Goal: Task Accomplishment & Management: Manage account settings

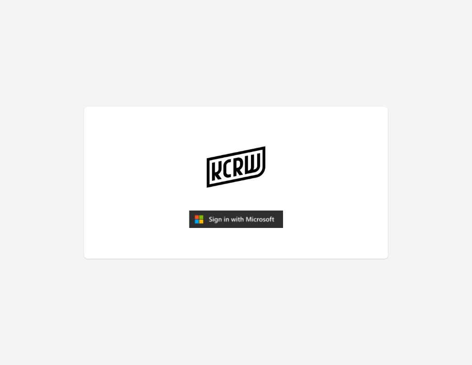
click at [219, 218] on img "submit" at bounding box center [236, 219] width 94 height 18
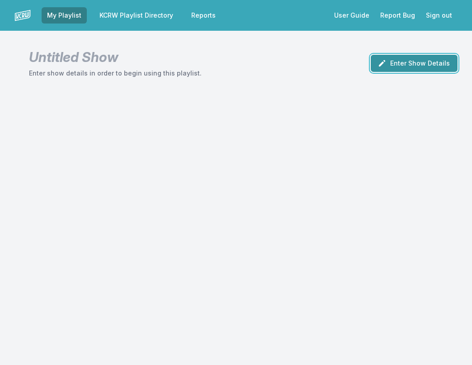
click at [427, 66] on button "Enter Show Details" at bounding box center [414, 63] width 87 height 17
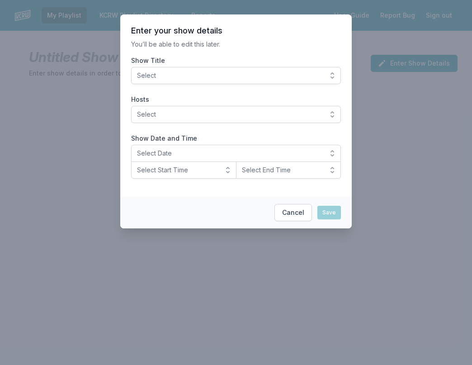
click at [175, 74] on span "Select" at bounding box center [229, 75] width 185 height 9
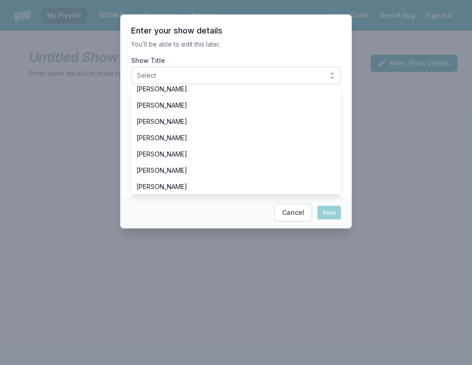
scroll to position [226, 0]
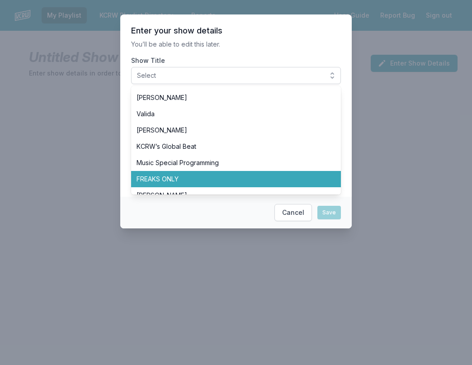
click at [183, 173] on li "FREAKS ONLY" at bounding box center [236, 179] width 210 height 16
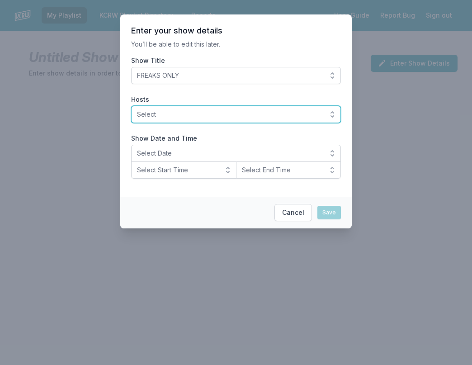
click at [183, 117] on span "Select" at bounding box center [229, 114] width 185 height 9
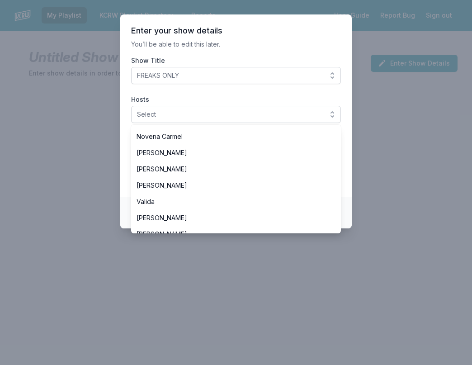
scroll to position [271, 0]
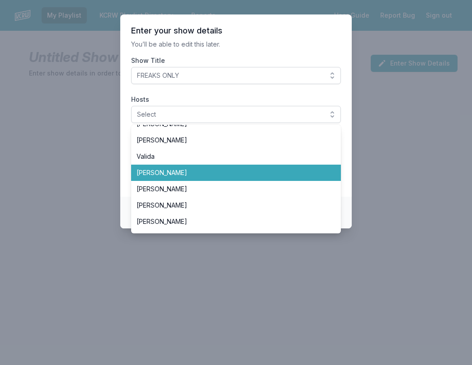
click at [185, 171] on span "[PERSON_NAME]" at bounding box center [231, 172] width 188 height 9
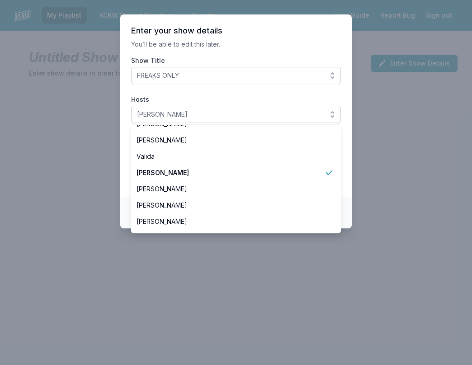
click at [127, 166] on section "Enter your show details You’ll be able to edit this later. Show Title FREAKS ON…" at bounding box center [236, 105] width 232 height 182
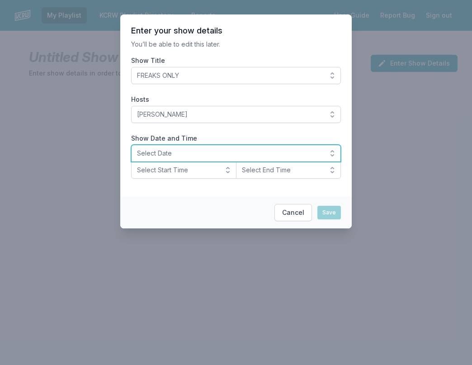
click at [177, 155] on span "Select Date" at bounding box center [229, 153] width 185 height 9
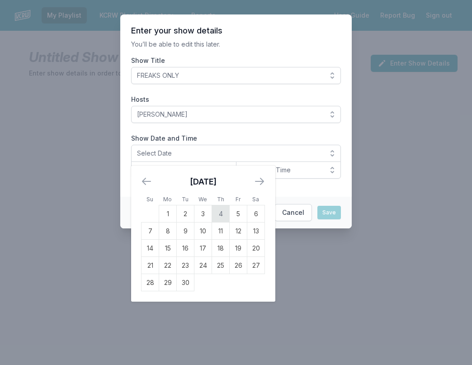
click at [221, 219] on td "4" at bounding box center [221, 213] width 18 height 17
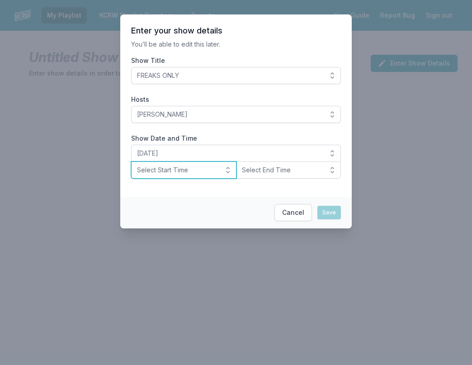
click at [182, 170] on span "Select Start Time" at bounding box center [177, 170] width 81 height 9
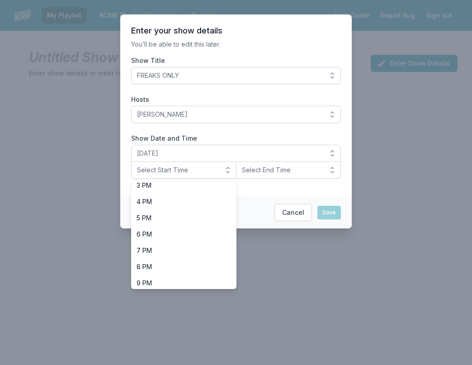
scroll to position [286, 0]
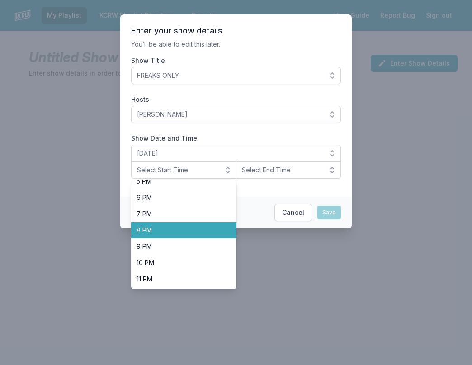
click at [169, 228] on span "8 PM" at bounding box center [179, 230] width 84 height 9
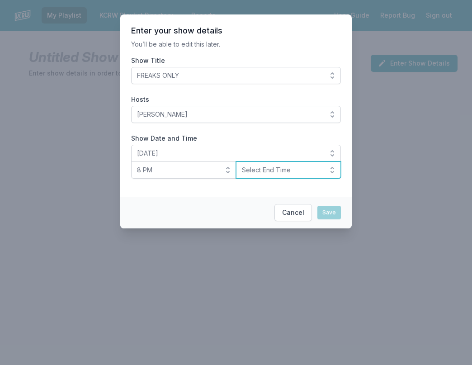
click at [284, 171] on span "Select End Time" at bounding box center [282, 170] width 81 height 9
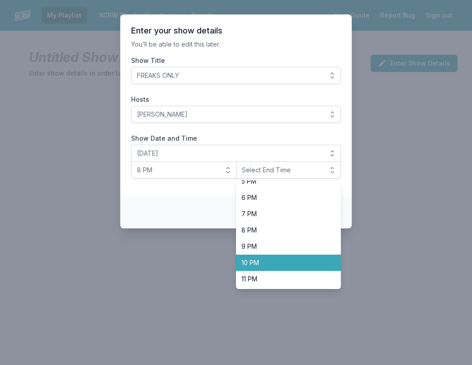
click at [260, 260] on span "10 PM" at bounding box center [283, 262] width 84 height 9
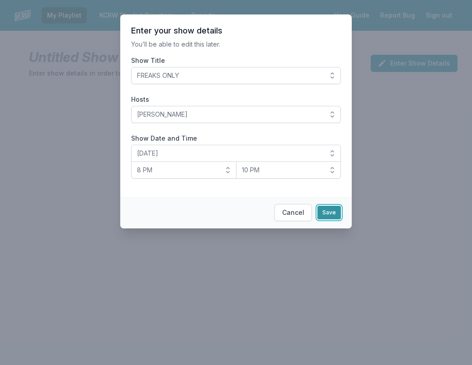
click at [323, 213] on button "Save" at bounding box center [329, 213] width 24 height 14
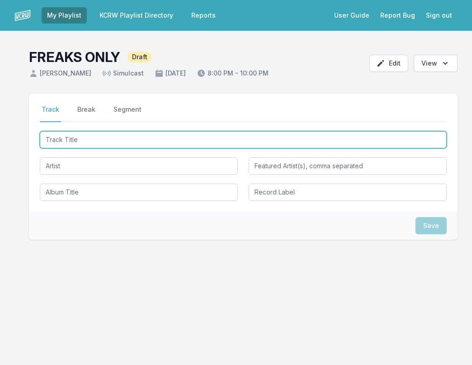
click at [66, 136] on input "Track Title" at bounding box center [243, 139] width 407 height 17
click at [53, 143] on input "Track Title" at bounding box center [243, 139] width 407 height 17
type input "h"
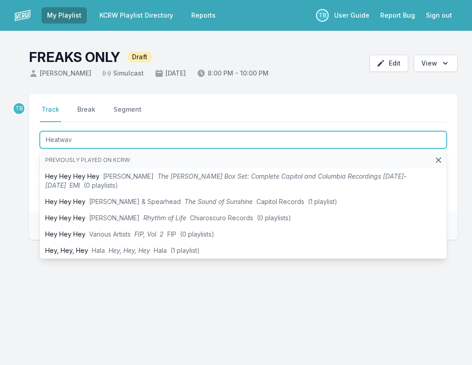
type input "Heatwave"
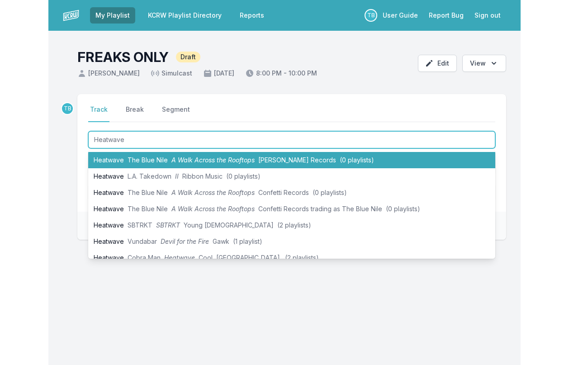
scroll to position [136, 0]
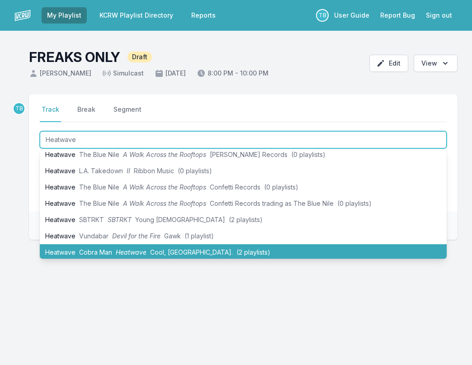
click at [111, 247] on li "Heatwave Cobra Man Heatwave Cool, [GEOGRAPHIC_DATA]. (2 playlists)" at bounding box center [243, 252] width 407 height 16
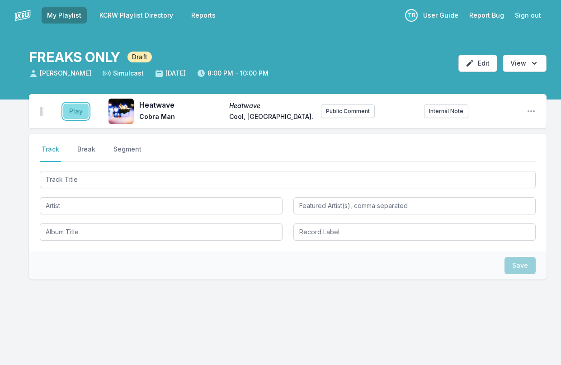
click at [81, 113] on button "Play" at bounding box center [75, 111] width 25 height 15
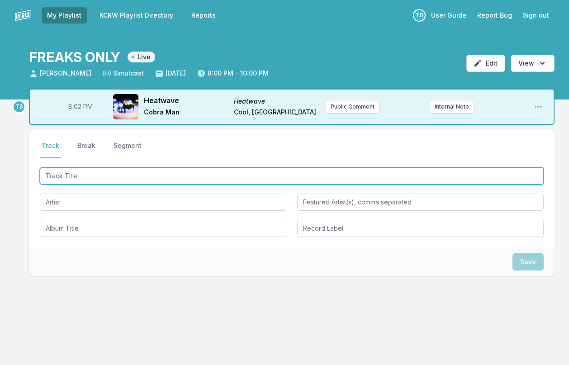
click at [95, 171] on input "Track Title" at bounding box center [292, 175] width 504 height 17
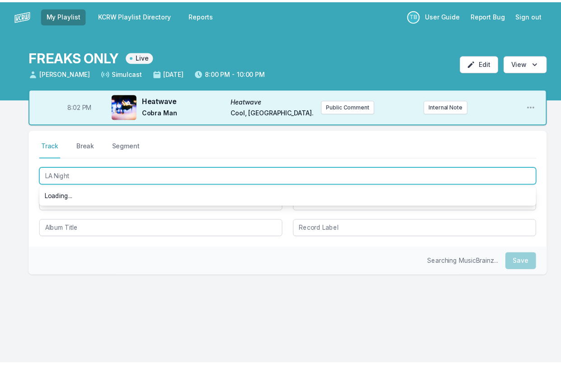
scroll to position [0, 0]
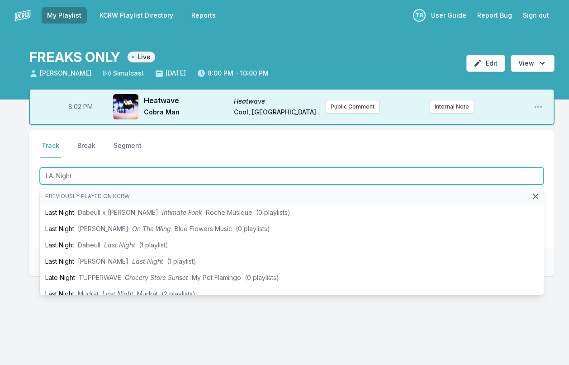
type input "L.A. Night"
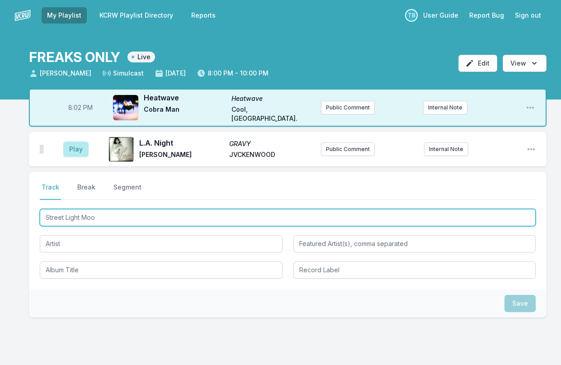
type input "Street Light Moon"
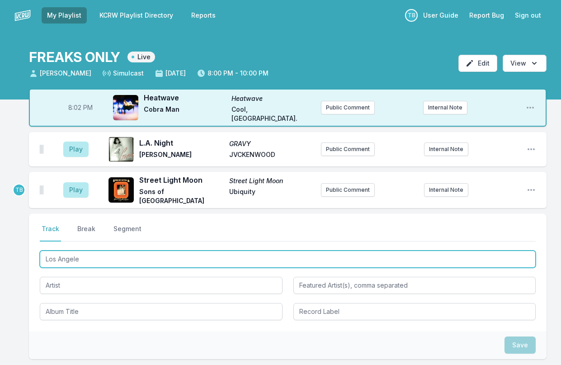
type input "[GEOGRAPHIC_DATA]"
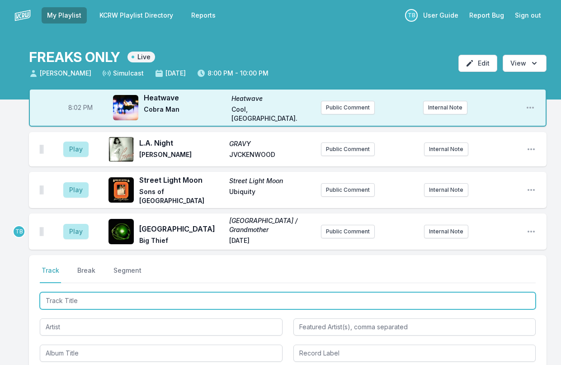
type input "S"
click at [73, 300] on input "Track Title" at bounding box center [288, 300] width 496 height 17
paste input "Snurra På Hjulet"
type input "Snurra På Hjulet"
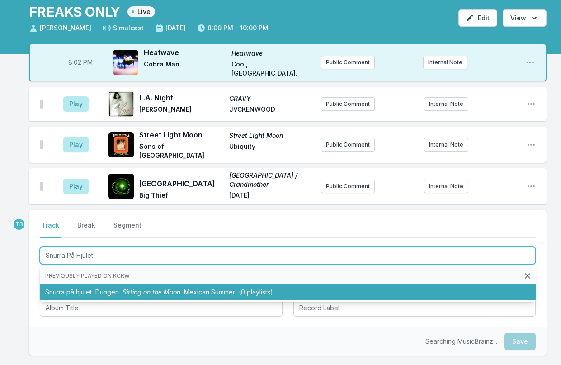
click at [89, 288] on li "Snurra på hjulet Dungen Sitting on the Moon Mexican Summer (0 playlists)" at bounding box center [288, 292] width 496 height 16
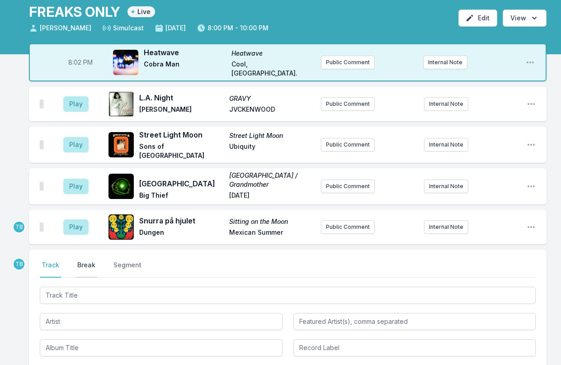
click at [87, 264] on button "Break" at bounding box center [87, 268] width 22 height 17
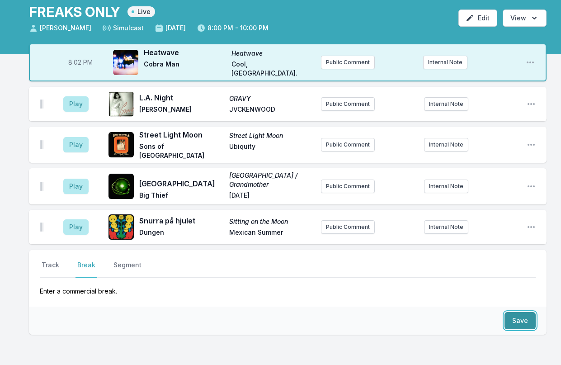
click at [472, 312] on button "Save" at bounding box center [520, 320] width 31 height 17
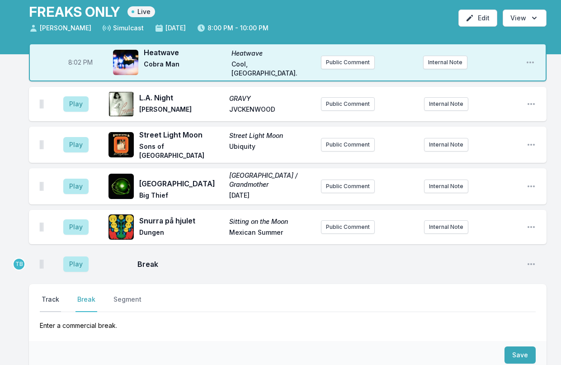
click at [55, 295] on button "Track" at bounding box center [50, 303] width 21 height 17
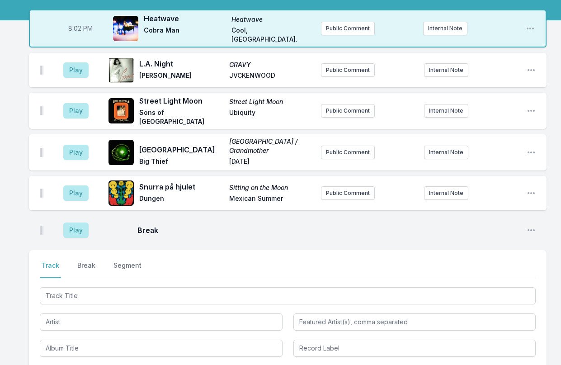
scroll to position [90, 0]
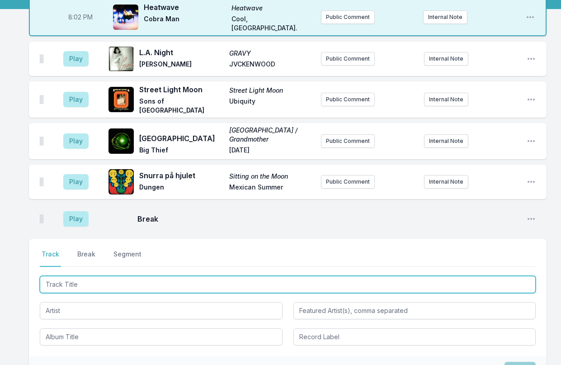
click at [60, 279] on input "Track Title" at bounding box center [288, 284] width 496 height 17
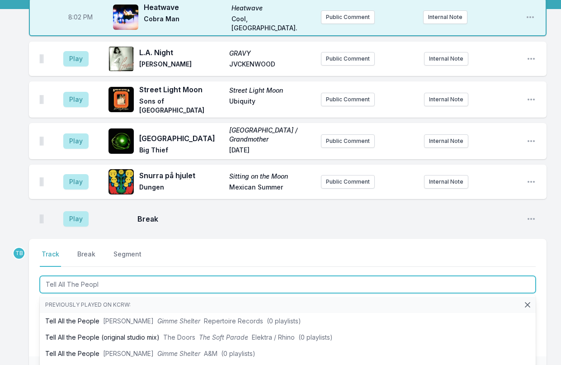
type input "Tell All The People"
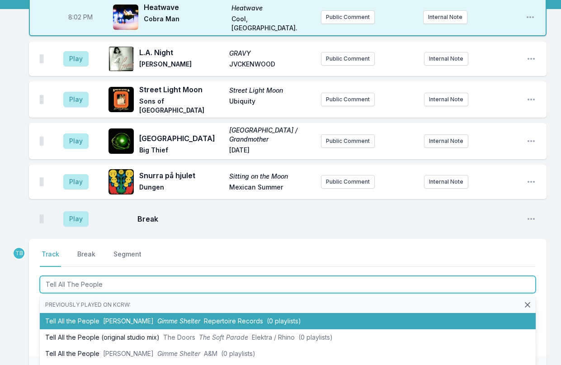
click at [115, 317] on span "[PERSON_NAME]" at bounding box center [128, 321] width 51 height 8
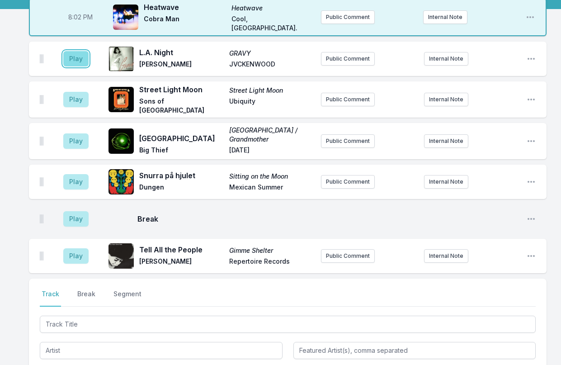
click at [70, 59] on button "Play" at bounding box center [75, 58] width 25 height 15
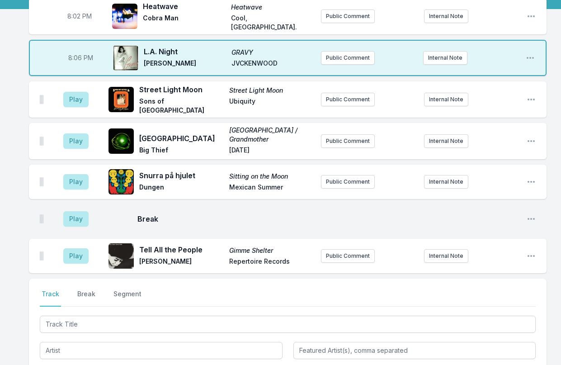
scroll to position [0, 0]
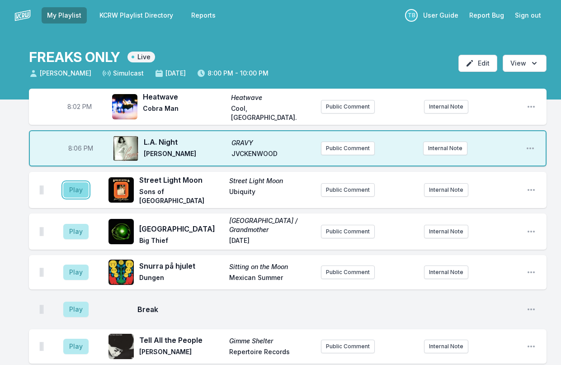
click at [78, 185] on button "Play" at bounding box center [75, 189] width 25 height 15
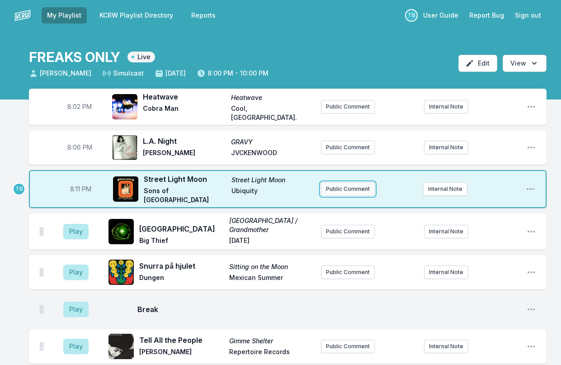
click at [350, 193] on button "Public Comment" at bounding box center [348, 189] width 54 height 14
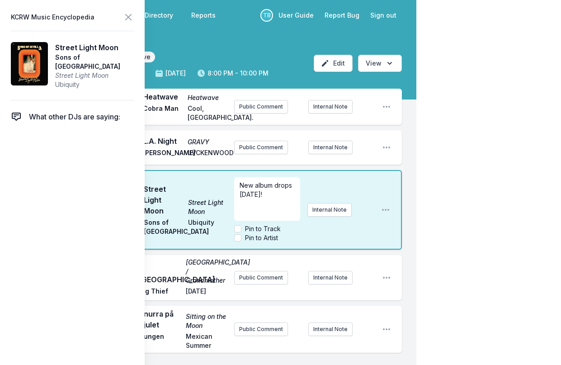
click at [472, 159] on div "My Playlist KCRW Playlist Directory Reports TB User Guide Report Bug Sign out F…" at bounding box center [280, 338] width 561 height 677
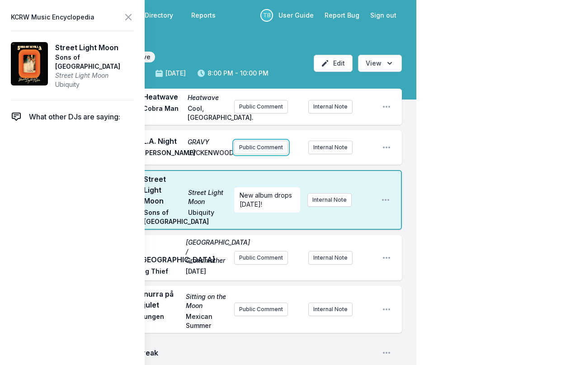
click at [256, 141] on button "Public Comment" at bounding box center [261, 148] width 54 height 14
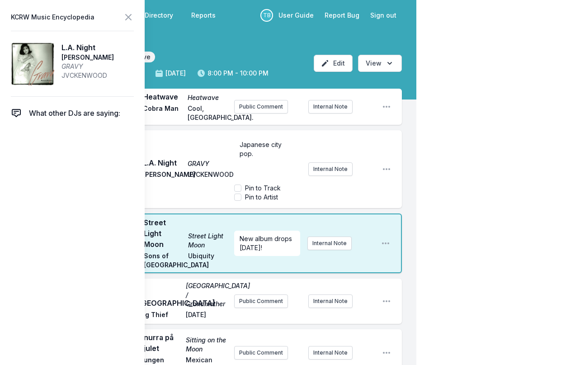
click at [334, 145] on div "Japanese city pop. Pin to Track Pin to Artist Internal Note" at bounding box center [304, 169] width 141 height 72
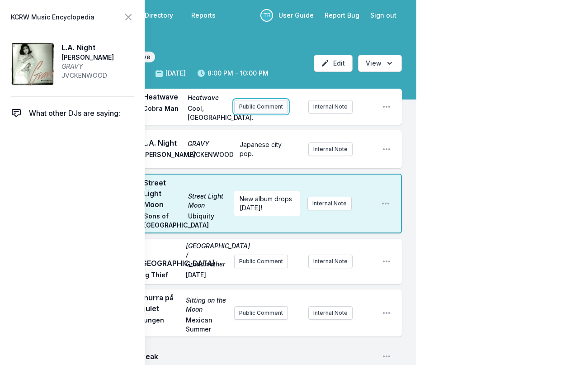
click at [250, 104] on button "Public Comment" at bounding box center [261, 107] width 54 height 14
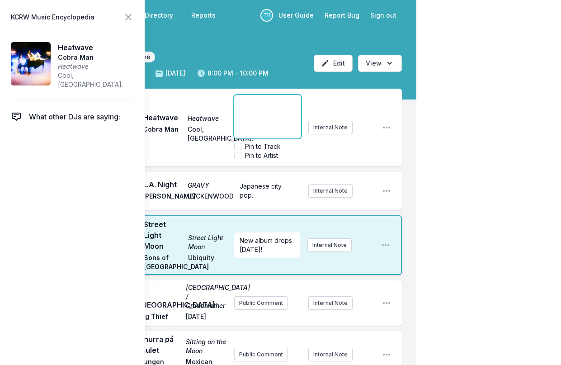
click at [257, 123] on div "﻿" at bounding box center [267, 116] width 66 height 43
click at [266, 104] on span "in honor of our ACs and fans working overtime to keep us cool, in honor of thos…" at bounding box center [268, 85] width 57 height 98
click at [270, 133] on p "In honor of our ACs and fans working overtime to keep us cool, in honor of thos…" at bounding box center [268, 84] width 56 height 99
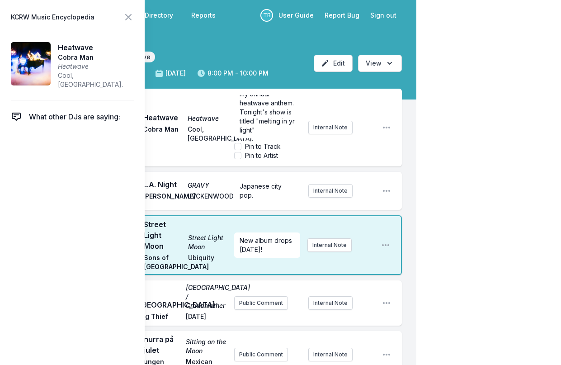
scroll to position [0, 0]
click at [198, 170] on ul "8:02 PM Heatwave Heatwave Cobra Man Cool, [GEOGRAPHIC_DATA]. In honor of our AC…" at bounding box center [215, 182] width 373 height 186
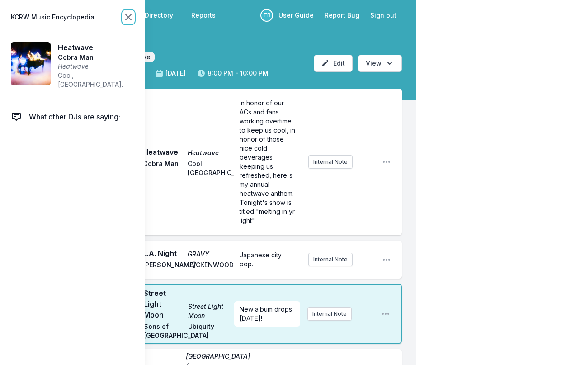
click at [132, 16] on icon at bounding box center [128, 17] width 11 height 11
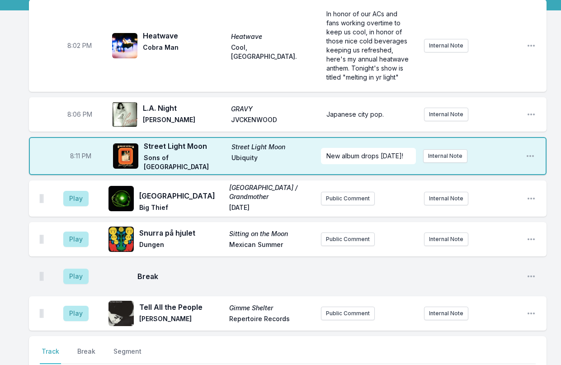
scroll to position [90, 0]
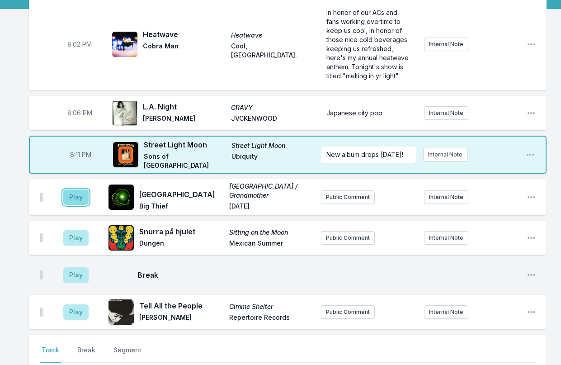
click at [79, 195] on button "Play" at bounding box center [75, 196] width 25 height 15
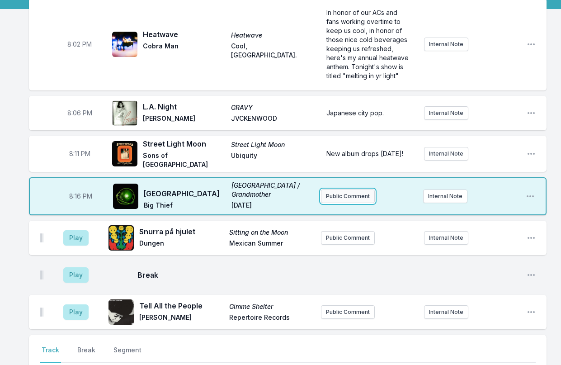
click at [355, 189] on button "Public Comment" at bounding box center [348, 196] width 54 height 14
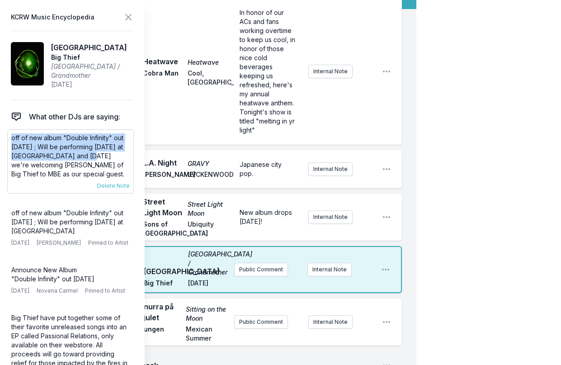
drag, startPoint x: 97, startPoint y: 156, endPoint x: 8, endPoint y: 138, distance: 90.7
click at [8, 138] on div "off of new album "Double Infinity" out [DATE] ; Will be performing [DATE] at [G…" at bounding box center [70, 161] width 127 height 64
copy p "off of new album "Double Infinity" out [DATE] ; Will be performing [DATE] at [G…"
click at [271, 273] on button "Public Comment" at bounding box center [261, 270] width 54 height 14
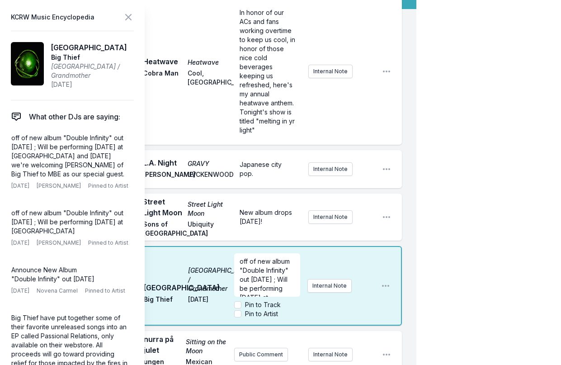
scroll to position [45, 0]
click at [433, 247] on div "My Playlist KCRW Playlist Directory Reports TB User Guide Report Bug Sign out F…" at bounding box center [280, 306] width 561 height 793
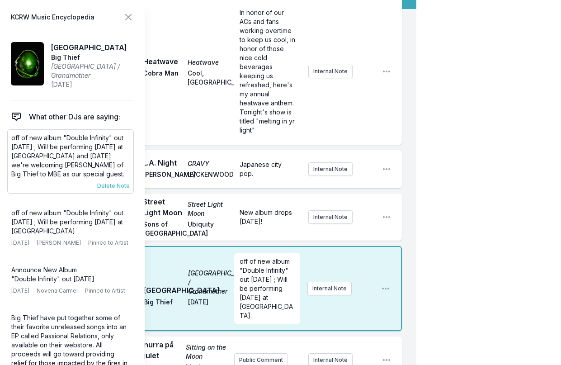
click at [107, 189] on span "Delete Note" at bounding box center [113, 185] width 33 height 7
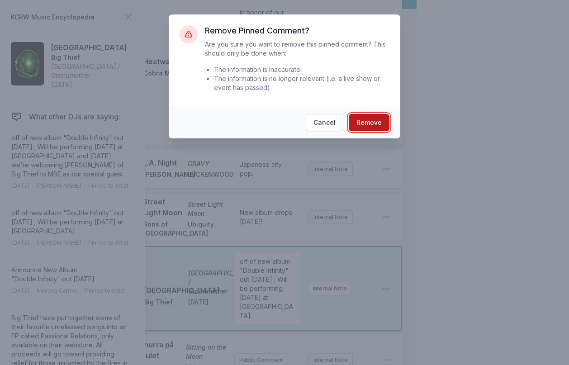
click at [367, 122] on button "Remove" at bounding box center [369, 122] width 41 height 17
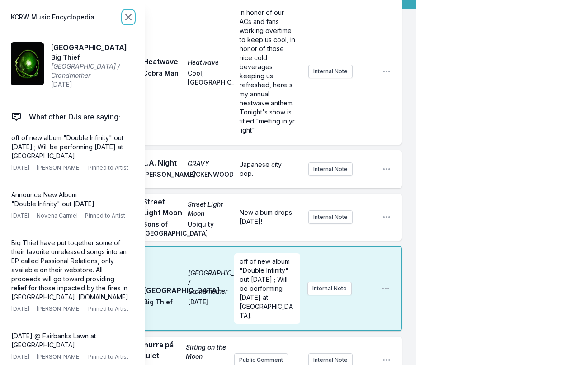
click at [127, 17] on icon at bounding box center [128, 17] width 11 height 11
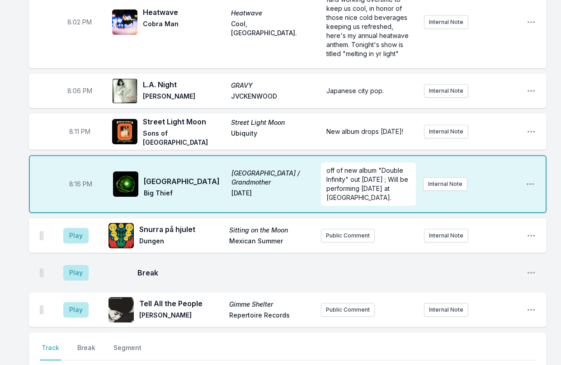
scroll to position [90, 0]
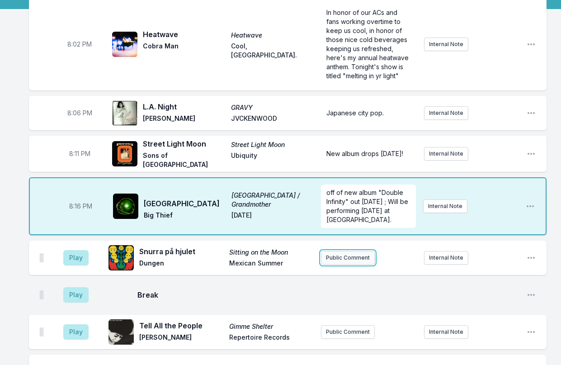
click at [367, 257] on button "Public Comment" at bounding box center [348, 258] width 54 height 14
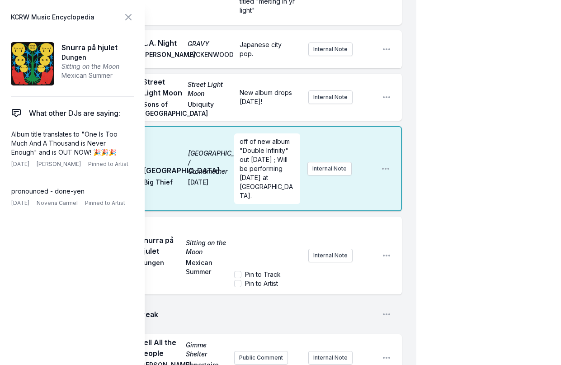
scroll to position [271, 0]
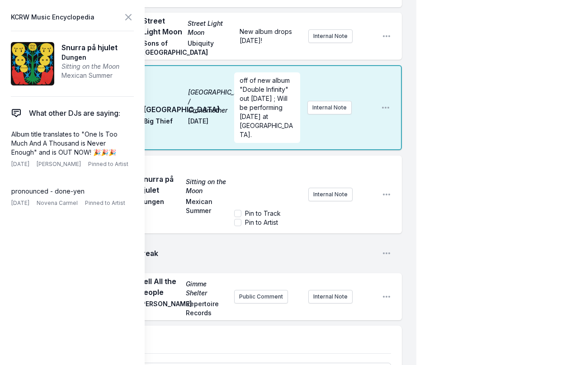
click at [246, 165] on div "﻿" at bounding box center [267, 183] width 66 height 43
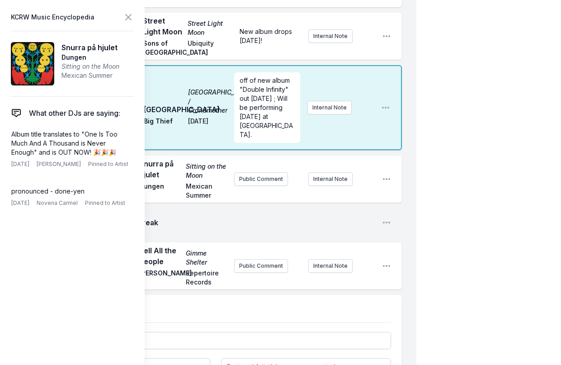
click at [177, 159] on div "Play Snurra på hjulet Sitting on the Moon Dungen Mexican Summer Public Comment …" at bounding box center [215, 179] width 373 height 47
click at [127, 15] on icon at bounding box center [128, 16] width 5 height 5
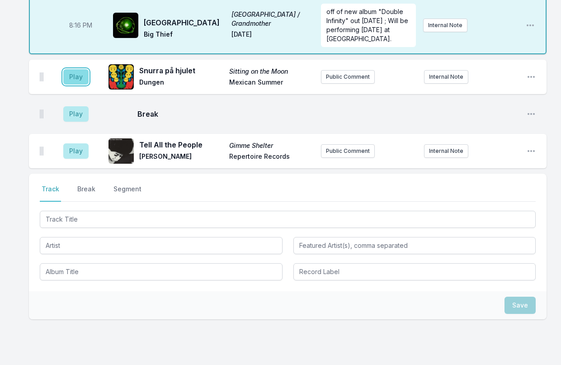
click at [79, 71] on button "Play" at bounding box center [75, 76] width 25 height 15
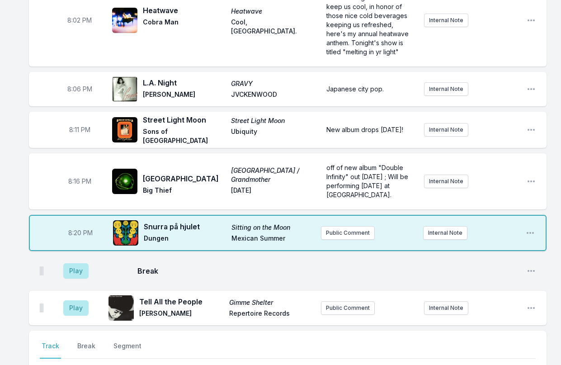
scroll to position [90, 0]
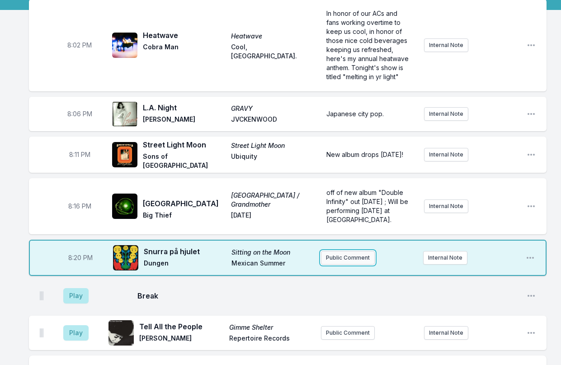
click at [354, 259] on button "Public Comment" at bounding box center [348, 258] width 54 height 14
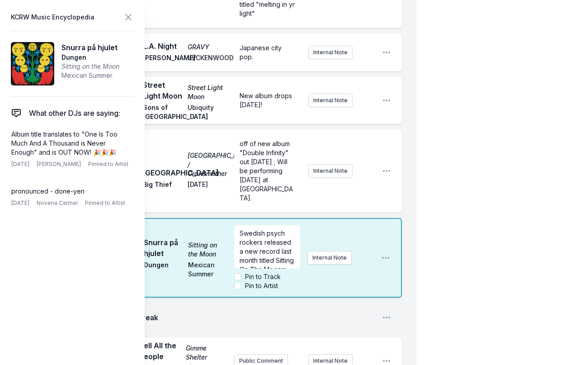
scroll to position [225, 0]
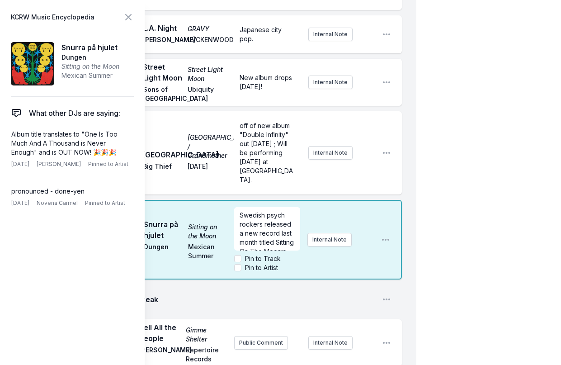
click at [402, 207] on div "8:02 PM Heatwave Heatwave Cobra Man Cool, [GEOGRAPHIC_DATA]. In honor of our AC…" at bounding box center [208, 233] width 416 height 741
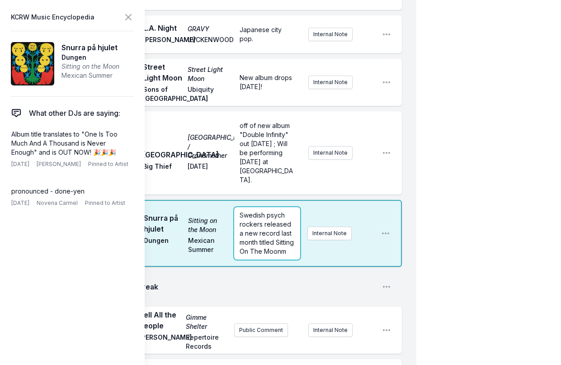
click at [288, 250] on div "Swedish psych rockers released a new record last month titled Sitting On The Mo…" at bounding box center [267, 233] width 66 height 52
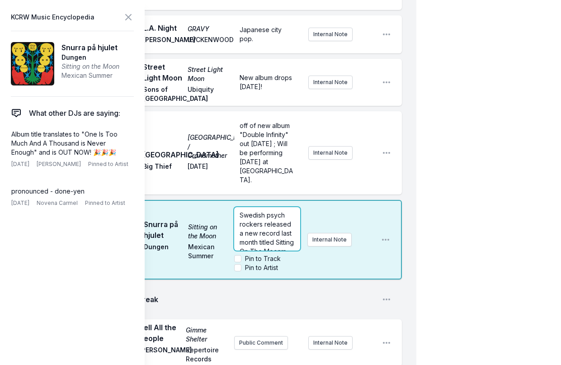
scroll to position [27, 0]
click at [273, 244] on p "Swedish psych rockers released a new record last month titled Sitting On The Mo…" at bounding box center [268, 224] width 56 height 45
click at [472, 135] on div "My Playlist KCRW Playlist Directory Reports TB User Guide Report Bug Sign out F…" at bounding box center [280, 189] width 561 height 829
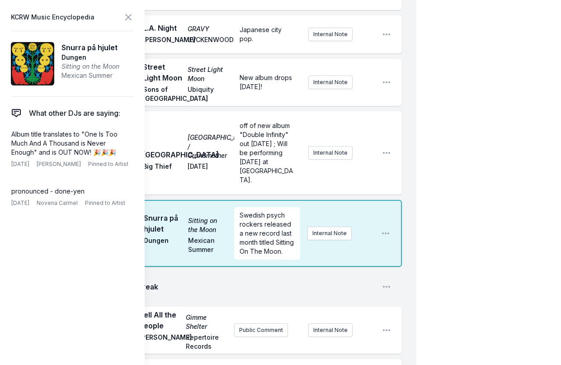
scroll to position [0, 0]
click at [127, 14] on icon at bounding box center [128, 17] width 11 height 11
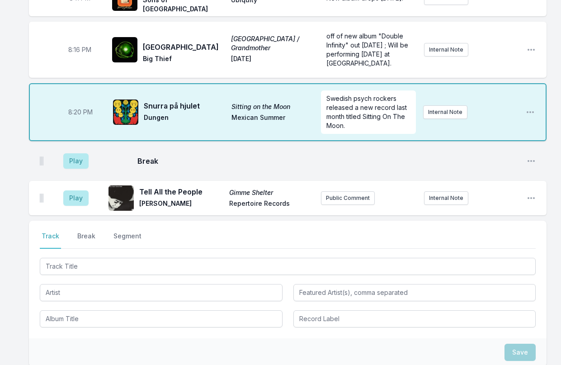
scroll to position [270, 0]
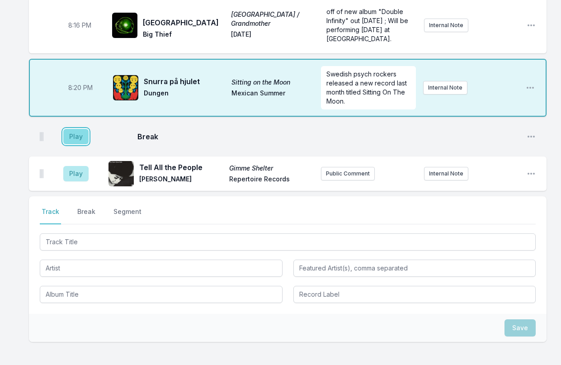
click at [78, 134] on button "Play" at bounding box center [75, 136] width 25 height 15
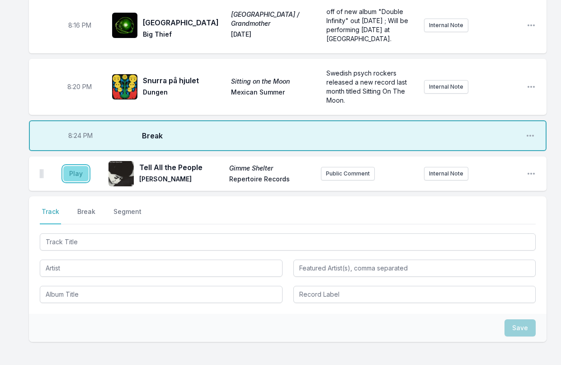
click at [82, 177] on button "Play" at bounding box center [75, 173] width 25 height 15
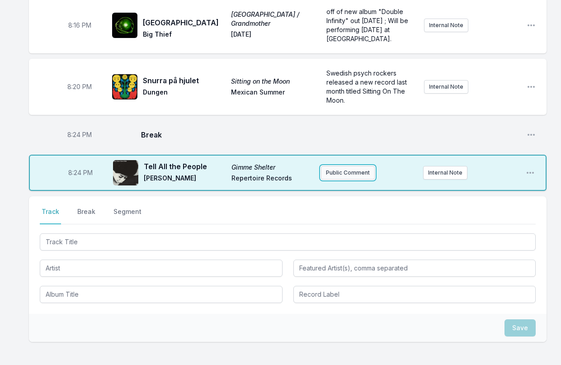
click at [337, 166] on button "Public Comment" at bounding box center [348, 173] width 54 height 14
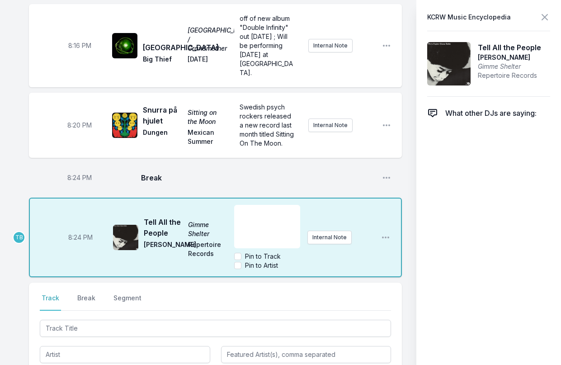
scroll to position [406, 0]
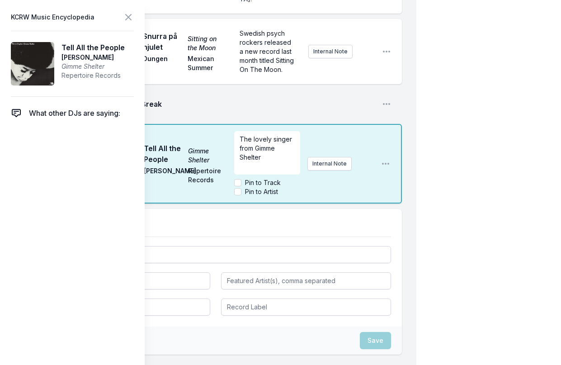
click at [247, 146] on span "The lovely singer from Gimme Shelter" at bounding box center [267, 148] width 54 height 26
drag, startPoint x: 251, startPoint y: 147, endPoint x: 251, endPoint y: 140, distance: 6.8
click at [251, 140] on span "The lovely singer from Gimme Shelter" at bounding box center [267, 148] width 54 height 26
drag, startPoint x: 252, startPoint y: 149, endPoint x: 252, endPoint y: 142, distance: 7.7
click at [252, 142] on span "The lovely singer from Gimme Shelter" at bounding box center [267, 148] width 54 height 26
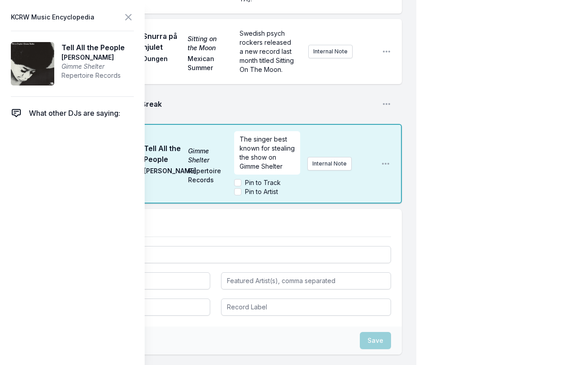
click at [293, 166] on p "The singer best known for stealing the show on Gimme Shelter" at bounding box center [268, 153] width 56 height 36
drag, startPoint x: 276, startPoint y: 158, endPoint x: 271, endPoint y: 151, distance: 8.8
click at [271, 151] on span "The singer best known for stealing the show on Gimme Shelter" at bounding box center [268, 152] width 57 height 35
click at [271, 168] on p "The singer best known for tearing it up on Gimme Shelter" at bounding box center [268, 153] width 56 height 36
click at [401, 111] on div "8:24 PM Break Open playlist item options" at bounding box center [215, 104] width 373 height 29
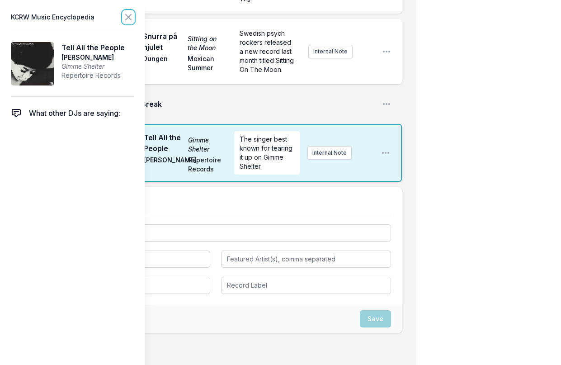
click at [129, 16] on icon at bounding box center [128, 16] width 5 height 5
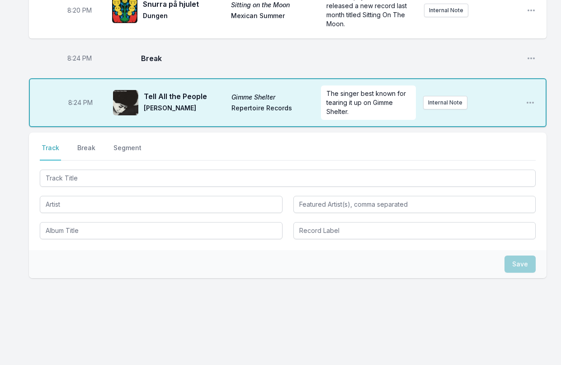
scroll to position [345, 0]
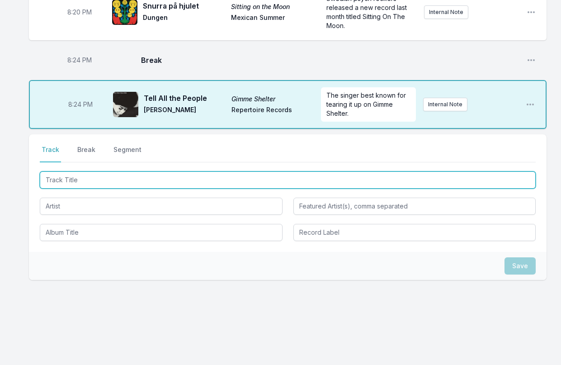
click at [84, 183] on input "Track Title" at bounding box center [288, 179] width 496 height 17
type input "Nights On Broadway"
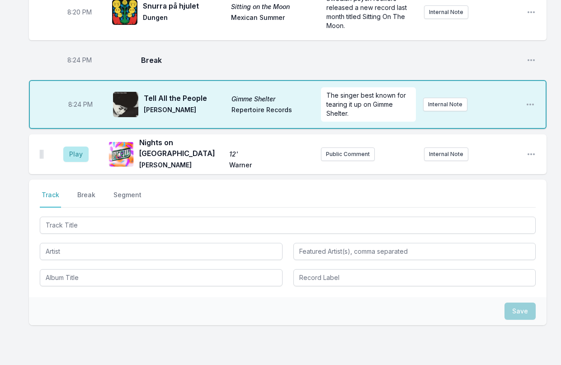
click at [472, 151] on div "Play Nights on Broadway 12' [PERSON_NAME] [PERSON_NAME] Public Comment Internal…" at bounding box center [288, 154] width 518 height 40
click at [472, 151] on icon "Open playlist item options" at bounding box center [531, 154] width 9 height 9
drag, startPoint x: 496, startPoint y: 179, endPoint x: 464, endPoint y: 177, distance: 32.6
click at [472, 180] on button "Edit Track Details" at bounding box center [485, 188] width 101 height 16
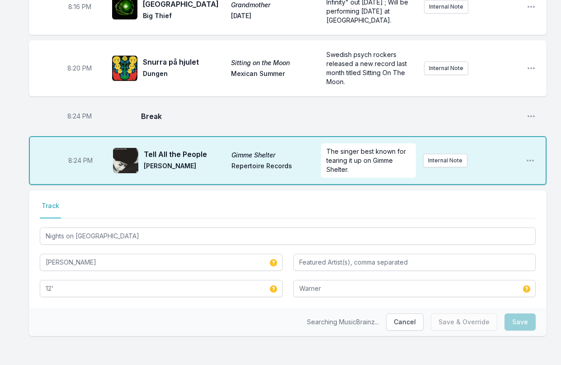
scroll to position [287, 0]
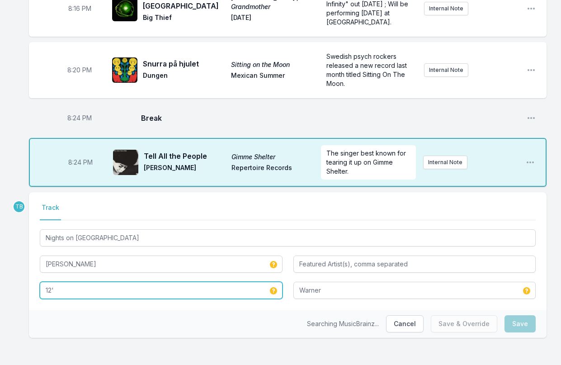
click at [107, 287] on input "12'" at bounding box center [161, 290] width 243 height 17
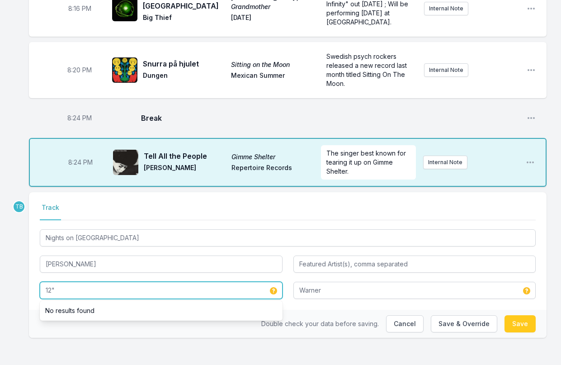
type input "12""
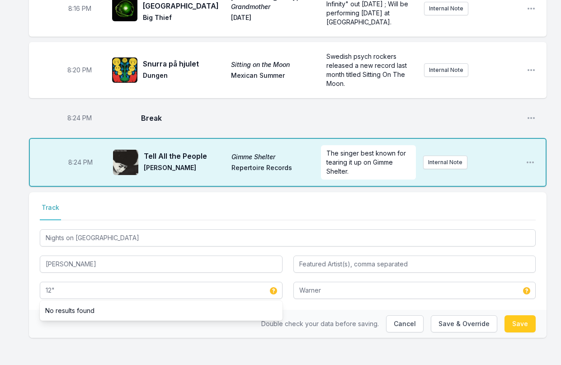
click at [56, 280] on div "12" No results found" at bounding box center [161, 289] width 243 height 19
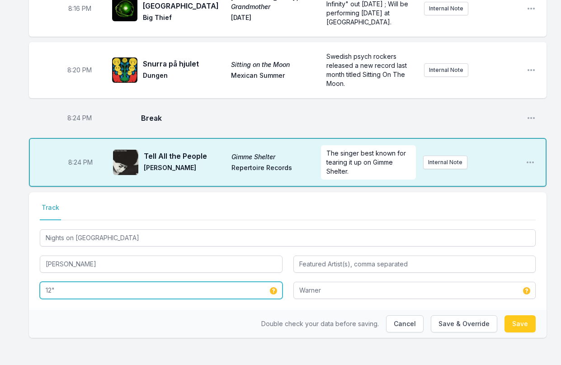
click at [62, 285] on input "12"" at bounding box center [161, 290] width 243 height 17
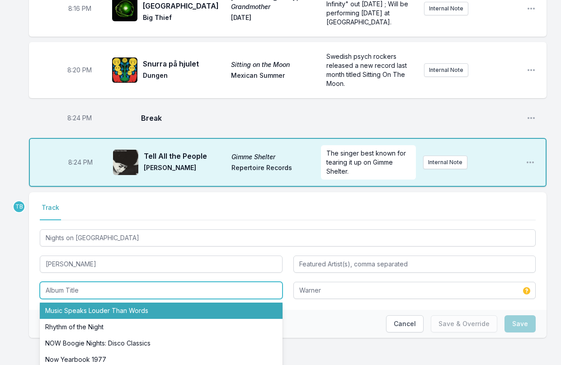
click at [80, 305] on li "Music Speaks Louder Than Words" at bounding box center [161, 311] width 243 height 16
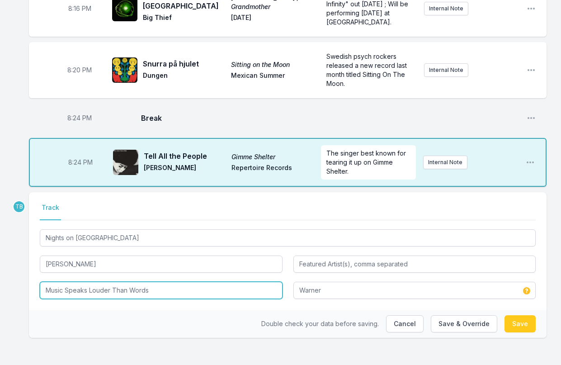
type input "Music Speaks Louder Than Words"
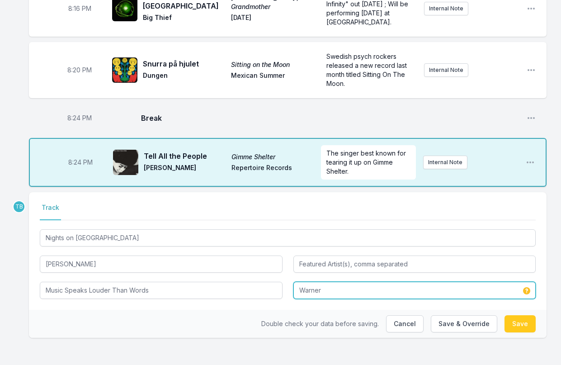
click at [371, 286] on input "Warner" at bounding box center [414, 290] width 243 height 17
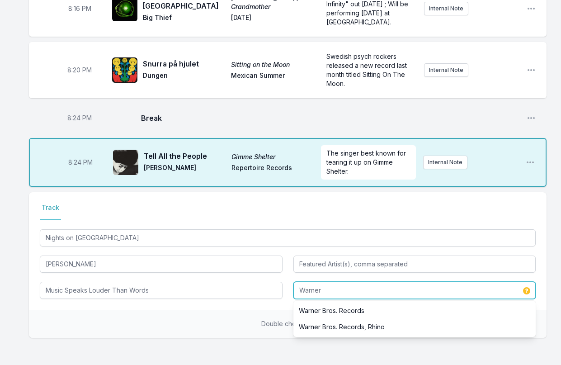
click at [371, 286] on input "Warner" at bounding box center [414, 290] width 243 height 17
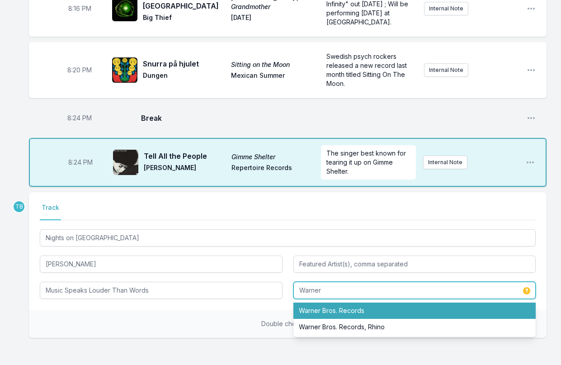
click at [379, 305] on li "Warner Bros. Records" at bounding box center [414, 311] width 243 height 16
type input "Warner Bros. Records"
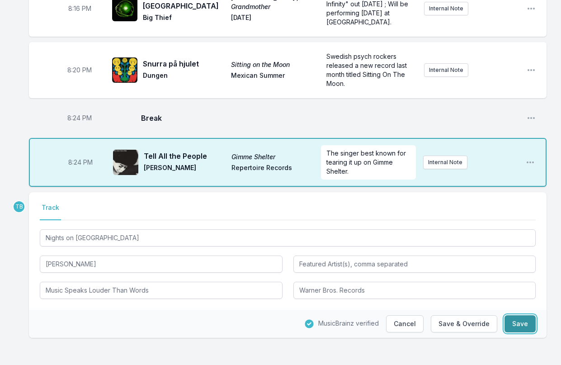
click at [472, 322] on button "Save" at bounding box center [520, 323] width 31 height 17
type input "12'"
type input "Warner"
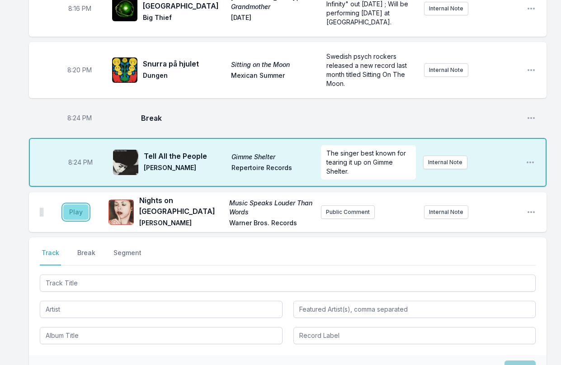
click at [75, 210] on button "Play" at bounding box center [75, 211] width 25 height 15
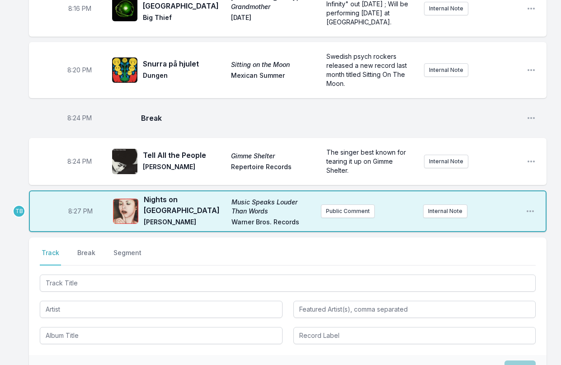
click at [79, 208] on span "8:27 PM" at bounding box center [80, 211] width 24 height 9
click at [75, 208] on input "20:27" at bounding box center [80, 211] width 51 height 17
type input "20:26"
click at [81, 293] on div at bounding box center [288, 308] width 496 height 71
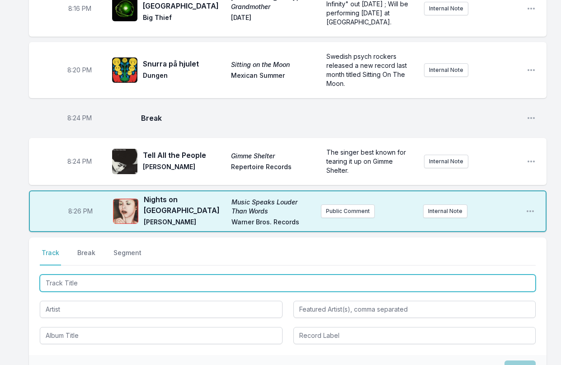
click at [80, 281] on input "Track Title" at bounding box center [288, 282] width 496 height 17
type input "Have A Cigar"
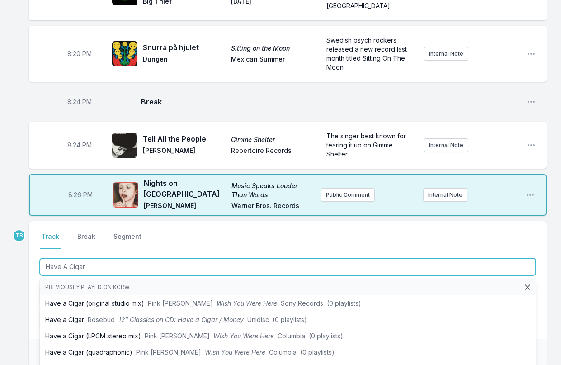
scroll to position [332, 0]
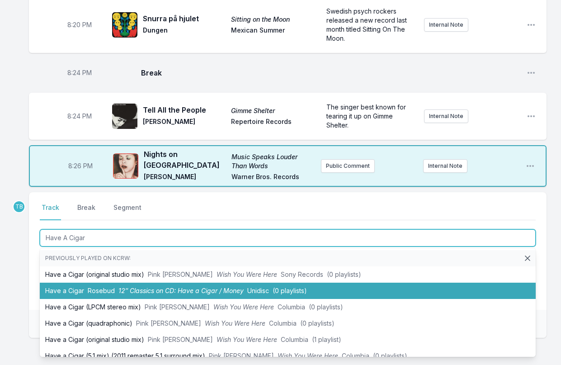
click at [109, 287] on span "Rosebud" at bounding box center [101, 291] width 27 height 8
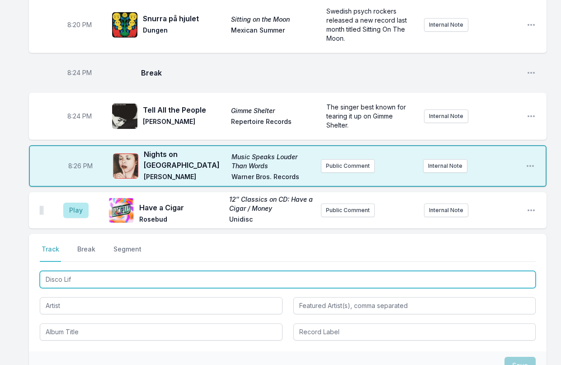
type input "Disco Life"
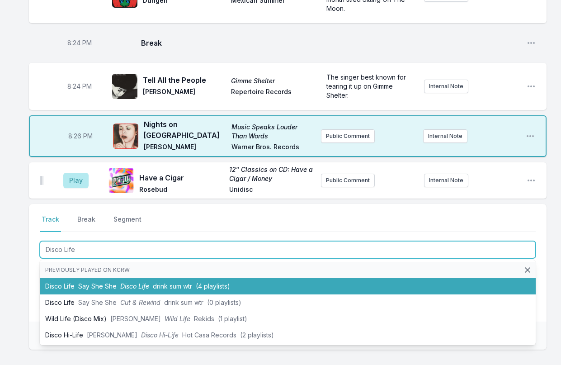
scroll to position [423, 0]
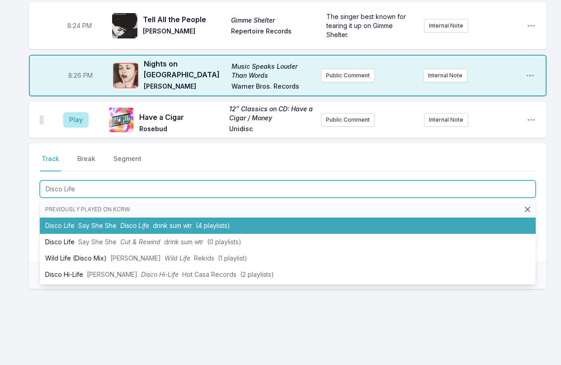
click at [74, 218] on li "Disco Life Say She She Disco Life drink sum wtr (4 playlists)" at bounding box center [288, 226] width 496 height 16
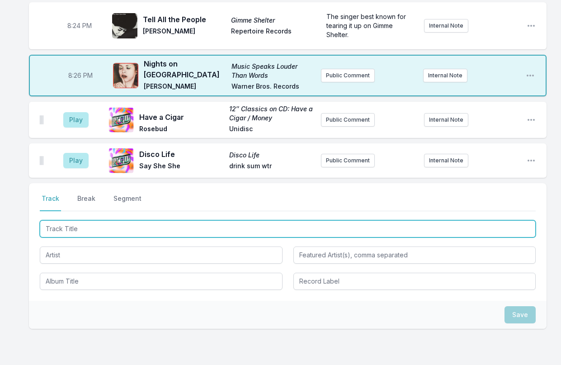
click at [112, 220] on input "Track Title" at bounding box center [288, 228] width 496 height 17
type input "Kick"
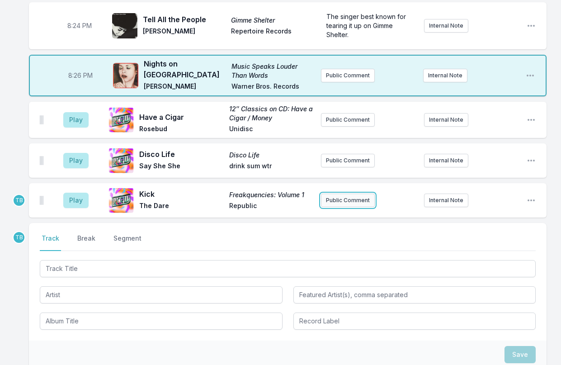
click at [342, 195] on button "Public Comment" at bounding box center [348, 201] width 54 height 14
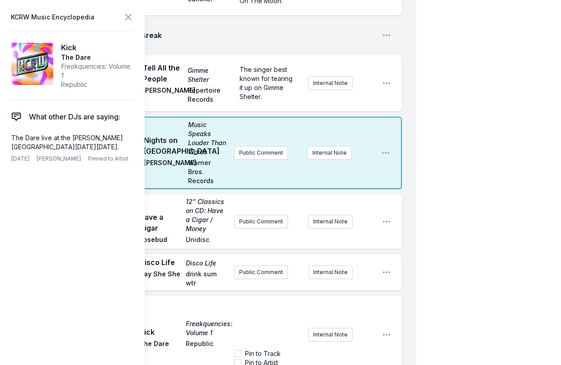
scroll to position [513, 0]
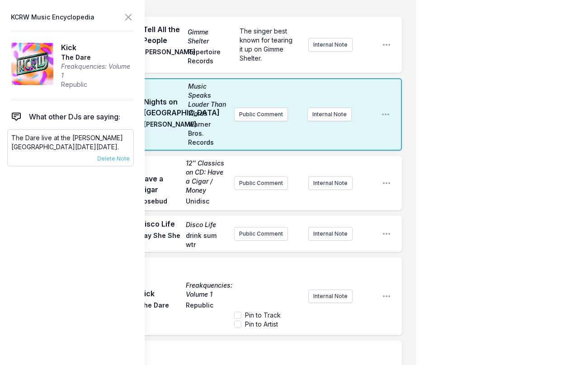
click at [60, 141] on p "The Dare live at the [PERSON_NAME][GEOGRAPHIC_DATA][DATE][DATE]." at bounding box center [70, 142] width 118 height 18
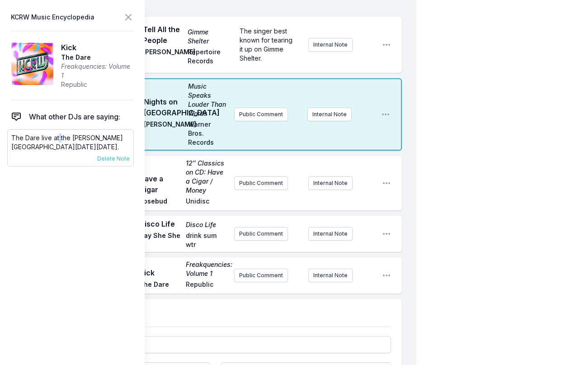
click at [60, 141] on p "The Dare live at the [PERSON_NAME][GEOGRAPHIC_DATA][DATE][DATE]." at bounding box center [70, 142] width 118 height 18
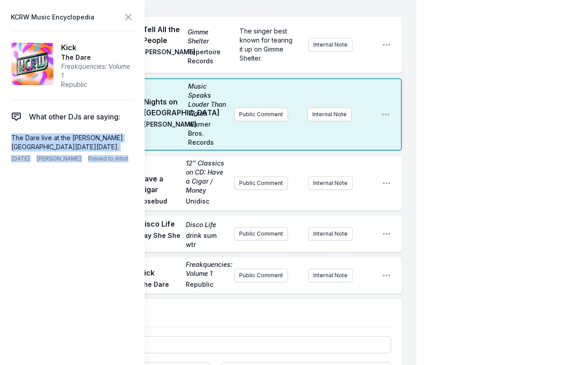
copy div "The Dare live at the [PERSON_NAME][GEOGRAPHIC_DATA][DATE][DATE]. [DATE] [PERSON…"
click at [31, 141] on p "The Dare live at the [PERSON_NAME][GEOGRAPHIC_DATA][DATE][DATE]." at bounding box center [70, 142] width 118 height 18
click at [31, 140] on p "The Dare live at the [PERSON_NAME][GEOGRAPHIC_DATA][DATE][DATE]." at bounding box center [70, 142] width 118 height 18
click at [125, 218] on aside "KCRW Music Encyclopedia Kick The Dare Freakquencies: Volume 1 Republic What oth…" at bounding box center [72, 182] width 145 height 365
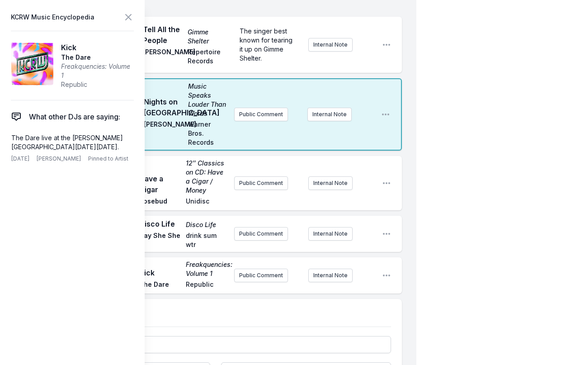
drag, startPoint x: 276, startPoint y: 314, endPoint x: 267, endPoint y: 306, distance: 11.8
click at [275, 314] on nav "Track Break Segment" at bounding box center [215, 318] width 351 height 17
click at [269, 269] on button "Public Comment" at bounding box center [261, 276] width 54 height 14
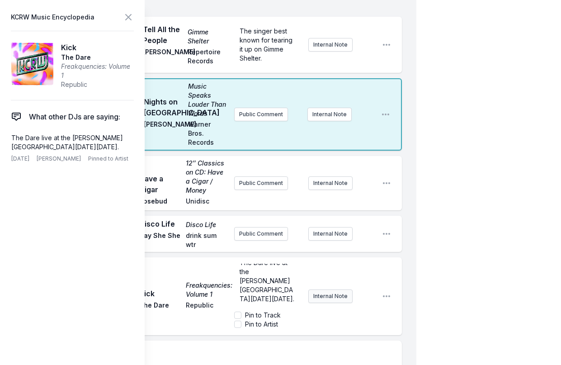
scroll to position [0, 0]
click at [440, 261] on div "My Playlist KCRW Playlist Directory Reports TB User Guide Report Bug Sign out F…" at bounding box center [280, 30] width 561 height 1086
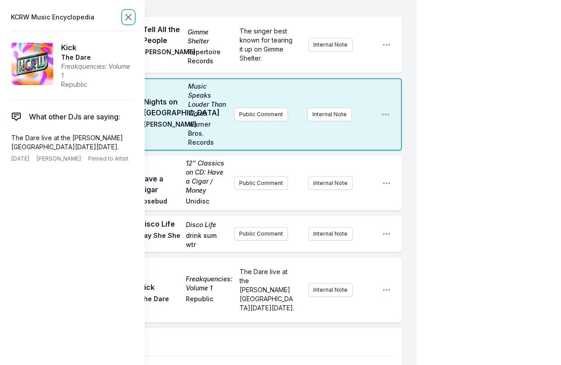
click at [128, 20] on icon at bounding box center [128, 17] width 11 height 11
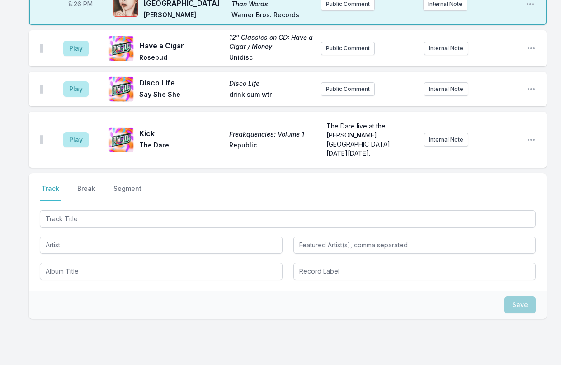
scroll to position [421, 0]
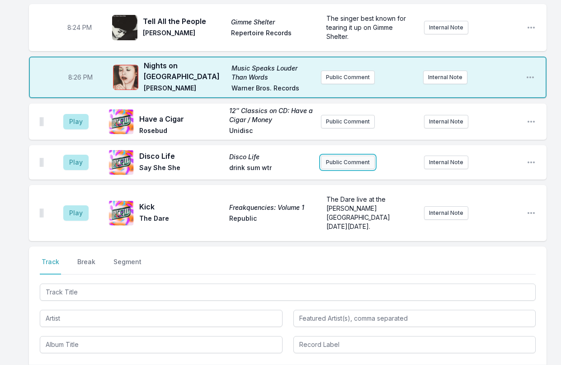
click at [341, 156] on button "Public Comment" at bounding box center [348, 163] width 54 height 14
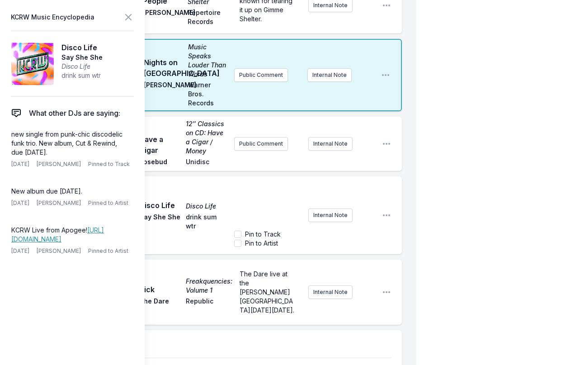
scroll to position [602, 0]
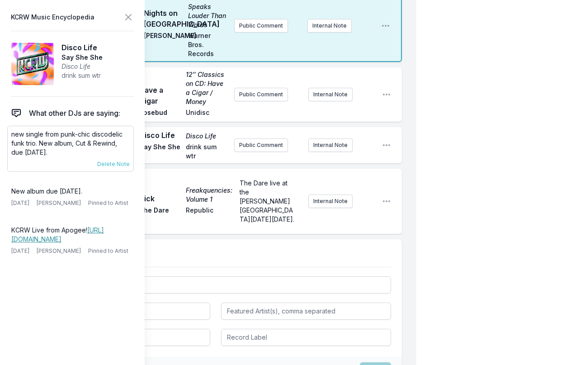
drag, startPoint x: 62, startPoint y: 152, endPoint x: 41, endPoint y: 143, distance: 23.5
click at [41, 143] on p "new single from punk-chic discodelic funk trio. New album, Cut & Rewind, due [D…" at bounding box center [70, 143] width 118 height 27
copy p "New album, Cut & Rewind, due [DATE]."
click at [263, 148] on button "Public Comment" at bounding box center [261, 145] width 54 height 14
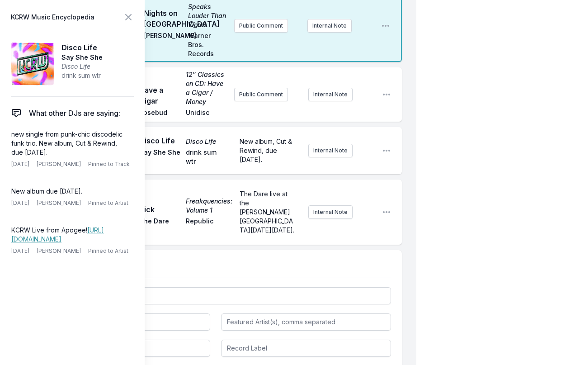
click at [373, 123] on ul "Play Have a Cigar 12″ Classics on CD: Have a Cigar / Money Rosebud Unidisc Publ…" at bounding box center [215, 155] width 373 height 177
click at [126, 17] on icon at bounding box center [128, 17] width 11 height 11
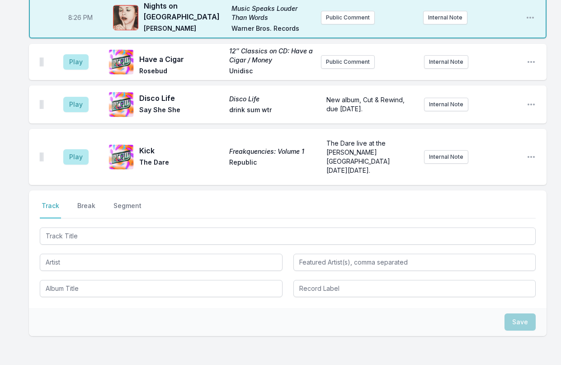
scroll to position [428, 0]
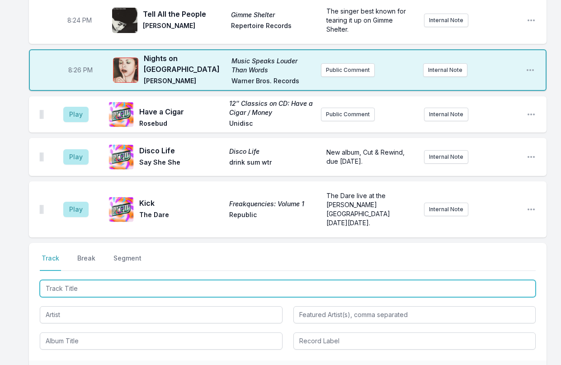
click at [79, 280] on input "Track Title" at bounding box center [288, 288] width 496 height 17
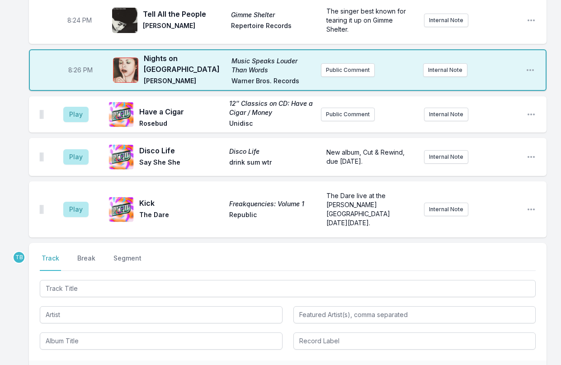
click at [80, 100] on aside "Play" at bounding box center [76, 114] width 51 height 29
click at [81, 107] on button "Play" at bounding box center [75, 114] width 25 height 15
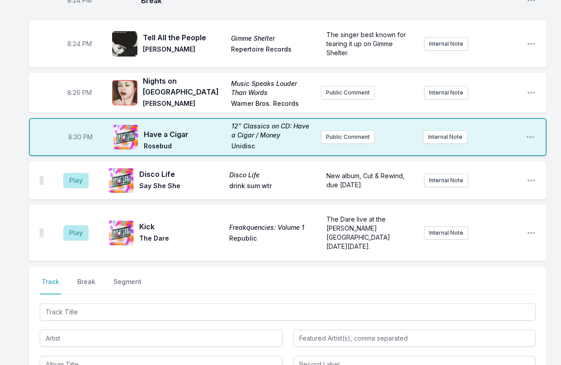
scroll to position [383, 0]
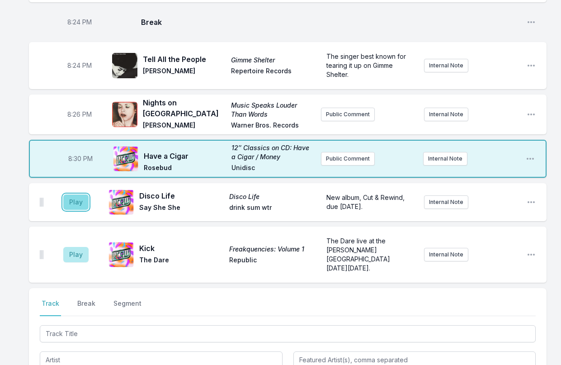
click at [87, 200] on button "Play" at bounding box center [75, 201] width 25 height 15
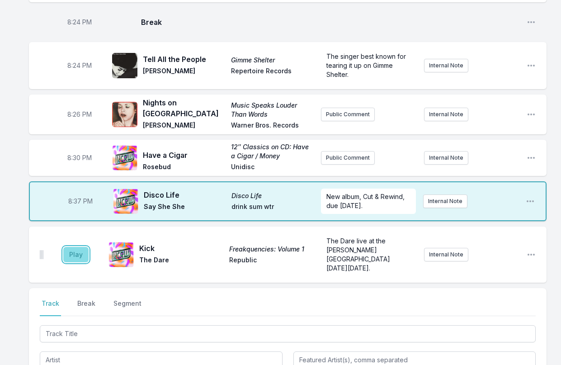
click at [70, 247] on button "Play" at bounding box center [75, 254] width 25 height 15
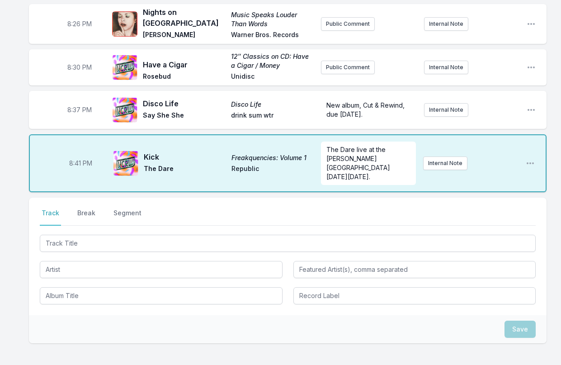
drag, startPoint x: 81, startPoint y: 189, endPoint x: 90, endPoint y: 187, distance: 9.2
click at [81, 208] on button "Break" at bounding box center [87, 216] width 22 height 17
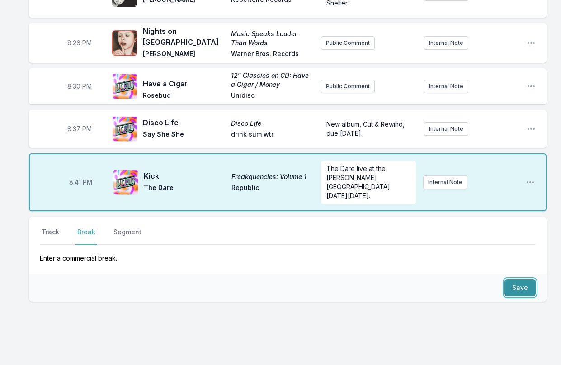
click at [472, 279] on button "Save" at bounding box center [520, 287] width 31 height 17
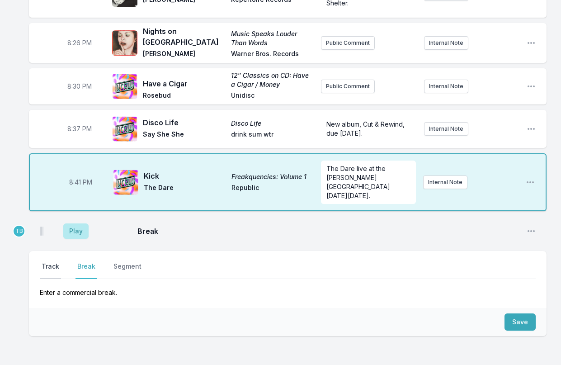
drag, startPoint x: 43, startPoint y: 240, endPoint x: 56, endPoint y: 247, distance: 15.4
click at [43, 262] on button "Track" at bounding box center [50, 270] width 21 height 17
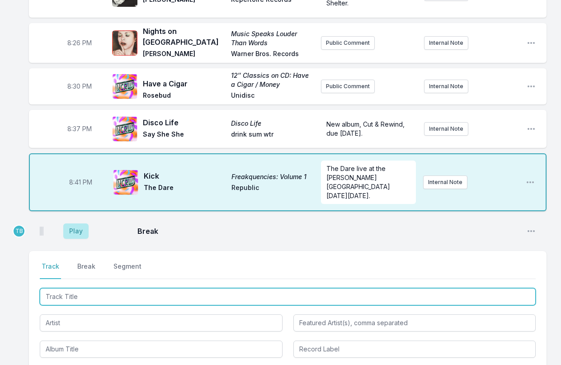
click at [74, 288] on input "Track Title" at bounding box center [288, 296] width 496 height 17
type input "Dogs In The Sun"
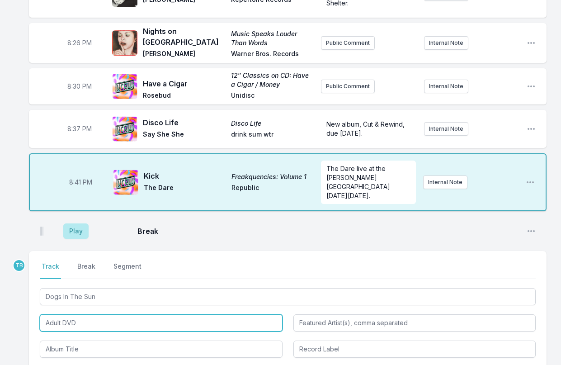
type input "Adult DVD"
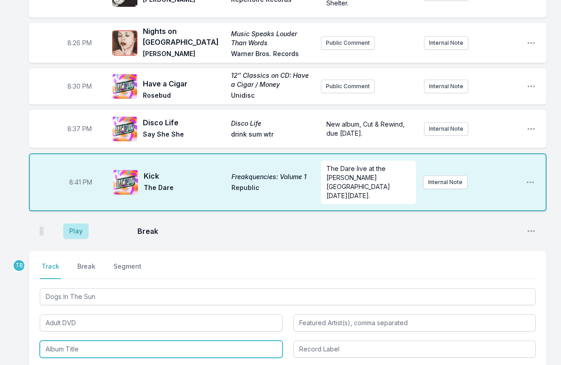
click at [79, 341] on input "Album Title" at bounding box center [161, 349] width 243 height 17
drag, startPoint x: 87, startPoint y: 343, endPoint x: 154, endPoint y: 356, distance: 68.7
click at [88, 361] on li "Next Day Shipping" at bounding box center [161, 369] width 243 height 16
type input "Next Day Shipping"
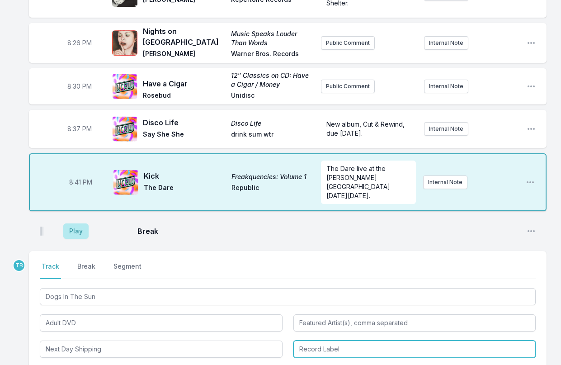
click at [364, 341] on input "Record Label" at bounding box center [414, 349] width 243 height 17
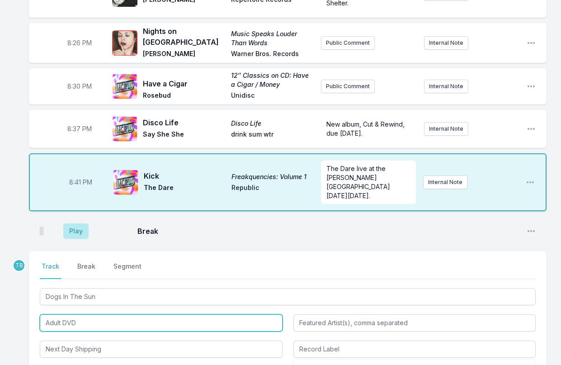
click at [95, 314] on input "Adult DVD" at bounding box center [161, 322] width 243 height 17
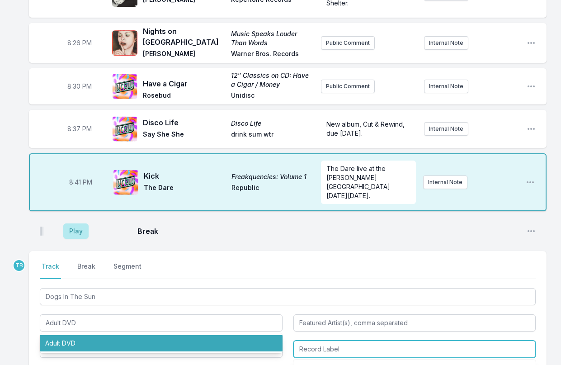
click at [350, 341] on input "Record Label" at bounding box center [414, 349] width 243 height 17
paste input "Adult DVD"
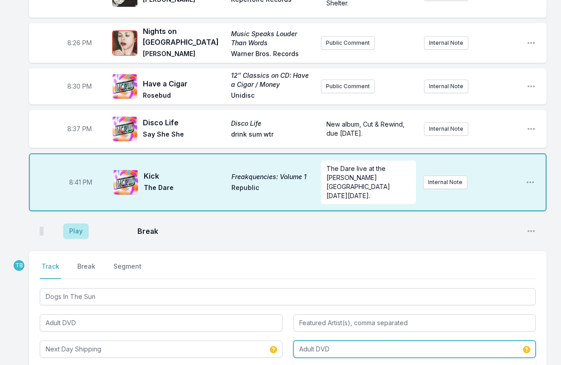
type input "Adult DVD"
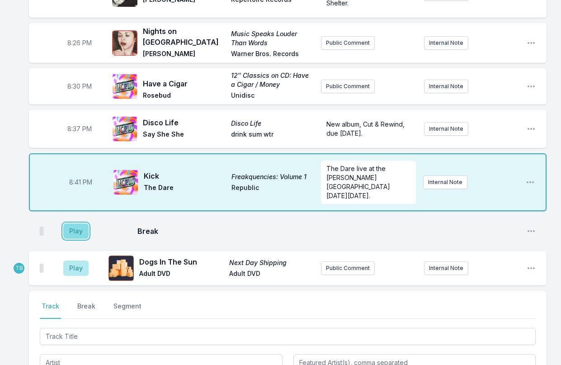
click at [73, 223] on button "Play" at bounding box center [75, 230] width 25 height 15
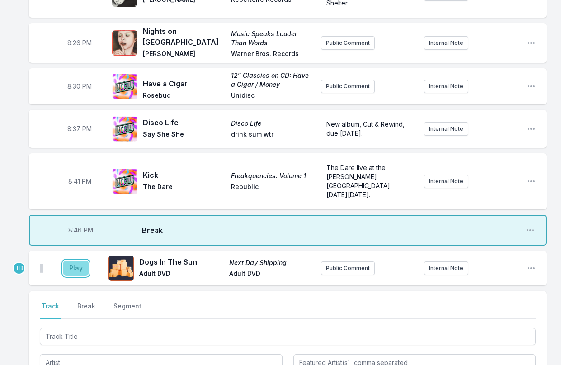
click at [76, 260] on button "Play" at bounding box center [75, 267] width 25 height 15
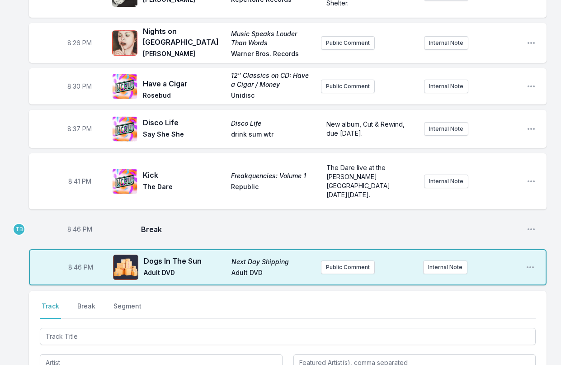
click at [77, 225] on span "8:46 PM" at bounding box center [79, 229] width 25 height 9
click at [73, 221] on input "20:46" at bounding box center [79, 229] width 51 height 17
type input "20:43"
click at [80, 263] on span "8:46 PM" at bounding box center [80, 267] width 25 height 9
click at [76, 259] on input "20:46" at bounding box center [80, 267] width 51 height 17
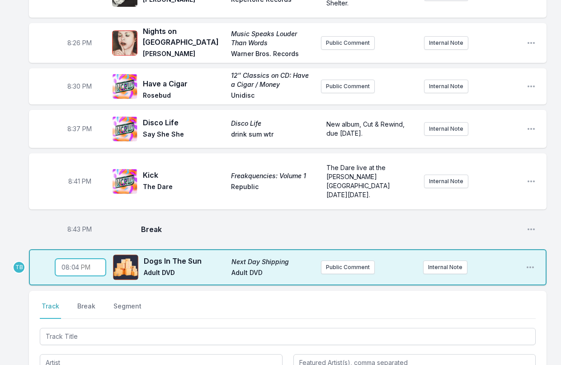
type input "20:45"
click at [204, 224] on span "Break" at bounding box center [330, 229] width 379 height 11
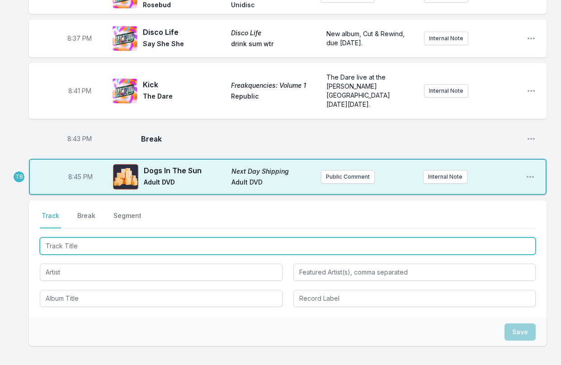
click at [92, 237] on input "Track Title" at bounding box center [288, 245] width 496 height 17
type input "Emulate"
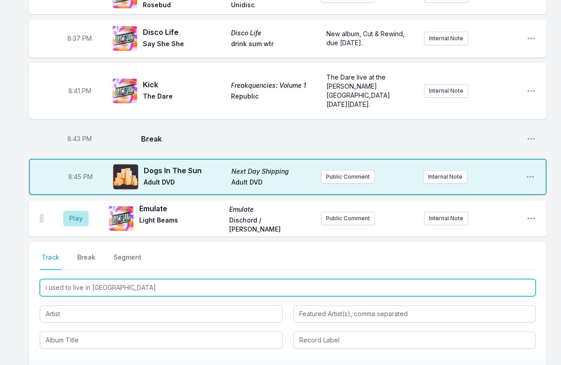
type input "i used to live in [GEOGRAPHIC_DATA]"
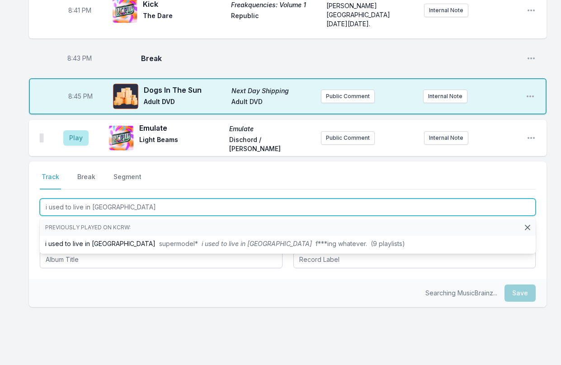
scroll to position [629, 0]
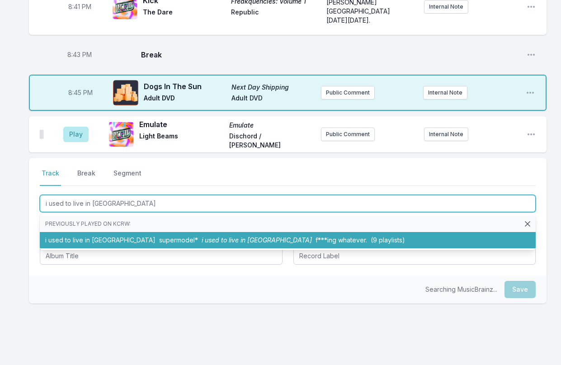
click at [202, 236] on span "i used to live in [GEOGRAPHIC_DATA]" at bounding box center [257, 240] width 110 height 8
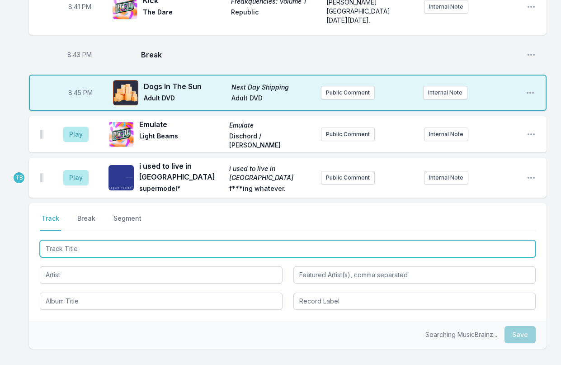
click at [97, 240] on input "Track Title" at bounding box center [288, 248] width 496 height 17
type input "Grass"
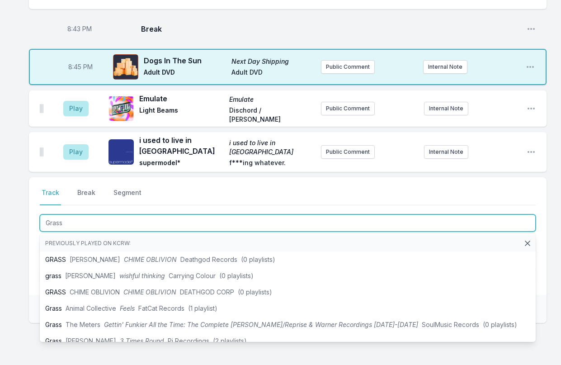
scroll to position [669, 0]
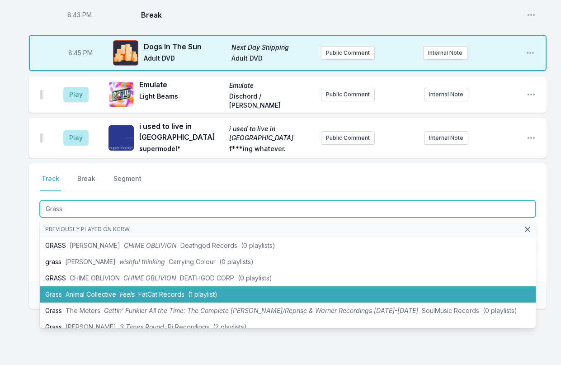
click at [109, 286] on li "Grass Animal Collective Feels FatCat Records (1 playlist)" at bounding box center [288, 294] width 496 height 16
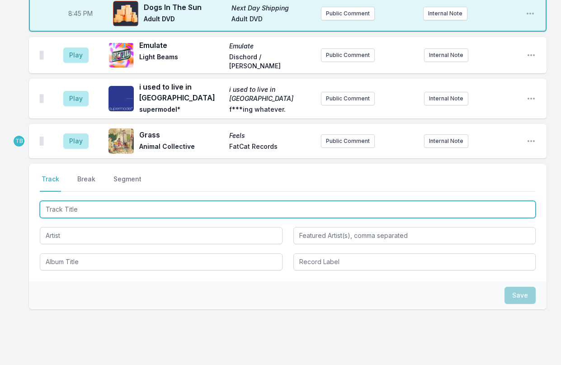
scroll to position [709, 0]
type input "UFO"
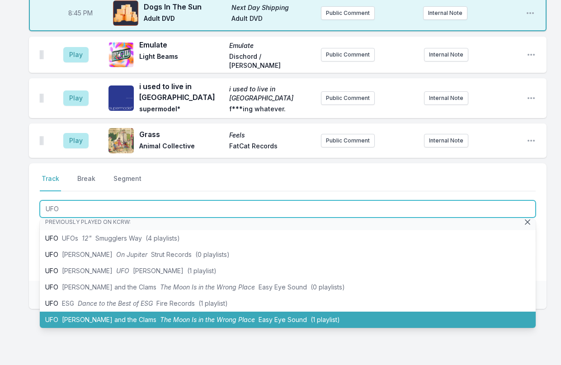
scroll to position [24, 0]
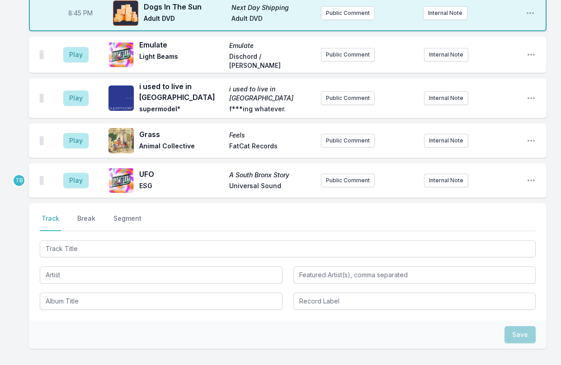
click at [87, 214] on button "Break" at bounding box center [87, 222] width 22 height 17
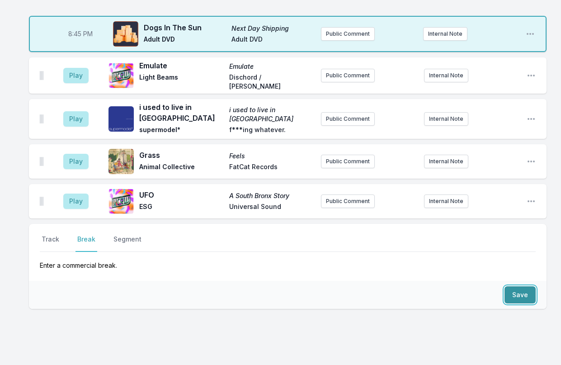
click at [472, 286] on button "Save" at bounding box center [520, 294] width 31 height 17
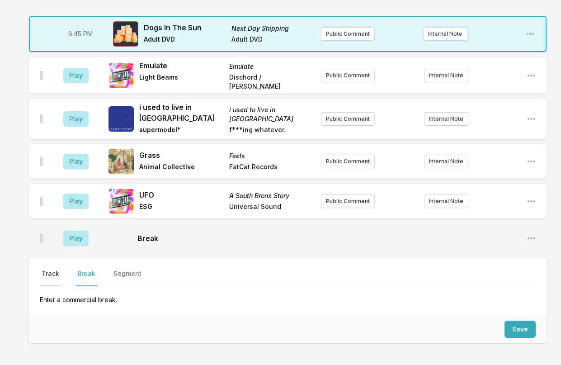
drag, startPoint x: 43, startPoint y: 244, endPoint x: 85, endPoint y: 241, distance: 42.1
click at [43, 269] on button "Track" at bounding box center [50, 277] width 21 height 17
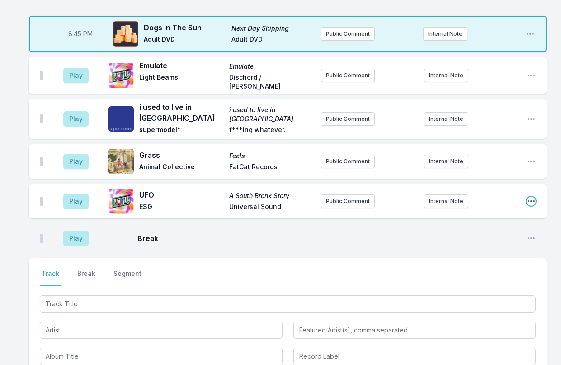
click at [472, 197] on icon "Open playlist item options" at bounding box center [531, 201] width 9 height 9
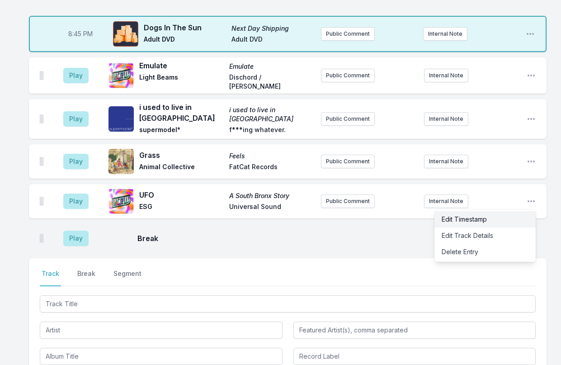
click at [472, 227] on button "Edit Track Details" at bounding box center [485, 235] width 101 height 16
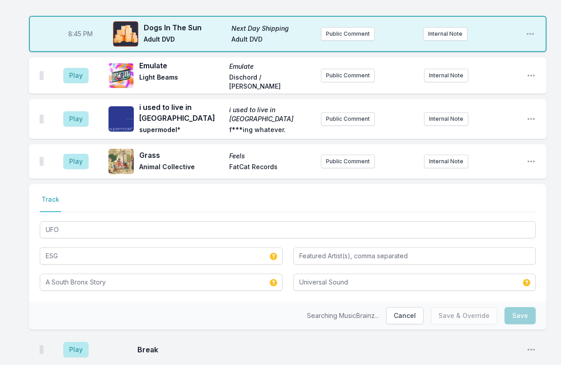
scroll to position [685, 0]
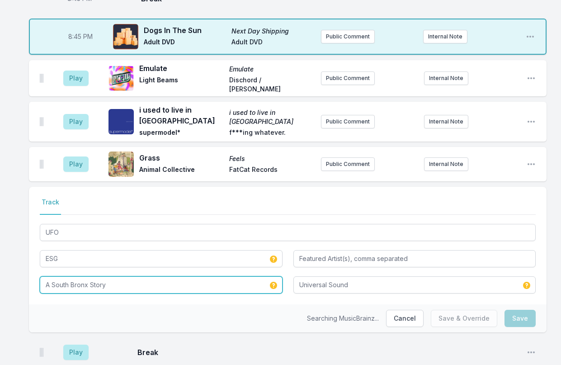
click at [162, 276] on input "A South Bronx Story" at bounding box center [161, 284] width 243 height 17
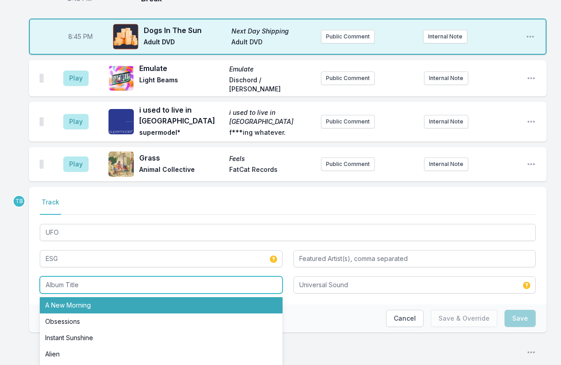
click at [101, 297] on li "A New Morning" at bounding box center [161, 305] width 243 height 16
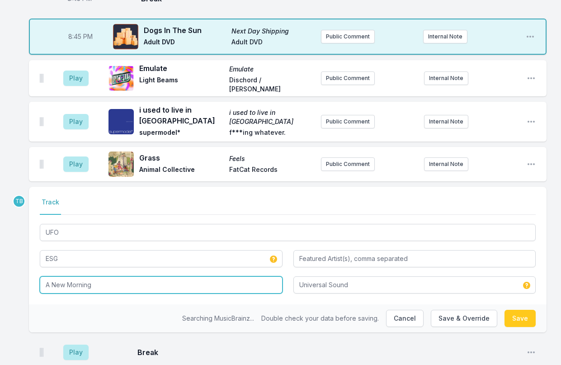
type input "A New Morning"
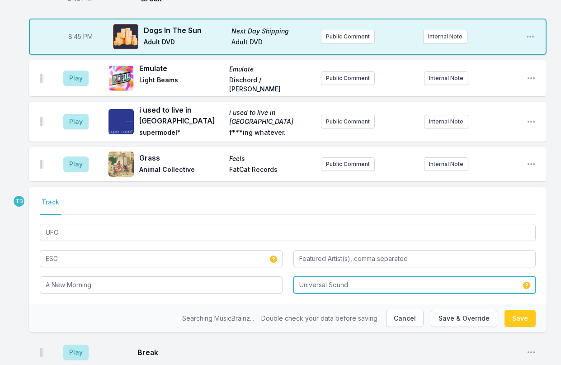
click at [327, 276] on input "Universal Sound" at bounding box center [414, 284] width 243 height 17
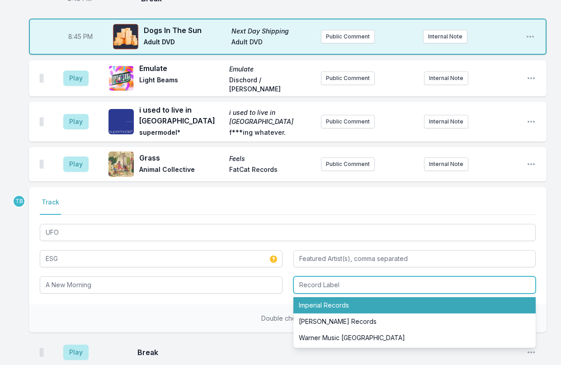
click at [342, 297] on li "Imperial Records" at bounding box center [414, 305] width 243 height 16
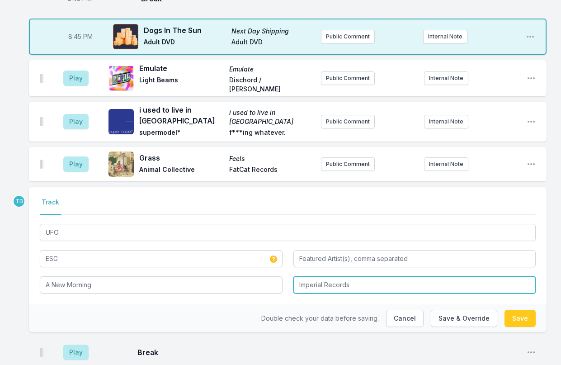
type input "Imperial Records"
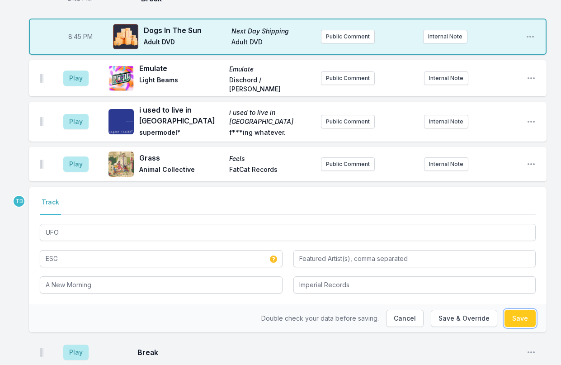
click at [472, 310] on button "Save" at bounding box center [520, 318] width 31 height 17
type input "A South Bronx Story"
type input "Universal Sound"
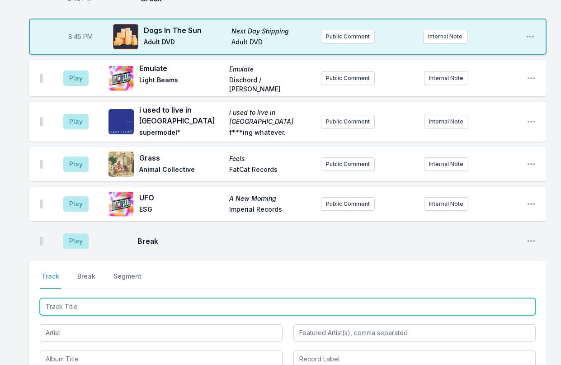
click at [77, 298] on input "Track Title" at bounding box center [288, 306] width 496 height 17
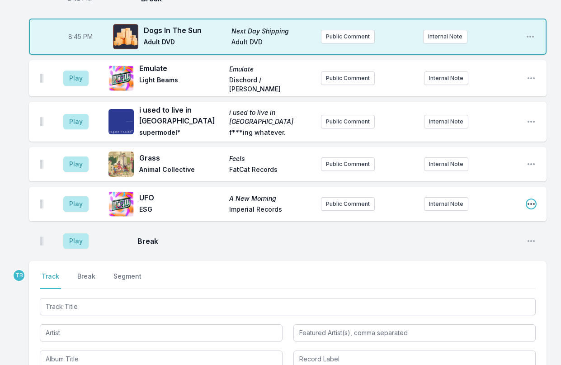
click at [472, 199] on icon "Open playlist item options" at bounding box center [531, 203] width 9 height 9
click at [450, 230] on button "Edit Track Details" at bounding box center [485, 238] width 101 height 16
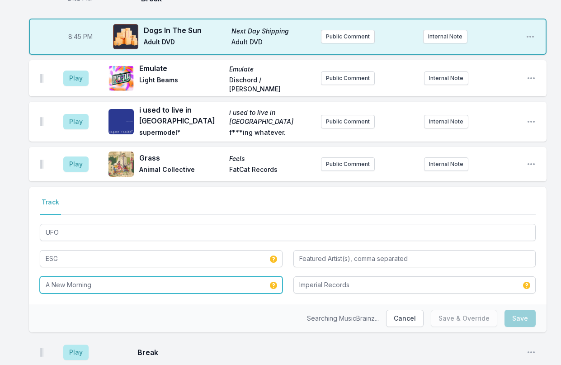
click at [79, 276] on input "A New Morning" at bounding box center [161, 284] width 243 height 17
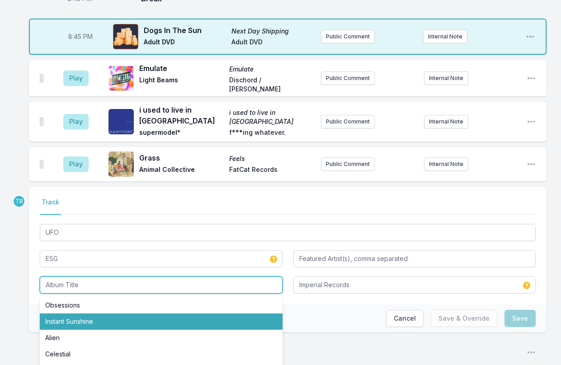
scroll to position [0, 0]
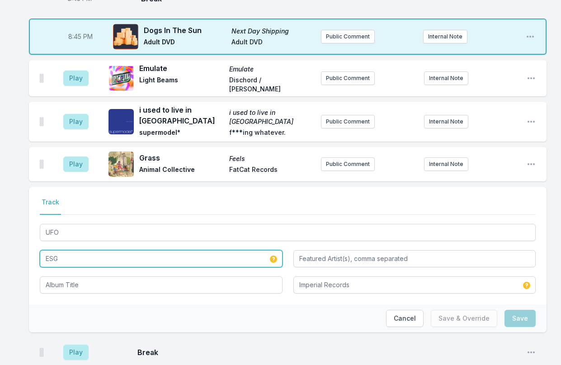
click at [80, 250] on input "ESG" at bounding box center [161, 258] width 243 height 17
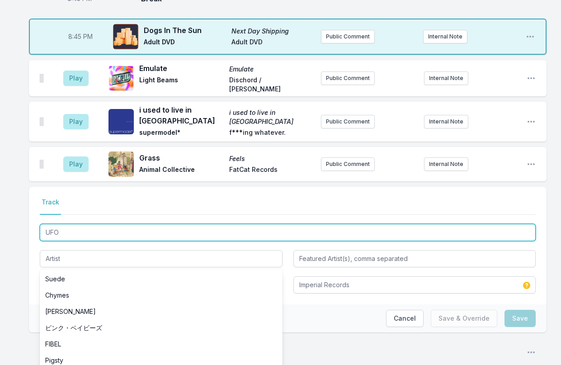
click at [82, 224] on input "UFO" at bounding box center [288, 232] width 496 height 17
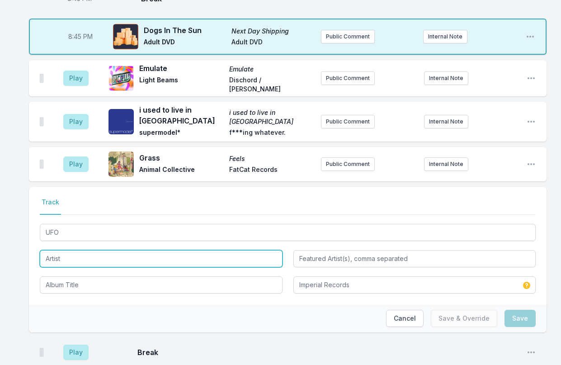
click at [76, 250] on input "Artist" at bounding box center [161, 258] width 243 height 17
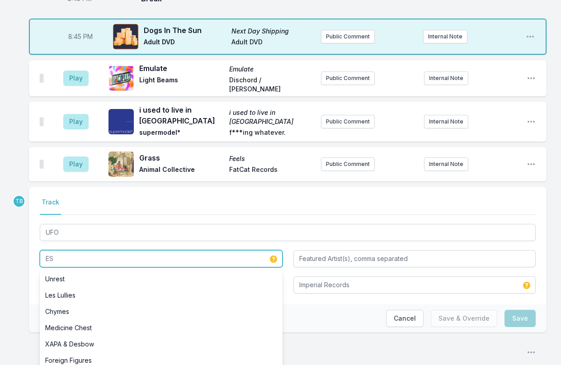
type input "E"
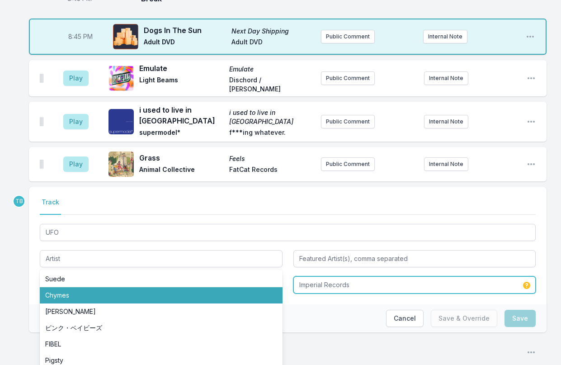
drag, startPoint x: 354, startPoint y: 255, endPoint x: 348, endPoint y: 254, distance: 5.9
click at [352, 276] on input "Imperial Records" at bounding box center [414, 284] width 243 height 17
click at [348, 276] on input "Imperial Records" at bounding box center [414, 284] width 243 height 17
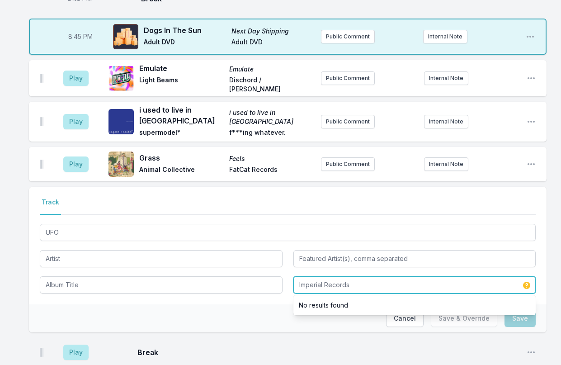
click at [347, 276] on input "Imperial Records" at bounding box center [414, 284] width 243 height 17
type input "Imperial"
click at [346, 276] on input "Imperial" at bounding box center [414, 284] width 243 height 17
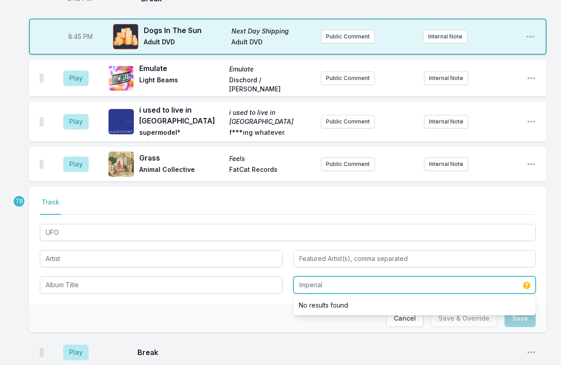
click at [346, 276] on input "Imperial" at bounding box center [414, 284] width 243 height 17
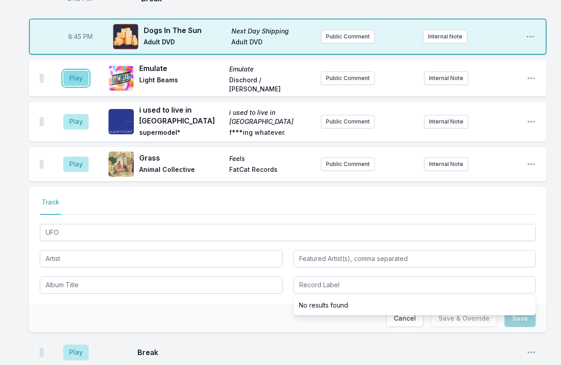
click at [72, 71] on button "Play" at bounding box center [75, 78] width 25 height 15
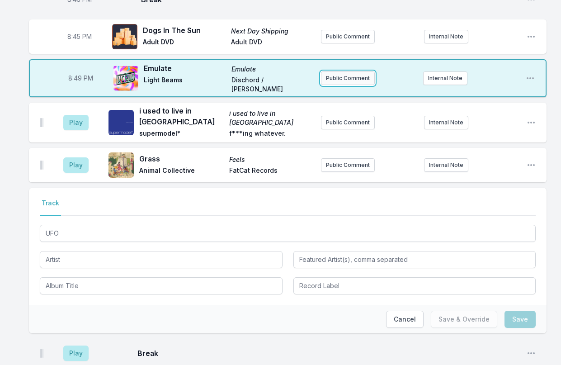
click at [355, 71] on button "Public Comment" at bounding box center [348, 78] width 54 height 14
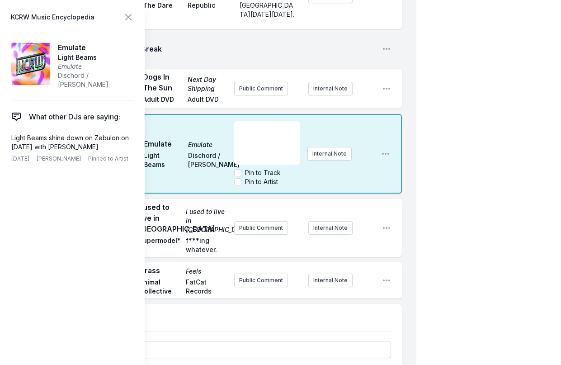
scroll to position [865, 0]
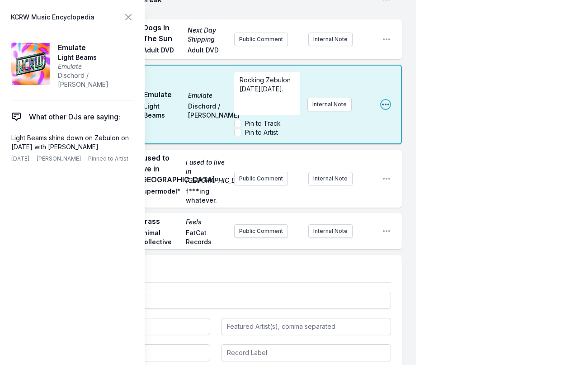
click at [390, 98] on div "8:49 PM Emulate Emulate Light Beams Dischord / [PERSON_NAME] Rocking Zebulon [D…" at bounding box center [215, 105] width 373 height 80
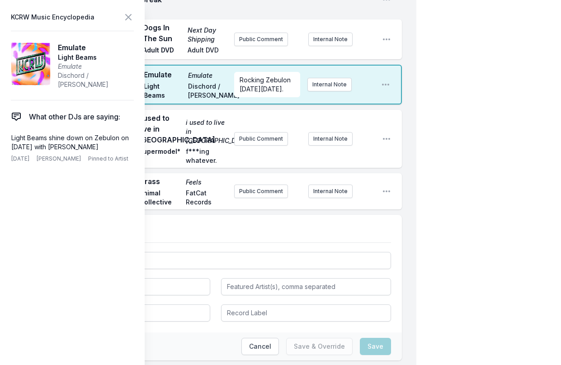
click at [126, 19] on icon at bounding box center [128, 16] width 5 height 5
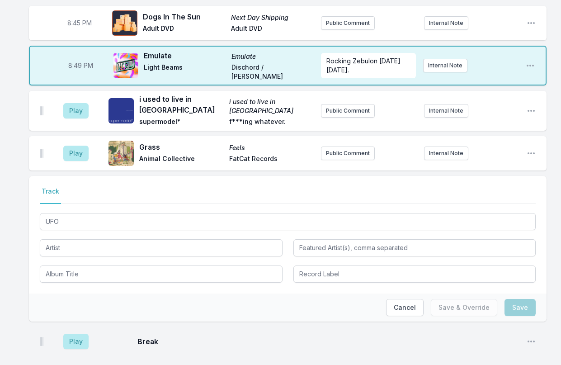
scroll to position [689, 0]
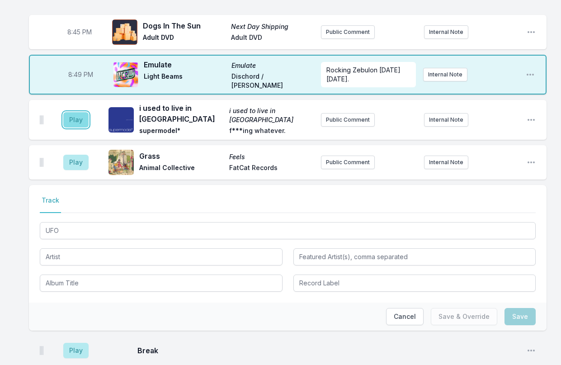
click at [80, 112] on button "Play" at bounding box center [75, 119] width 25 height 15
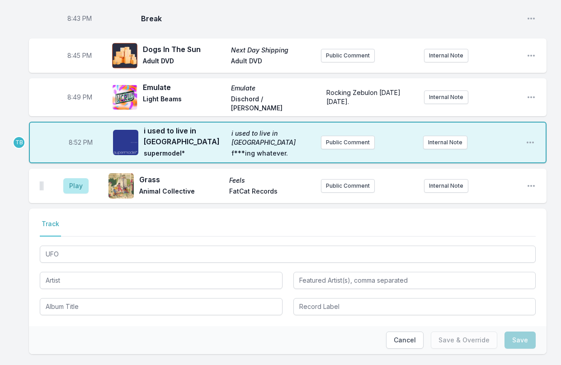
scroll to position [649, 0]
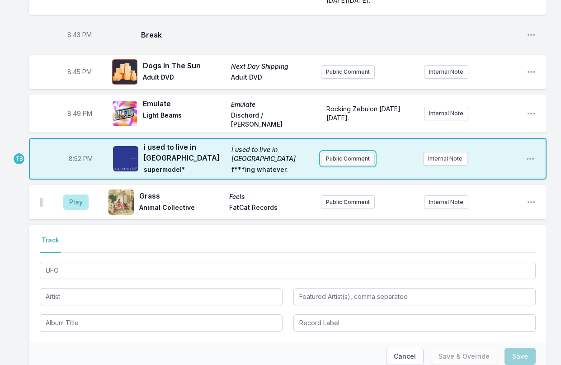
click at [344, 152] on button "Public Comment" at bounding box center [348, 159] width 54 height 14
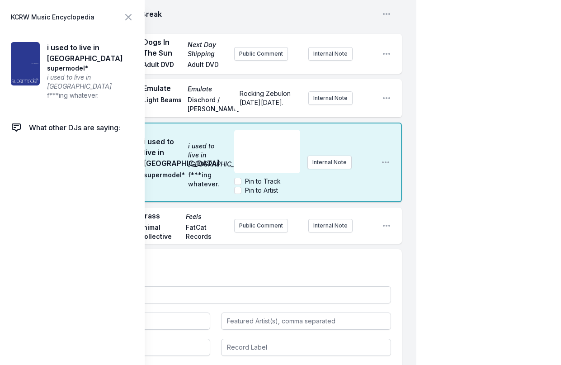
scroll to position [875, 0]
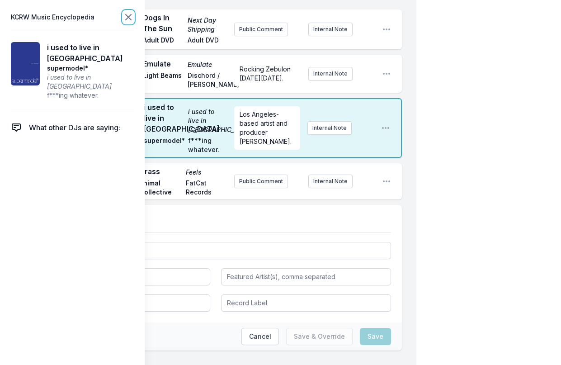
click at [128, 19] on icon at bounding box center [128, 17] width 11 height 11
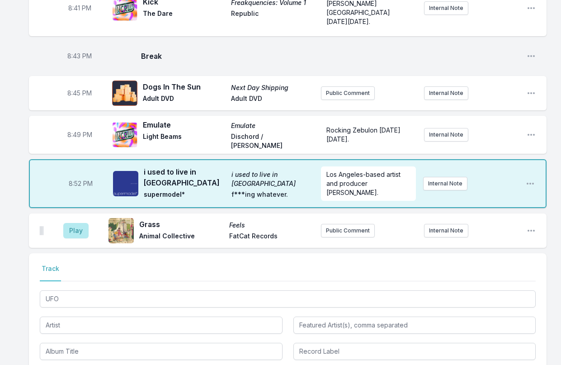
scroll to position [615, 0]
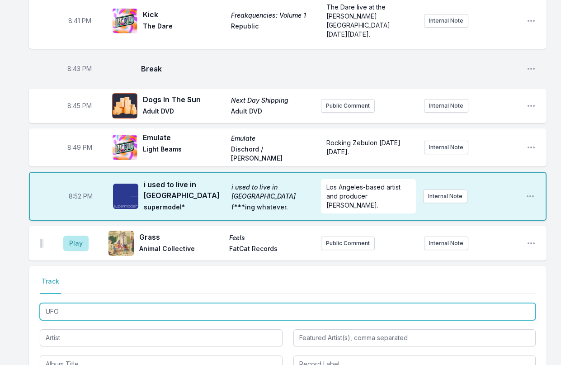
drag, startPoint x: 75, startPoint y: 287, endPoint x: 16, endPoint y: 281, distance: 59.5
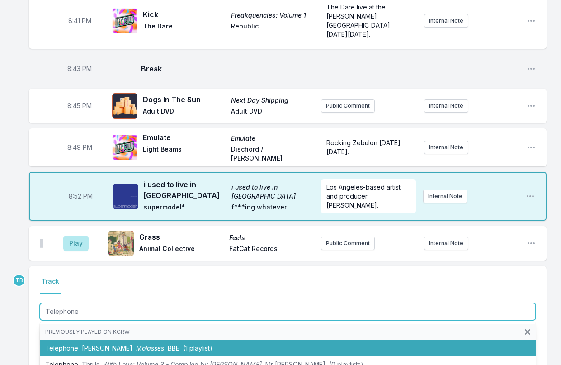
type input "Telephone"
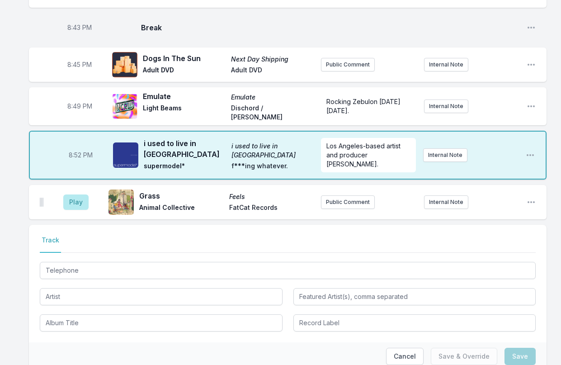
scroll to position [701, 0]
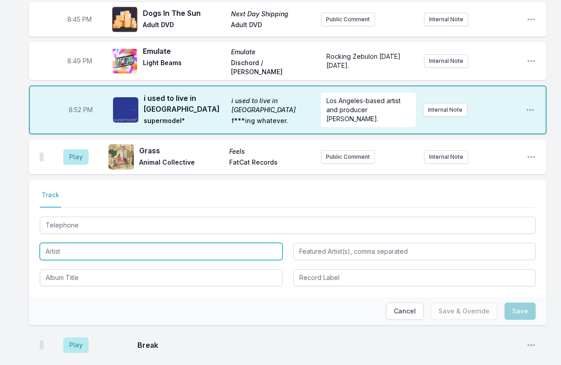
click at [90, 243] on input "Artist" at bounding box center [161, 251] width 243 height 17
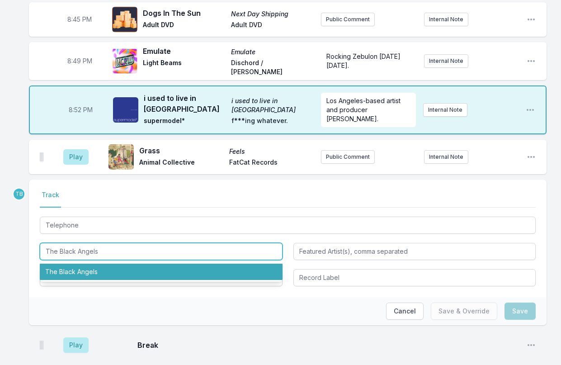
click at [97, 264] on li "The Black Angels" at bounding box center [161, 272] width 243 height 16
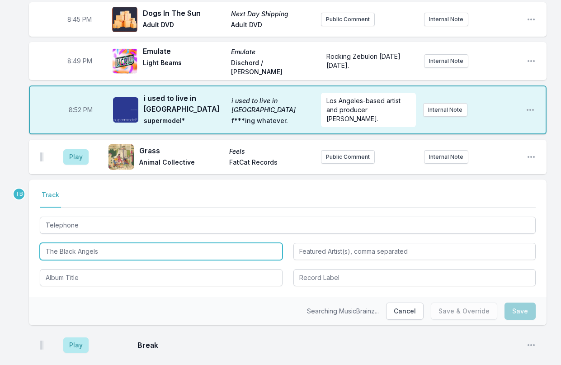
type input "The Black Angels"
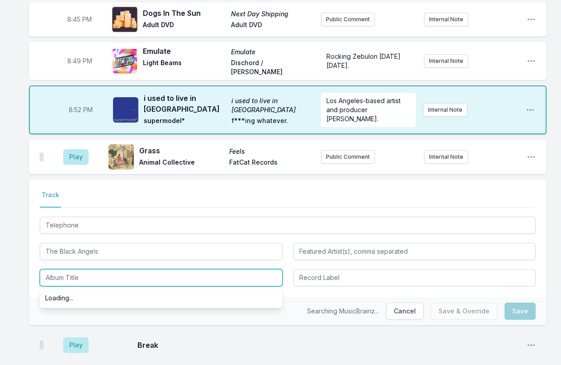
click at [104, 269] on input "Album Title" at bounding box center [161, 277] width 243 height 17
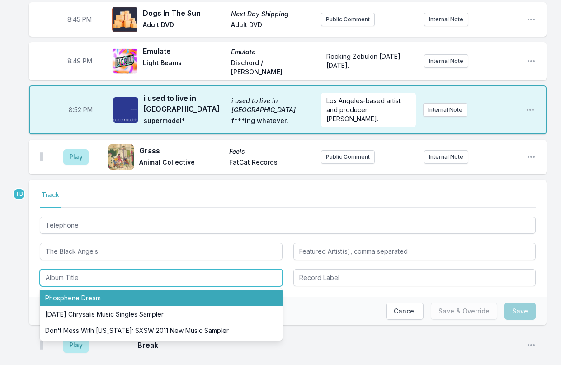
click at [95, 290] on li "Phosphene Dream" at bounding box center [161, 298] width 243 height 16
type input "Phosphene Dream"
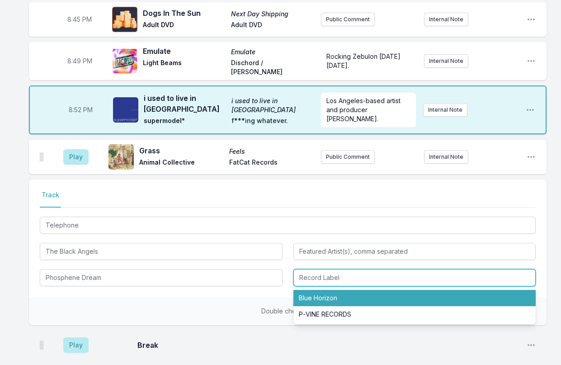
click at [367, 269] on input "Record Label" at bounding box center [414, 277] width 243 height 17
click at [352, 290] on li "Blue Horizon" at bounding box center [414, 298] width 243 height 16
type input "Blue Horizon"
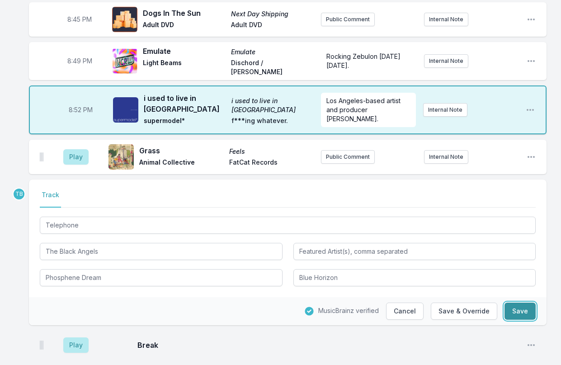
click at [472, 303] on button "Save" at bounding box center [520, 311] width 31 height 17
type input "UFO"
type input "ESG"
type input "A New Morning"
type input "Imperial Records"
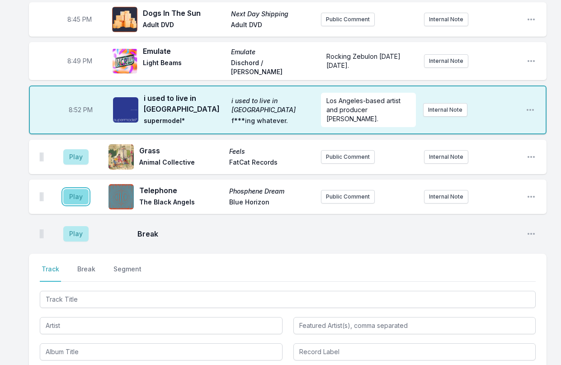
click at [76, 189] on button "Play" at bounding box center [75, 196] width 25 height 15
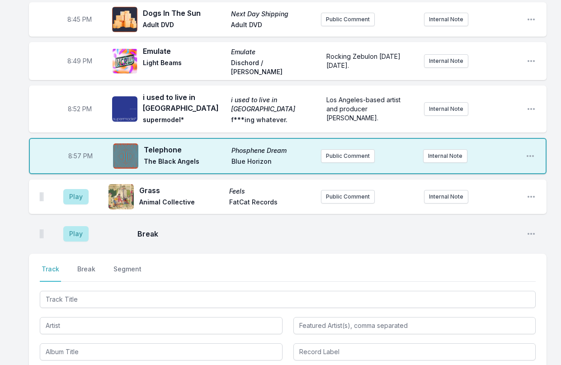
click at [76, 151] on span "8:57 PM" at bounding box center [80, 155] width 24 height 9
click at [74, 147] on input "20:57" at bounding box center [80, 155] width 51 height 17
type input "20:56"
click at [343, 149] on button "Public Comment" at bounding box center [348, 156] width 54 height 14
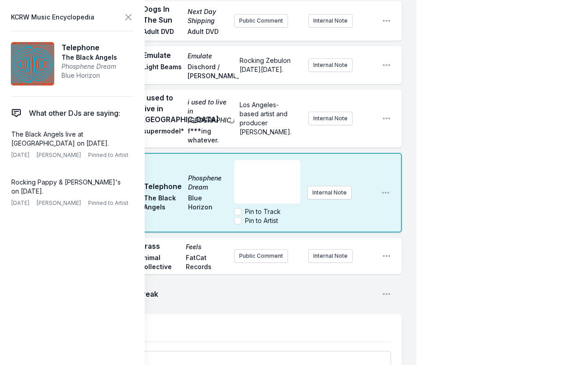
scroll to position [928, 0]
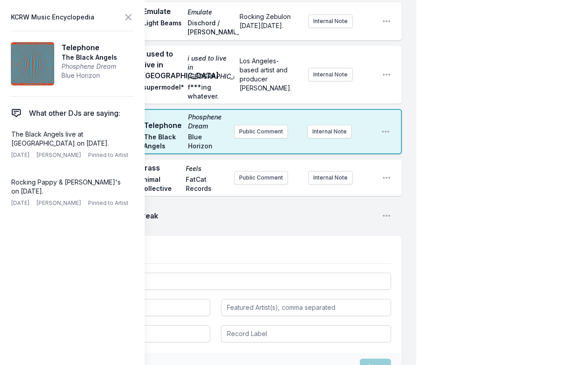
drag, startPoint x: 104, startPoint y: 141, endPoint x: 3, endPoint y: 136, distance: 101.4
click at [3, 136] on aside "KCRW Music Encyclopedia Telephone The Black Angels Phosphene Dream Blue Horizon…" at bounding box center [72, 182] width 145 height 365
copy p "The Black Angels live at [GEOGRAPHIC_DATA] on [DATE]."
click at [260, 130] on button "Public Comment" at bounding box center [261, 132] width 54 height 14
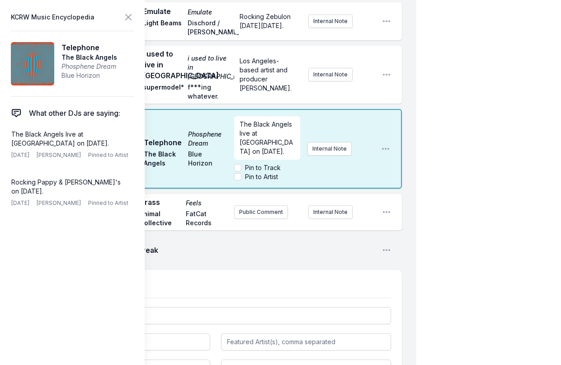
scroll to position [0, 0]
click at [55, 190] on p "Rocking Pappy & [PERSON_NAME]'s on [DATE]." at bounding box center [70, 187] width 118 height 18
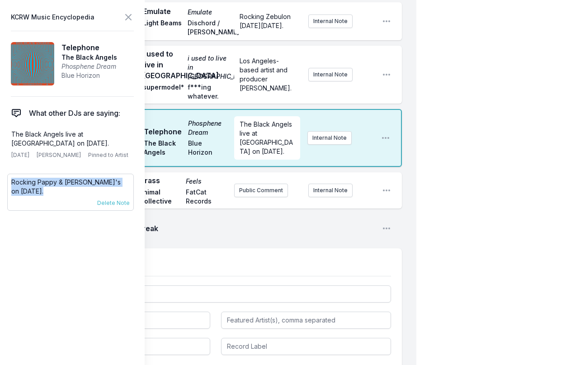
drag, startPoint x: 56, startPoint y: 189, endPoint x: 10, endPoint y: 179, distance: 47.4
click at [10, 179] on div "Rocking Pappy & [PERSON_NAME]'s on [DATE]. [DATE] [PERSON_NAME] Pinned to Artis…" at bounding box center [70, 192] width 127 height 37
copy p "Rocking Pappy & [PERSON_NAME]'s on [DATE]"
click at [132, 19] on icon at bounding box center [128, 17] width 11 height 11
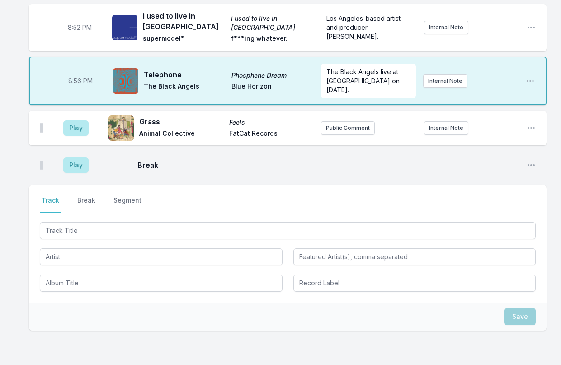
scroll to position [767, 0]
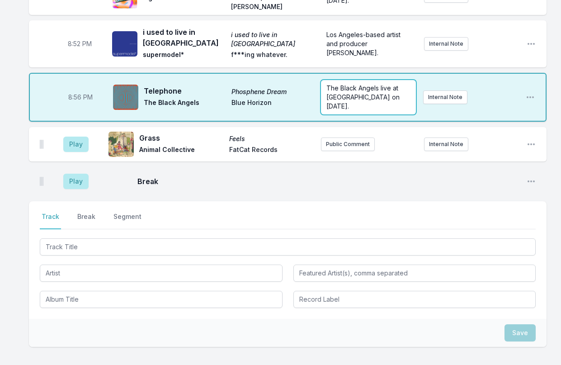
click at [327, 84] on span "The Black Angels live at [GEOGRAPHIC_DATA] on [DATE]." at bounding box center [364, 97] width 75 height 26
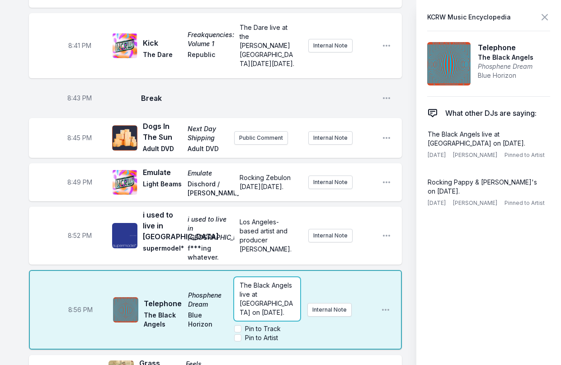
paste div
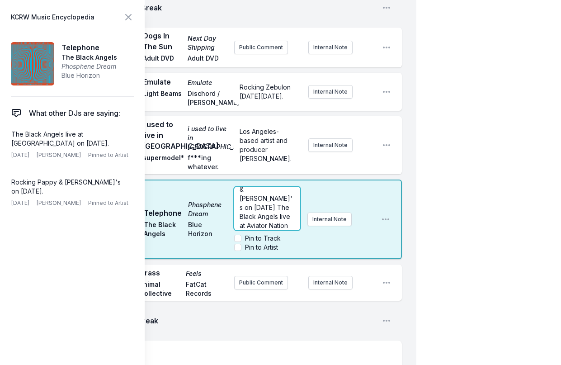
scroll to position [36, 0]
click at [259, 196] on span "Rocking [PERSON_NAME] & [PERSON_NAME]'s on [DATE] The Black Angels live at Avia…" at bounding box center [266, 195] width 53 height 80
drag, startPoint x: 271, startPoint y: 195, endPoint x: 241, endPoint y: 208, distance: 32.8
click at [241, 208] on span "Rocking [PERSON_NAME] & [PERSON_NAME]'s on [DATE] The Black Angels live at Avia…" at bounding box center [266, 217] width 53 height 80
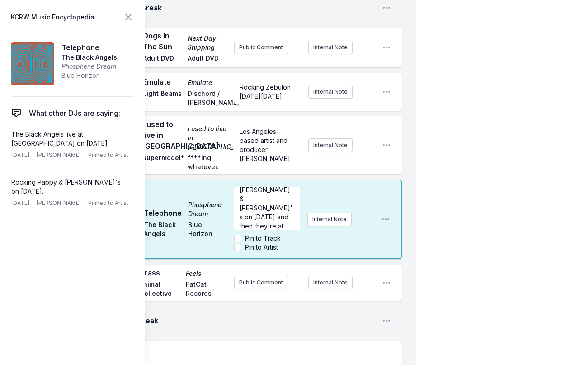
click at [358, 218] on aside "Internal Note" at bounding box center [341, 220] width 66 height 14
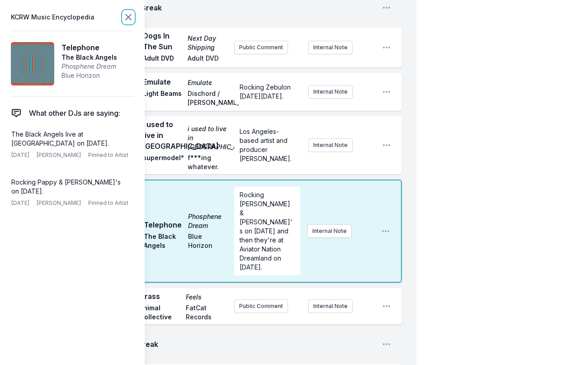
click at [124, 17] on icon at bounding box center [128, 17] width 11 height 11
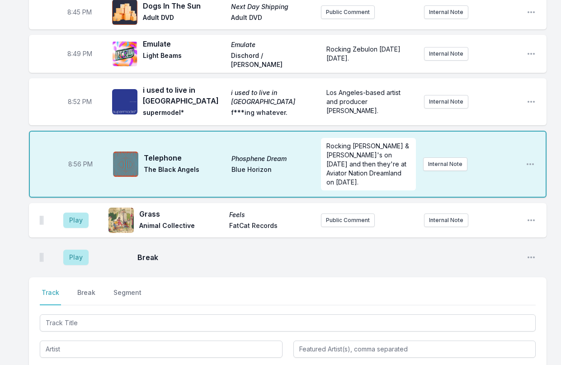
scroll to position [694, 0]
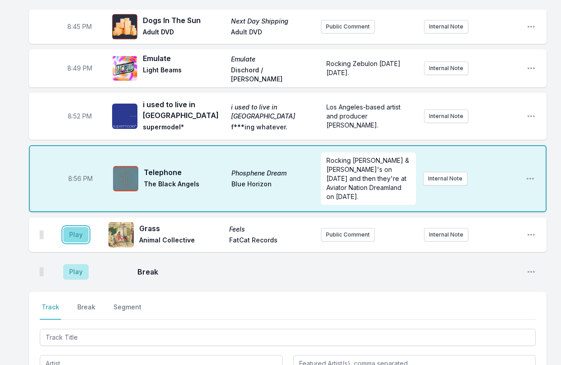
click at [75, 227] on button "Play" at bounding box center [75, 234] width 25 height 15
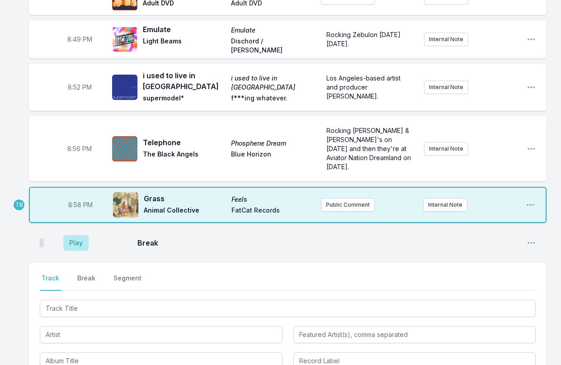
scroll to position [739, 0]
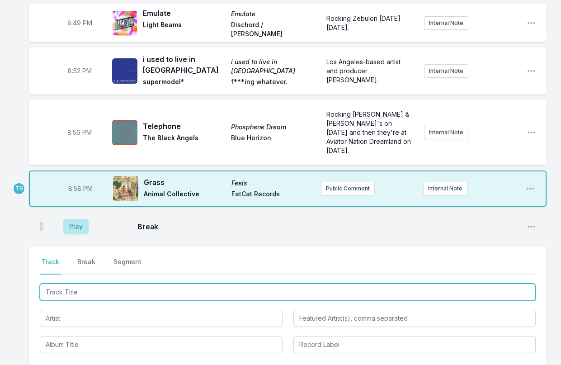
click at [86, 284] on input "Track Title" at bounding box center [288, 292] width 496 height 17
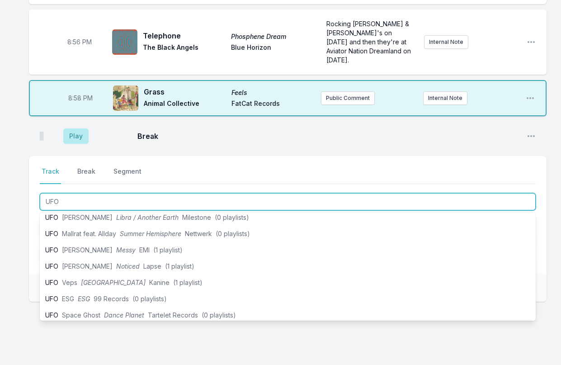
scroll to position [136, 0]
type input "UFO"
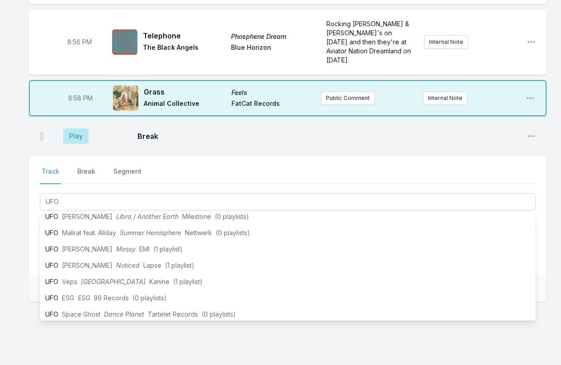
drag, startPoint x: 115, startPoint y: 327, endPoint x: 120, endPoint y: 318, distance: 10.1
click at [116, 327] on div "Select a tab Track Break Segment Track Break Segment UFO Previously played on K…" at bounding box center [288, 257] width 518 height 203
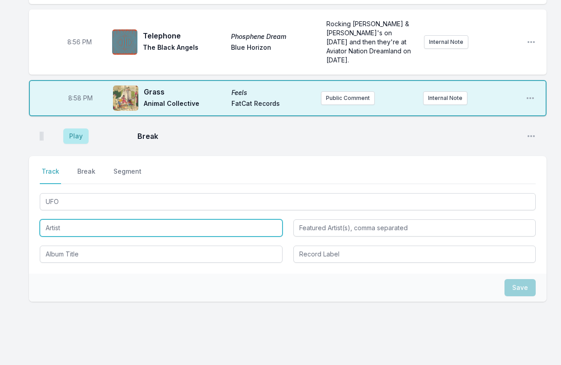
click at [137, 219] on input "Artist" at bounding box center [161, 227] width 243 height 17
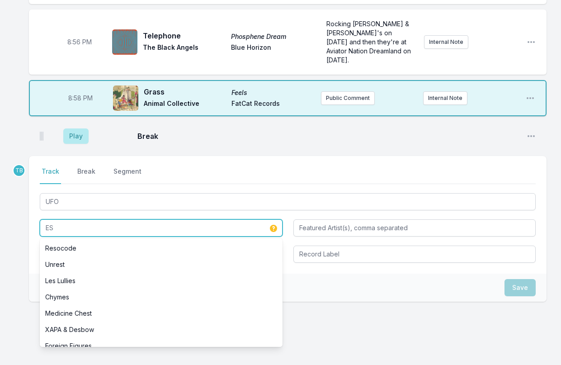
type input "E"
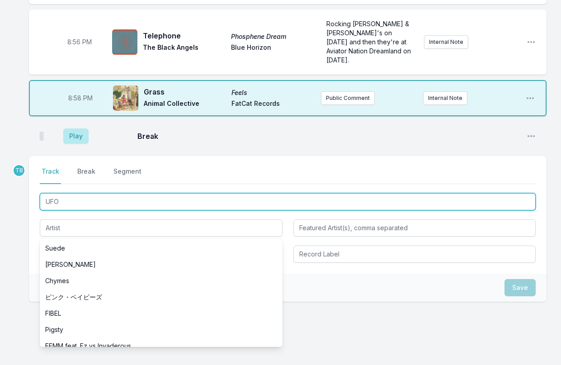
click at [73, 193] on input "UFO" at bounding box center [288, 201] width 496 height 17
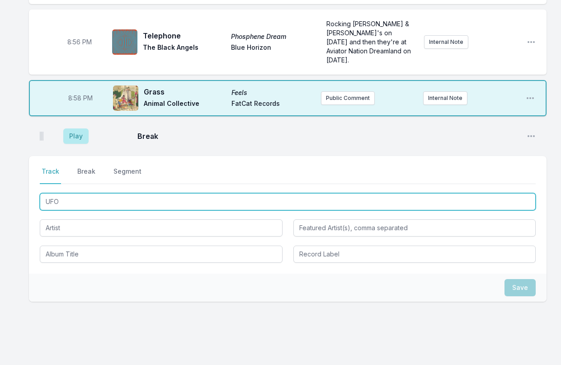
click at [74, 193] on input "UFO" at bounding box center [288, 201] width 496 height 17
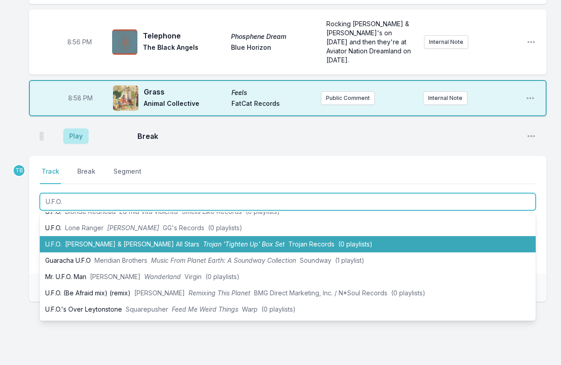
scroll to position [0, 0]
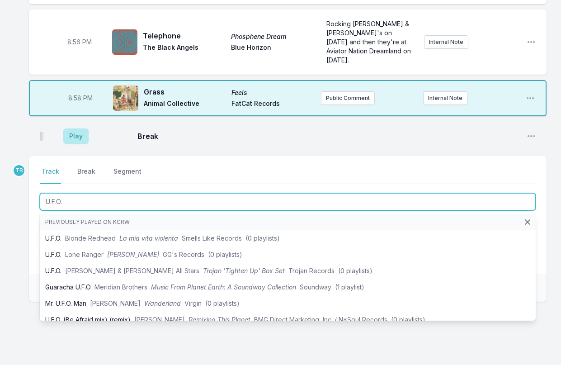
click at [92, 193] on input "U.F.O." at bounding box center [288, 201] width 496 height 17
type input "UFO"
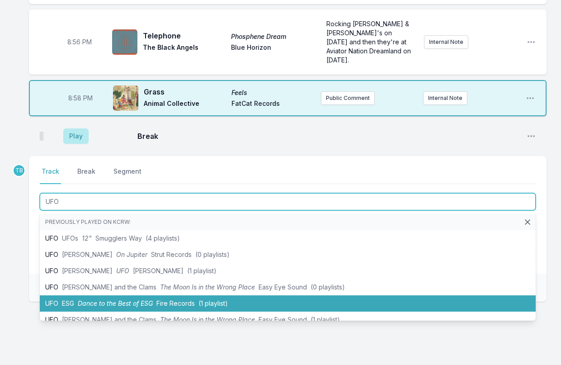
click at [116, 299] on span "Dance to the Best of ESG" at bounding box center [115, 303] width 75 height 8
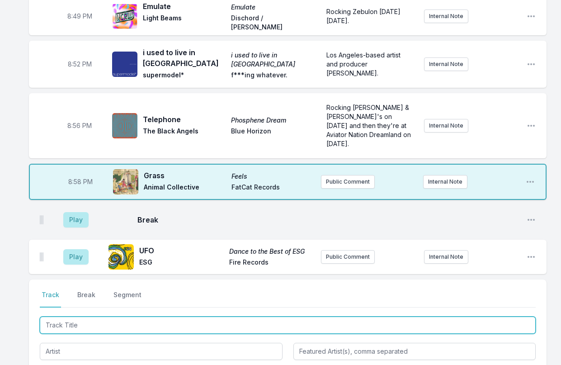
scroll to position [649, 0]
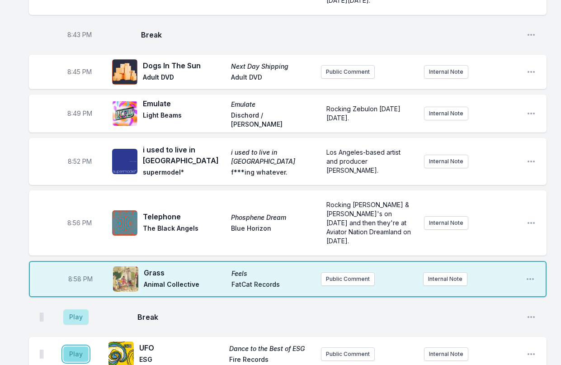
click at [71, 346] on button "Play" at bounding box center [75, 353] width 25 height 15
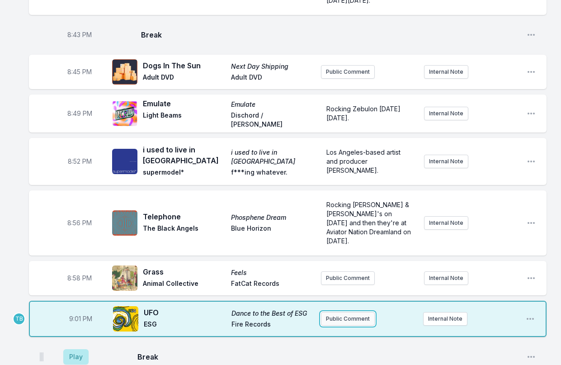
click at [343, 312] on button "Public Comment" at bounding box center [348, 319] width 54 height 14
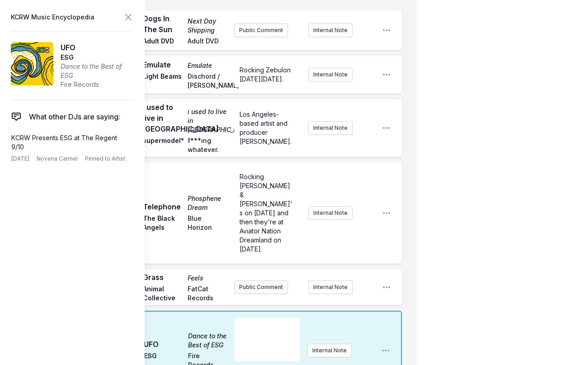
scroll to position [875, 0]
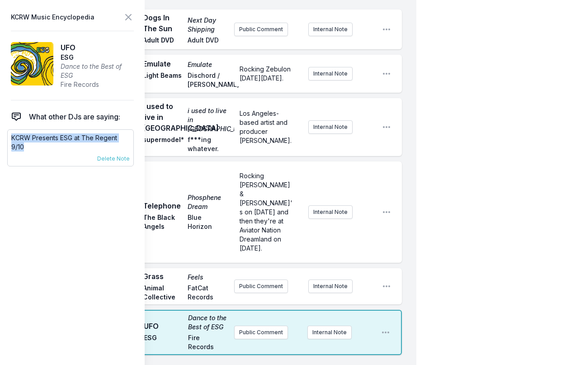
drag, startPoint x: 19, startPoint y: 145, endPoint x: 8, endPoint y: 140, distance: 12.8
click at [10, 140] on div "KCRW Presents ESG at The Regent 9/10 [DATE] Novena Carmel Pinned to Artist Dele…" at bounding box center [70, 147] width 127 height 37
click at [265, 326] on button "Public Comment" at bounding box center [261, 333] width 54 height 14
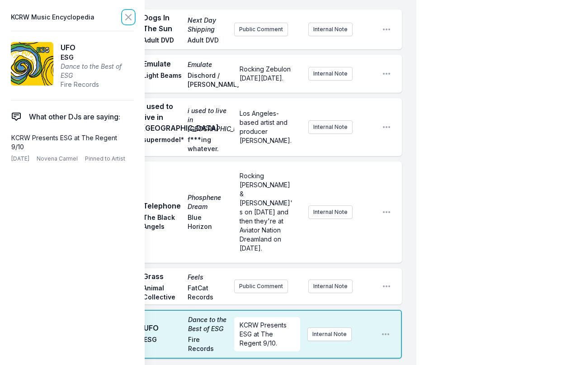
click at [131, 20] on icon at bounding box center [128, 17] width 11 height 11
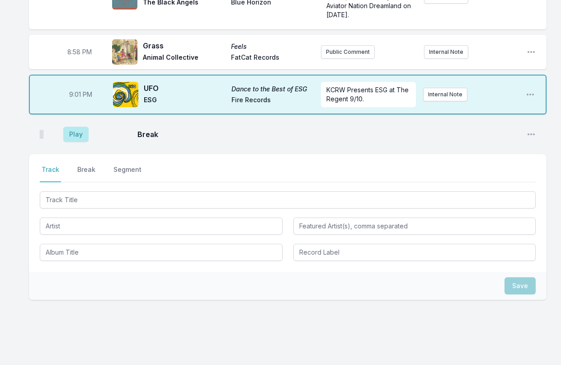
scroll to position [873, 0]
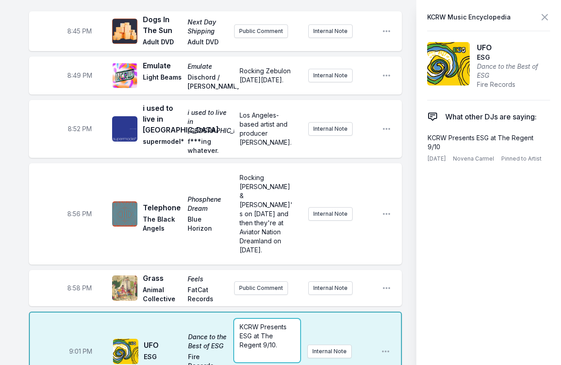
click at [301, 319] on div "KCRW Presents ESG at The Regent 9/10." at bounding box center [267, 340] width 66 height 43
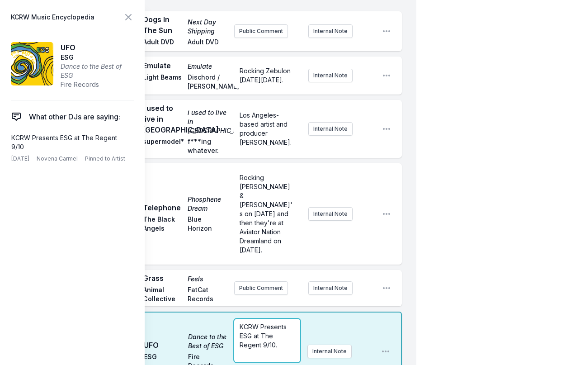
click at [263, 327] on span "KCRW Presents ESG at The Regent 9/10." at bounding box center [264, 336] width 49 height 26
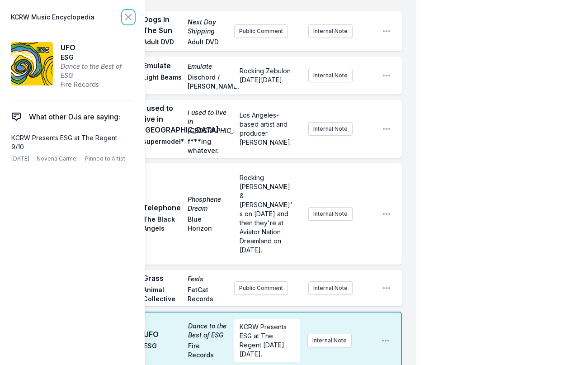
click at [130, 16] on icon at bounding box center [128, 16] width 5 height 5
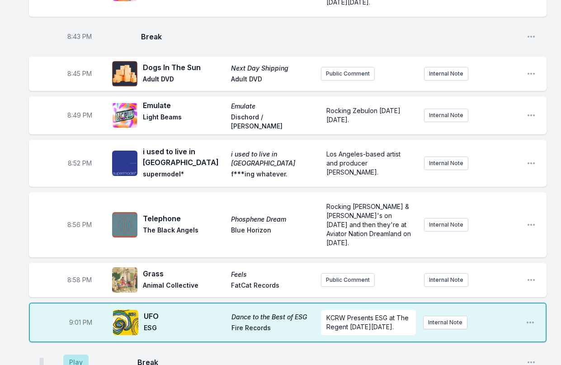
scroll to position [783, 0]
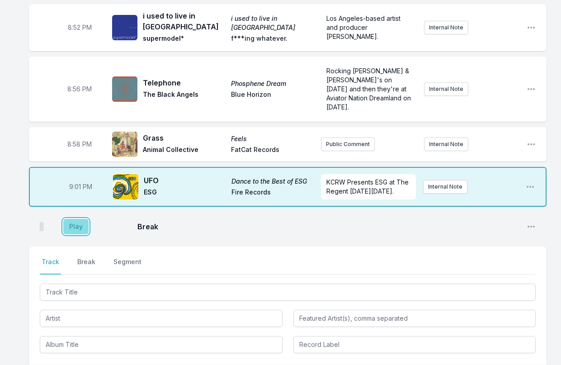
click at [74, 219] on button "Play" at bounding box center [75, 226] width 25 height 15
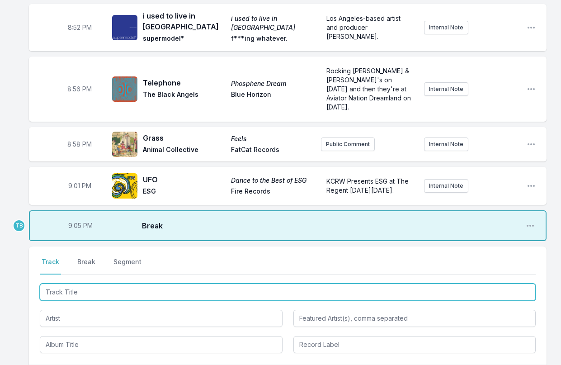
click at [77, 284] on input "Track Title" at bounding box center [288, 292] width 496 height 17
type input "My Tempo"
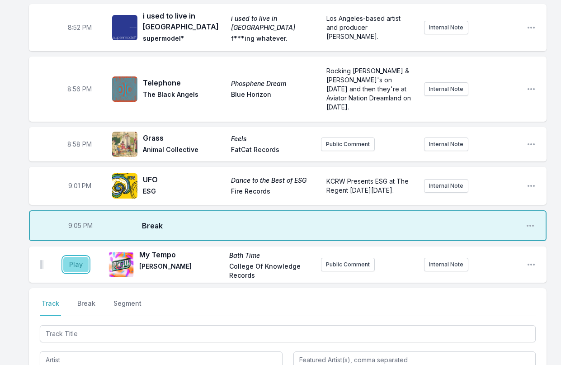
click at [86, 257] on button "Play" at bounding box center [75, 264] width 25 height 15
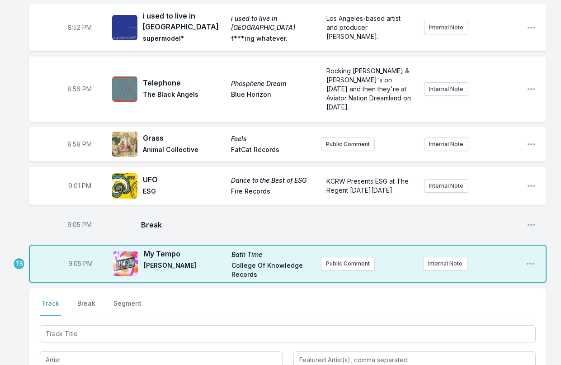
click at [75, 220] on span "9:05 PM" at bounding box center [79, 224] width 24 height 9
click at [74, 216] on input "21:05" at bounding box center [79, 224] width 51 height 17
type input "21:02"
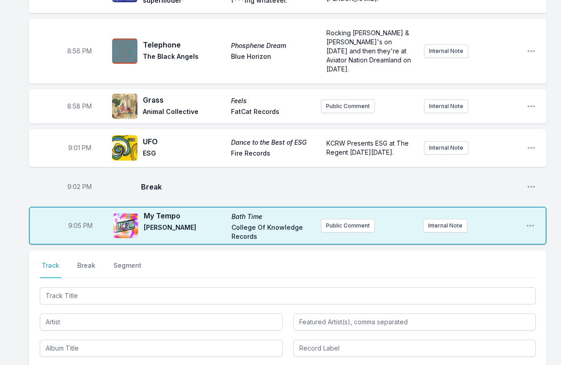
scroll to position [873, 0]
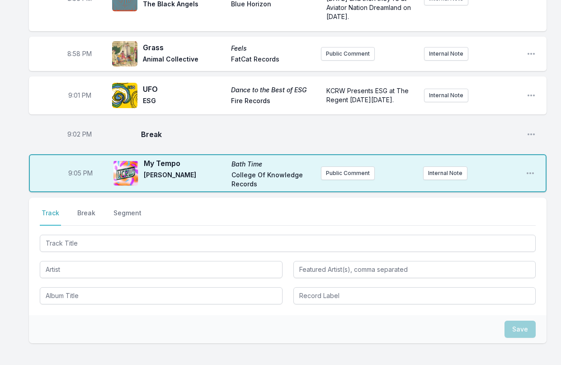
drag, startPoint x: 85, startPoint y: 219, endPoint x: 92, endPoint y: 214, distance: 8.9
click at [86, 233] on div at bounding box center [288, 242] width 496 height 19
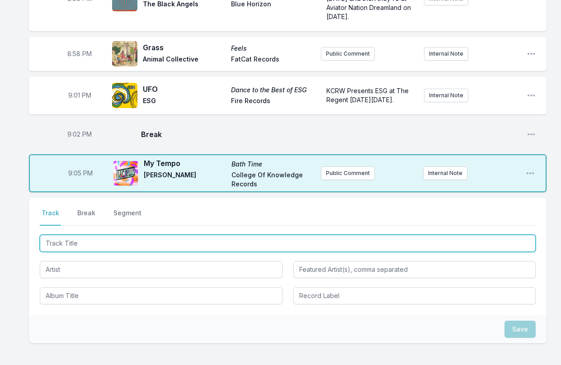
click at [93, 235] on input "Track Title" at bounding box center [288, 243] width 496 height 17
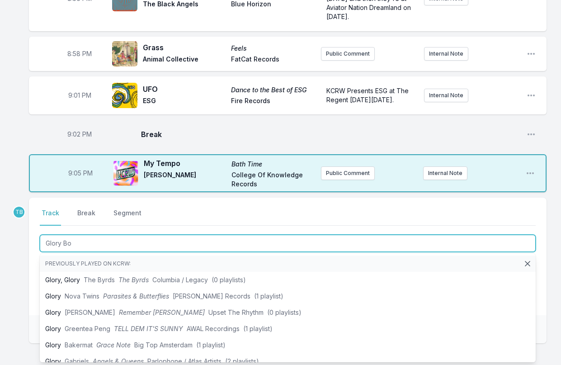
type input "Glory Box"
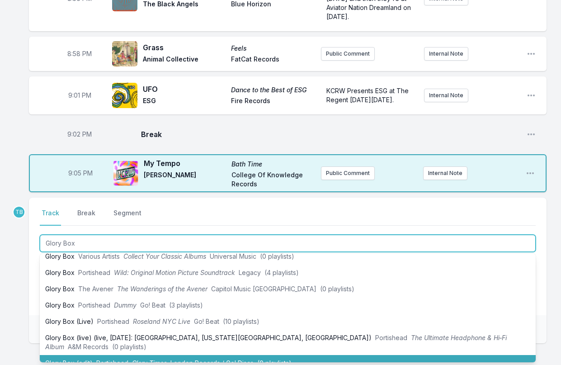
scroll to position [219, 0]
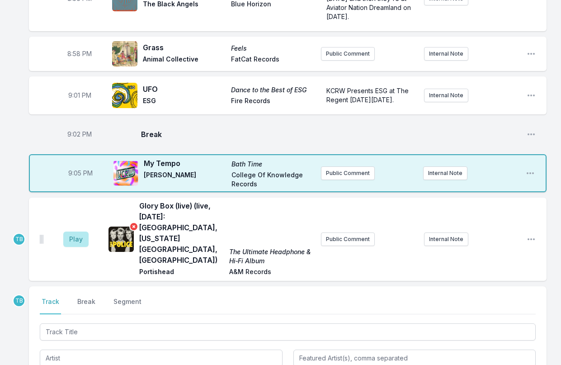
click at [133, 222] on icon "Remove track cover" at bounding box center [133, 226] width 9 height 9
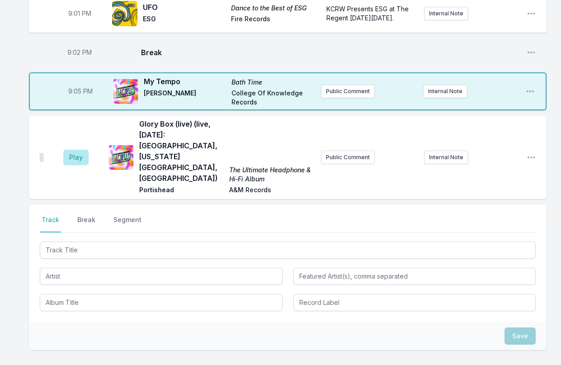
scroll to position [964, 0]
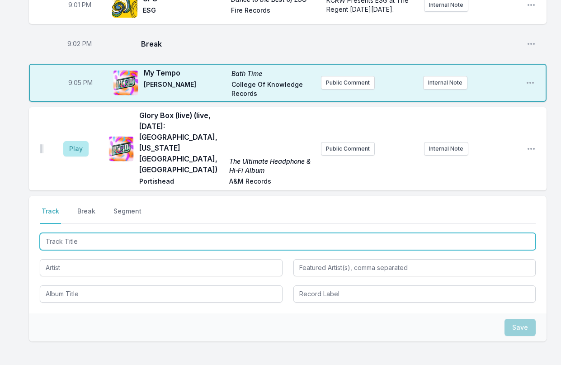
click at [100, 233] on input "Track Title" at bounding box center [288, 241] width 496 height 17
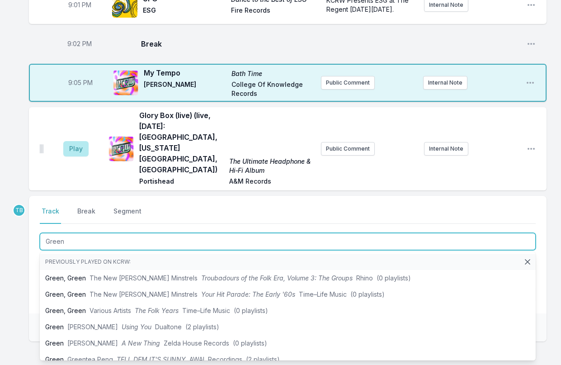
type input "Green"
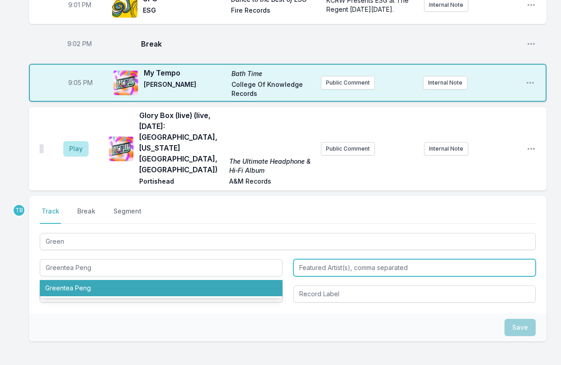
type input "Greentea Peng"
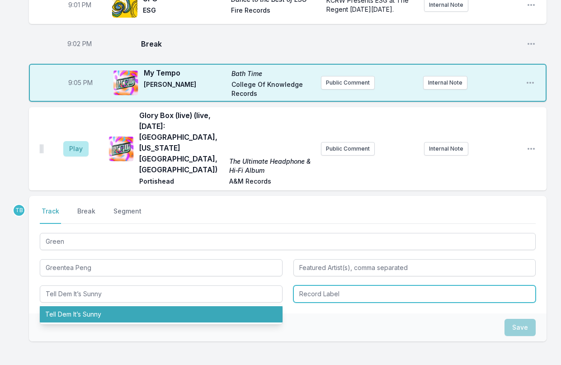
type input "Tell Dem It’s Sunny"
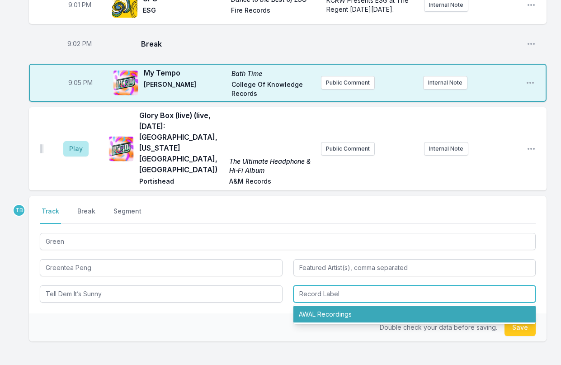
type input "AWAL Recordings"
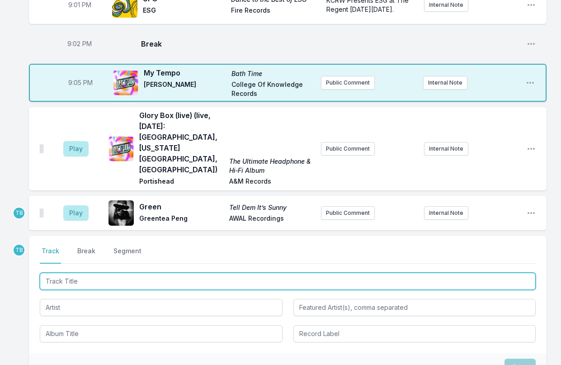
click at [94, 273] on input "Track Title" at bounding box center [288, 281] width 496 height 17
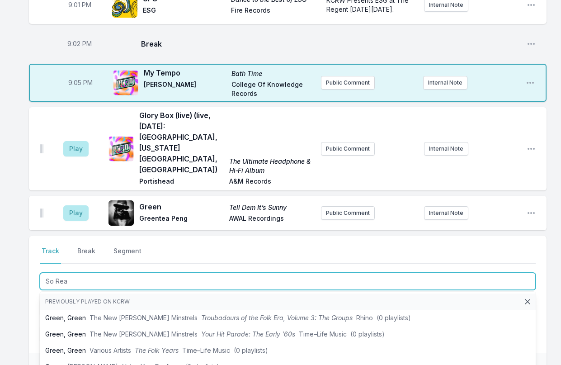
type input "So Real"
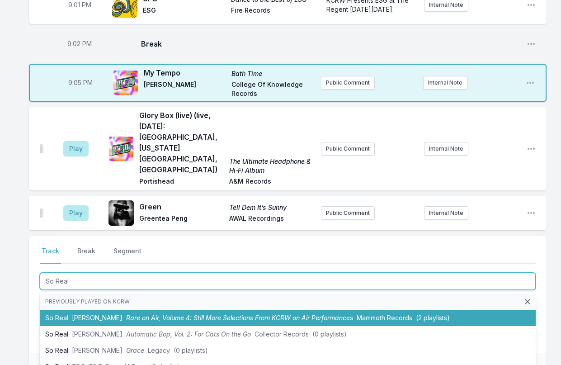
click at [126, 314] on span "Rare on Air, Volume 4: Still More Selections From KCRW on Air Performances" at bounding box center [239, 318] width 227 height 8
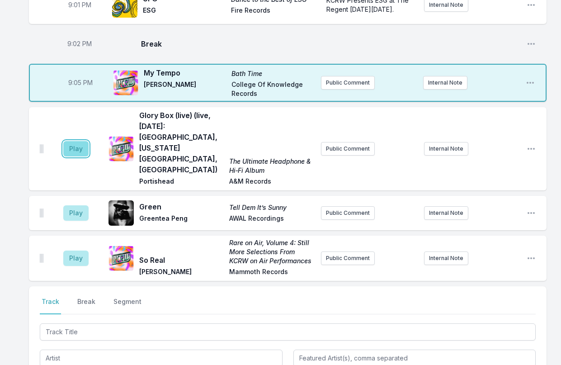
click at [78, 141] on button "Play" at bounding box center [75, 148] width 25 height 15
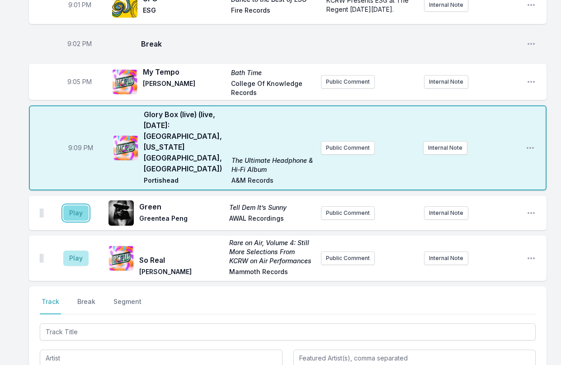
click at [77, 205] on button "Play" at bounding box center [75, 212] width 25 height 15
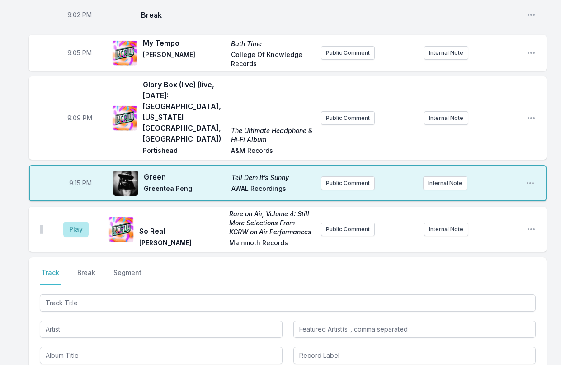
scroll to position [1009, 0]
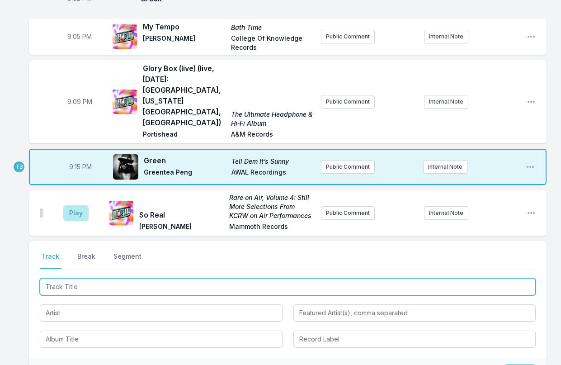
click at [78, 278] on input "Track Title" at bounding box center [288, 286] width 496 height 17
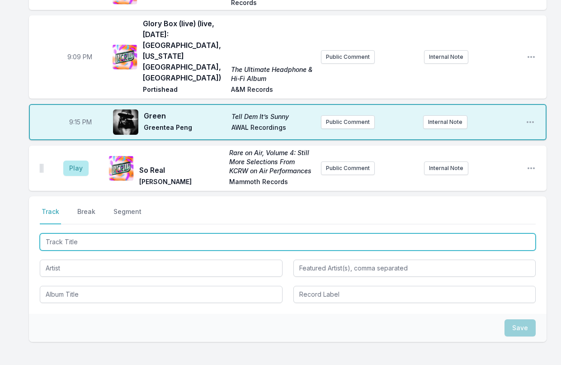
scroll to position [1054, 0]
type input "Tremendous Fantastic"
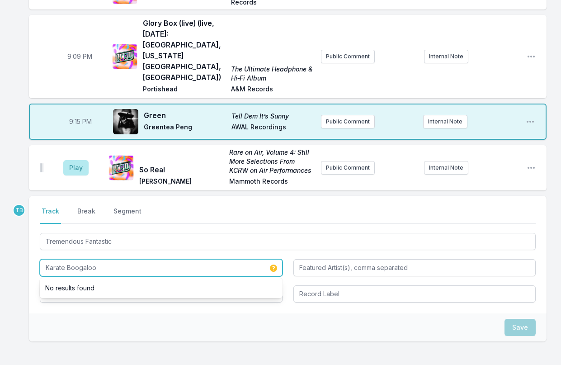
type input "Karate Boogaloo"
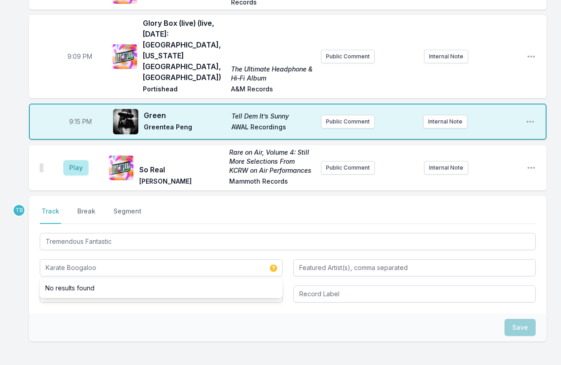
click at [52, 313] on div "Save" at bounding box center [288, 327] width 518 height 28
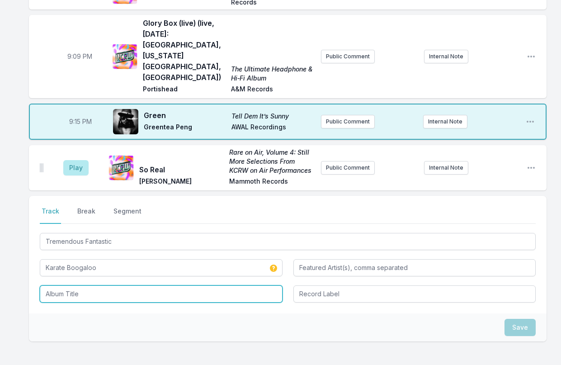
click at [73, 285] on input "Album Title" at bounding box center [161, 293] width 243 height 17
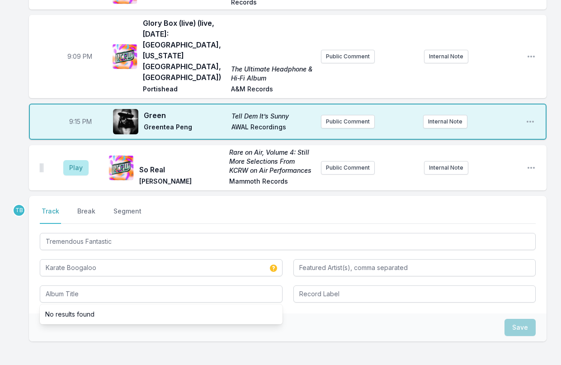
click at [111, 313] on div "Save" at bounding box center [288, 327] width 518 height 28
click at [107, 231] on div "Tremendous Fantastic Karate Boogaloo" at bounding box center [288, 266] width 496 height 71
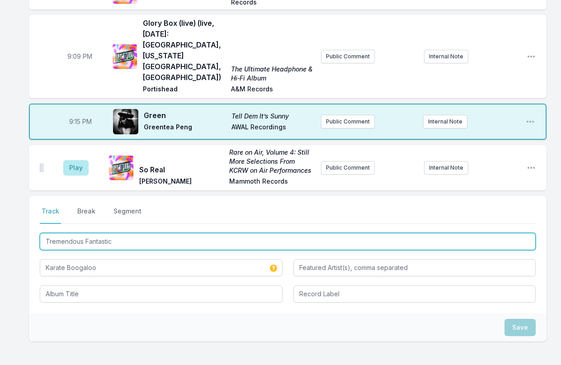
click at [113, 233] on input "Tremendous Fantastic" at bounding box center [288, 241] width 496 height 17
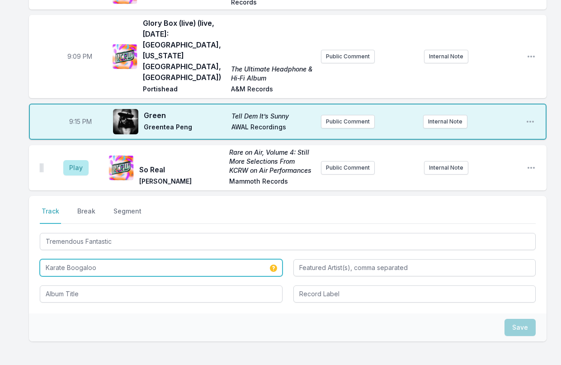
click at [112, 259] on input "Karate Boogaloo" at bounding box center [161, 267] width 243 height 17
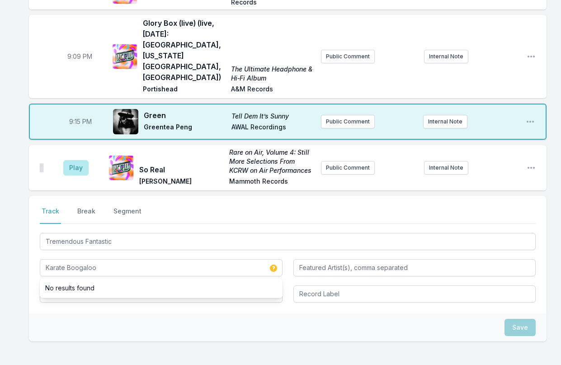
click at [107, 313] on div "Save" at bounding box center [288, 327] width 518 height 28
click at [110, 244] on div "Tremendous Fantastic Karate Boogaloo" at bounding box center [288, 266] width 496 height 71
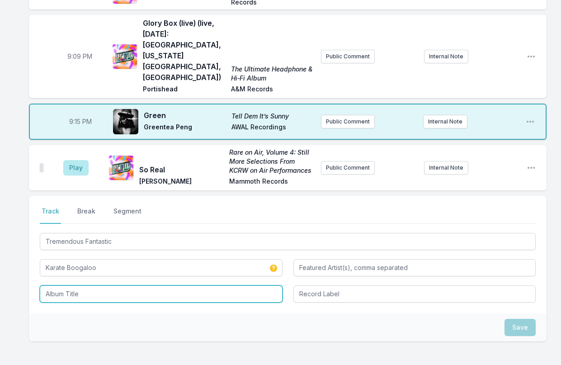
click at [103, 285] on input "Album Title" at bounding box center [161, 293] width 243 height 17
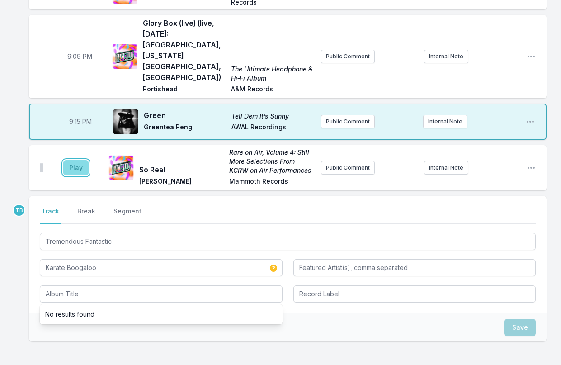
click at [85, 160] on button "Play" at bounding box center [75, 167] width 25 height 15
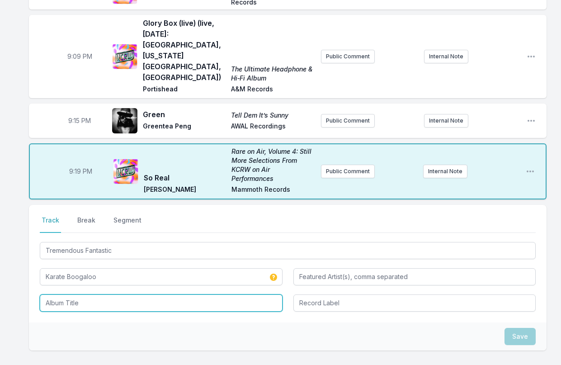
click at [95, 294] on input "Album Title" at bounding box center [161, 302] width 243 height 17
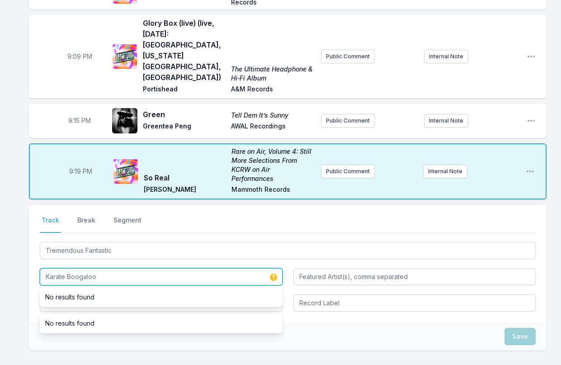
click at [115, 268] on input "Karate Boogaloo" at bounding box center [161, 276] width 243 height 17
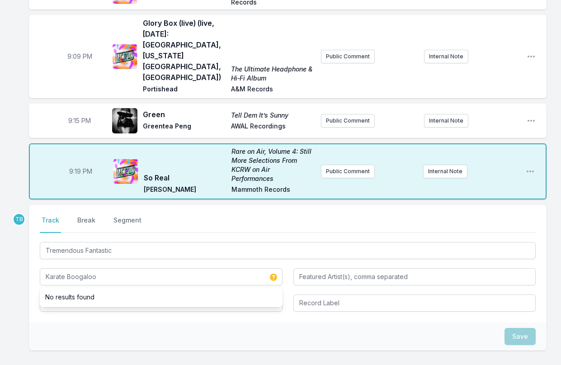
click at [123, 240] on div "Tremendous Fantastic" at bounding box center [288, 249] width 496 height 19
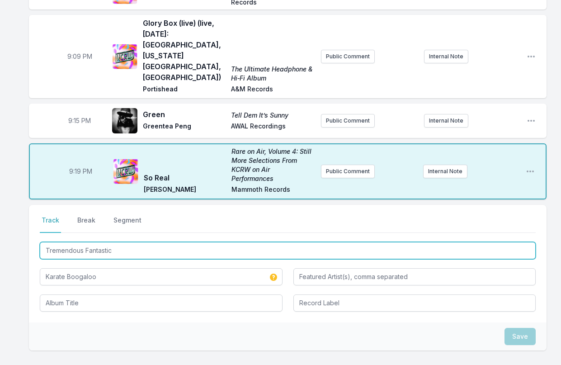
click at [122, 242] on input "Tremendous Fantastic" at bounding box center [288, 250] width 496 height 17
click at [121, 242] on input "Tremendous Fantastic" at bounding box center [288, 250] width 496 height 17
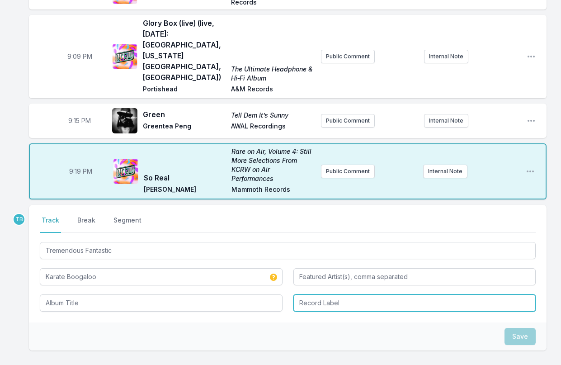
click at [355, 294] on input "Record Label" at bounding box center [414, 302] width 243 height 17
paste input "Colemine Records"
type input "Colemine Records"
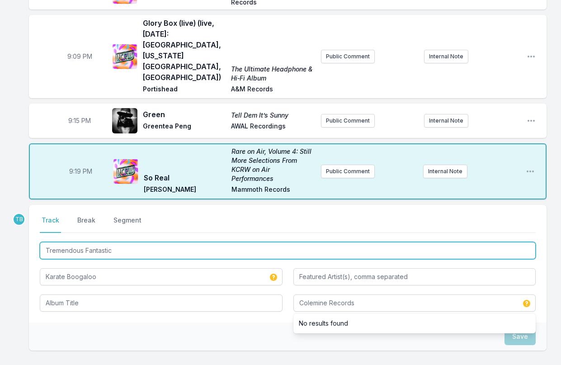
click at [98, 242] on input "Tremendous Fantastic" at bounding box center [288, 250] width 496 height 17
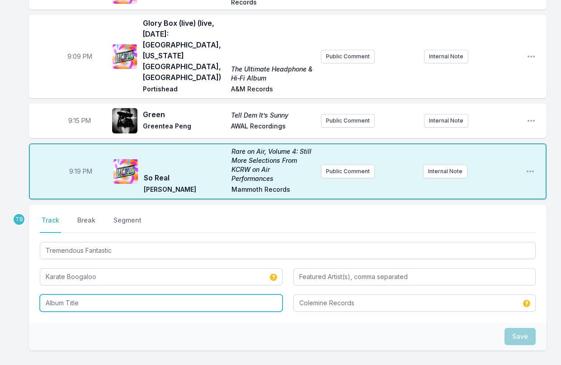
click at [94, 294] on input "Album Title" at bounding box center [161, 302] width 243 height 17
paste input "Tremendous Fantastic"
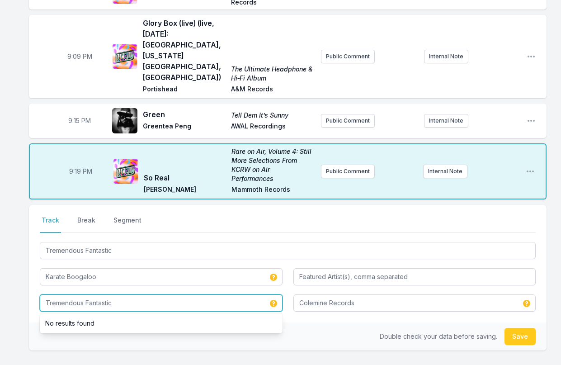
type input "Tremendous Fantastic"
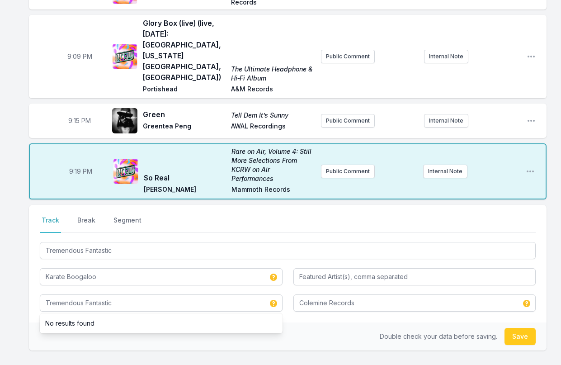
drag, startPoint x: 188, startPoint y: 321, endPoint x: 312, endPoint y: 307, distance: 125.1
click at [188, 321] on div "Select a tab Track Break Segment Track Break Segment Tremendous Fantastic Karat…" at bounding box center [288, 306] width 518 height 203
click at [472, 328] on button "Save" at bounding box center [520, 336] width 31 height 17
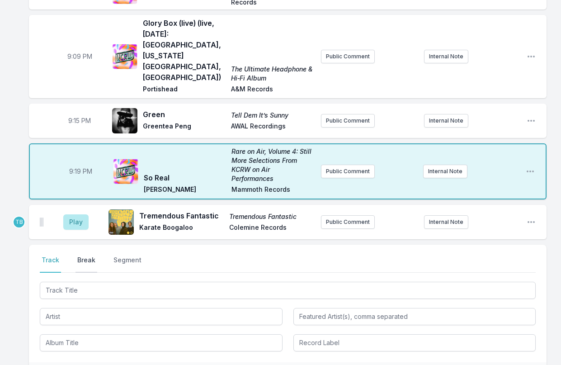
click at [82, 256] on button "Break" at bounding box center [87, 264] width 22 height 17
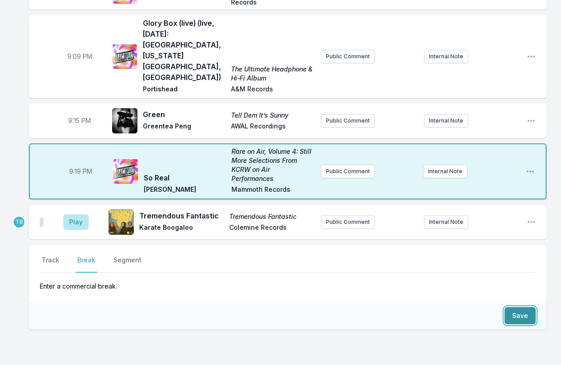
click at [472, 307] on button "Save" at bounding box center [520, 315] width 31 height 17
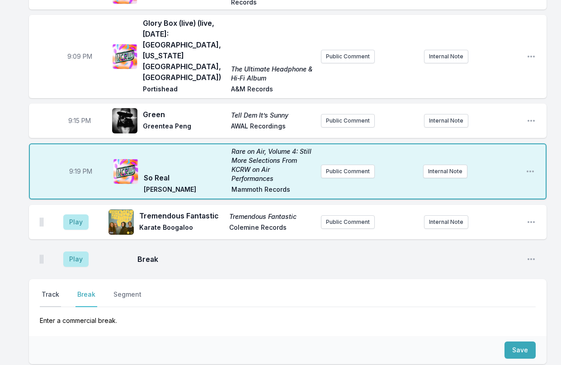
click at [61, 290] on button "Track" at bounding box center [50, 298] width 21 height 17
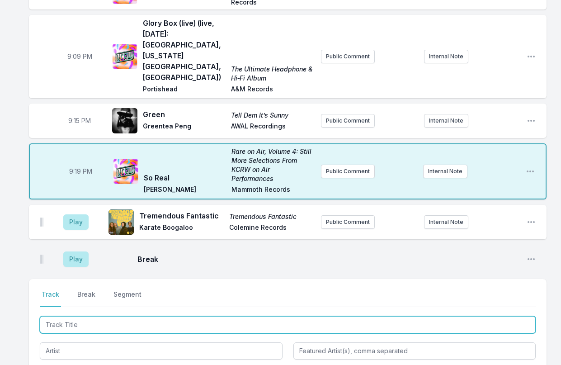
click at [68, 316] on input "Track Title" at bounding box center [288, 324] width 496 height 17
type input "Wild Woman of the Summer and Sun"
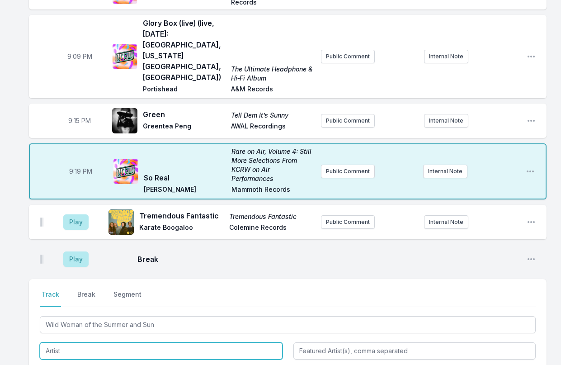
click at [76, 342] on input "Artist" at bounding box center [161, 350] width 243 height 17
type input "Same Ol' Smile"
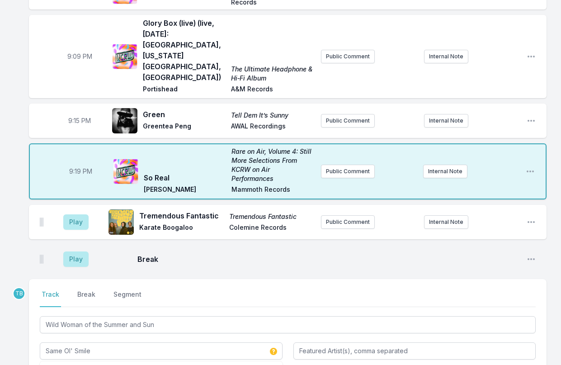
click at [29, 319] on div "Select a tab Track Break Segment Track Break Segment Wild Woman of the Summer a…" at bounding box center [288, 338] width 518 height 118
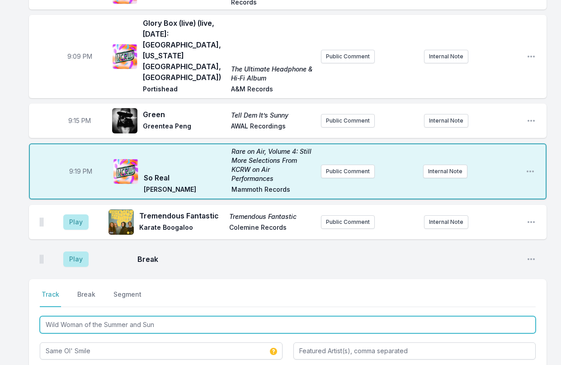
click at [80, 316] on input "Wild Woman of the Summer and Sun" at bounding box center [288, 324] width 496 height 17
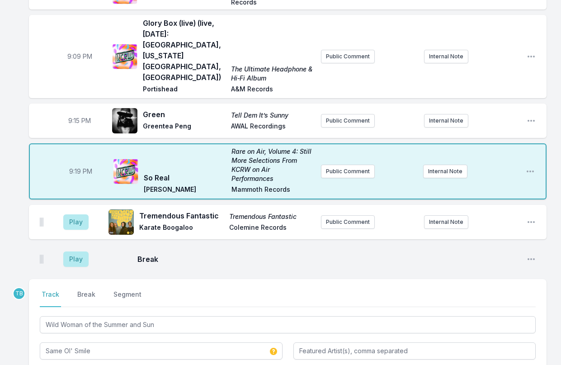
click at [91, 350] on div "Select a tab Track Break Segment Track Break Segment Wild Woman of the Summer a…" at bounding box center [288, 338] width 518 height 118
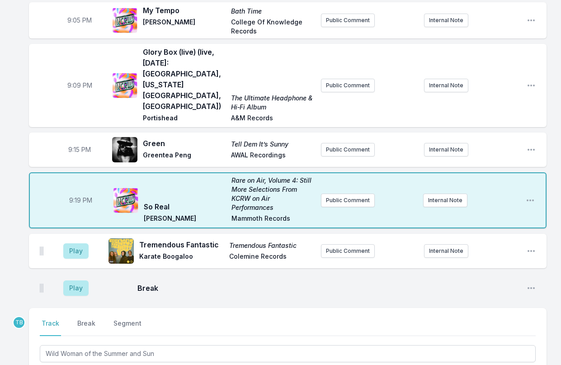
scroll to position [1009, 0]
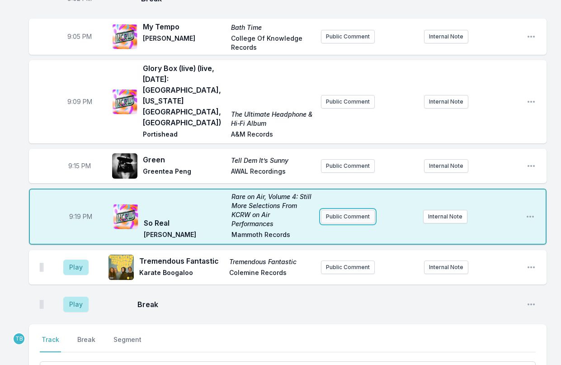
click at [345, 210] on button "Public Comment" at bounding box center [348, 217] width 54 height 14
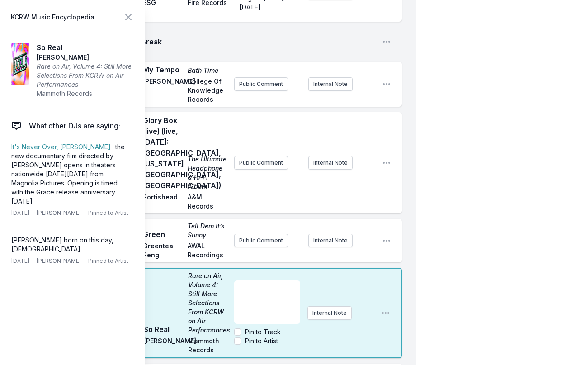
scroll to position [1235, 0]
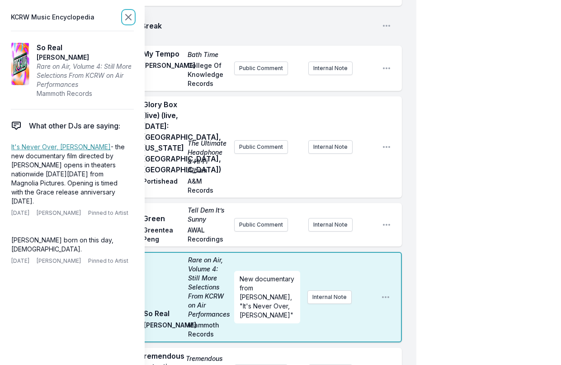
click at [126, 14] on icon at bounding box center [128, 17] width 11 height 11
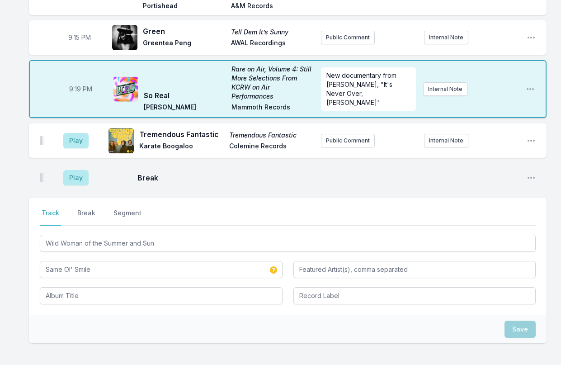
scroll to position [1074, 0]
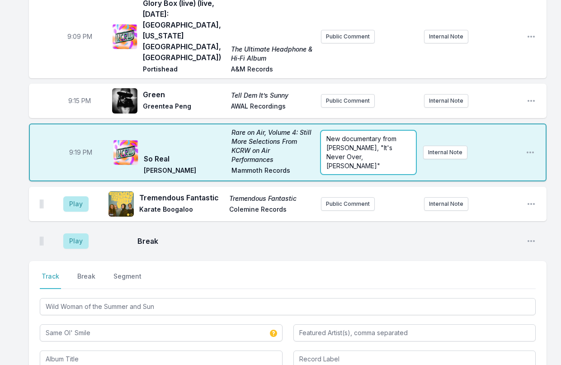
click at [368, 131] on div "New documentary from [PERSON_NAME], "It's Never Over, [PERSON_NAME]"" at bounding box center [368, 152] width 95 height 43
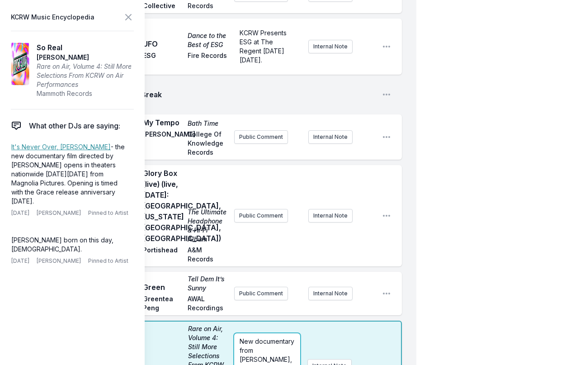
scroll to position [1300, 0]
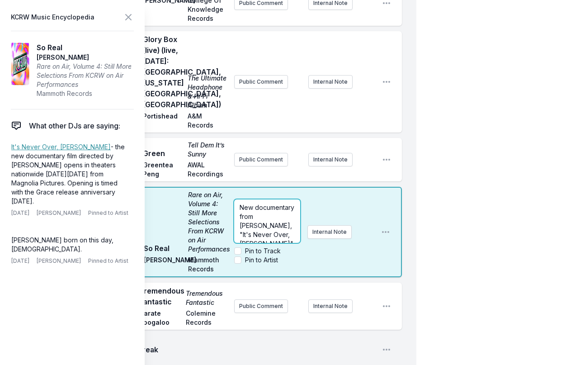
click at [294, 229] on p "New documentary from [PERSON_NAME], "It's Never Over, [PERSON_NAME]"" at bounding box center [268, 225] width 56 height 45
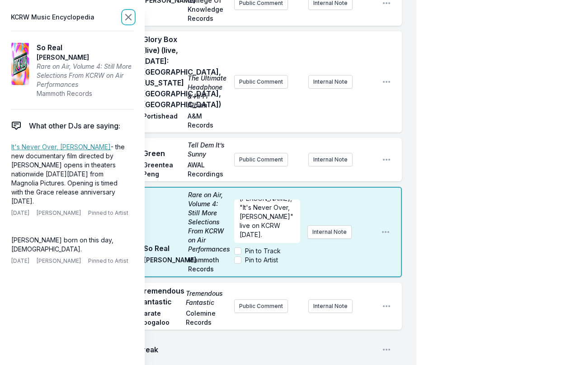
click at [125, 17] on icon at bounding box center [128, 17] width 11 height 11
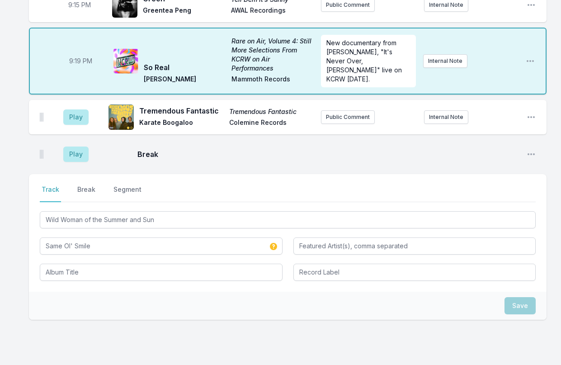
scroll to position [1166, 0]
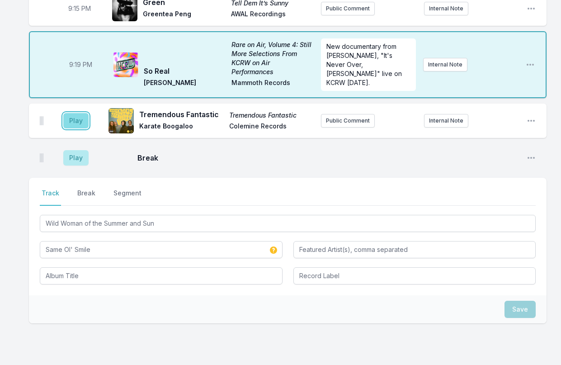
drag, startPoint x: 80, startPoint y: 77, endPoint x: 84, endPoint y: 68, distance: 9.7
click at [84, 113] on button "Play" at bounding box center [75, 120] width 25 height 15
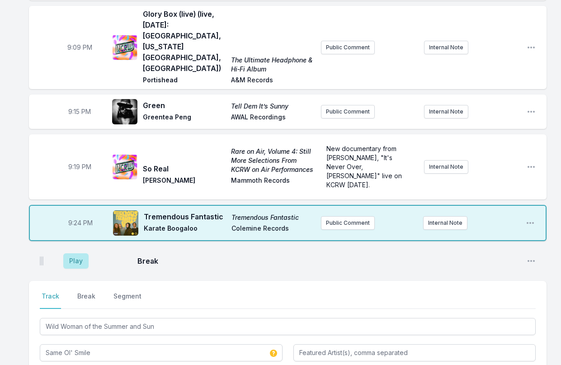
scroll to position [1075, 0]
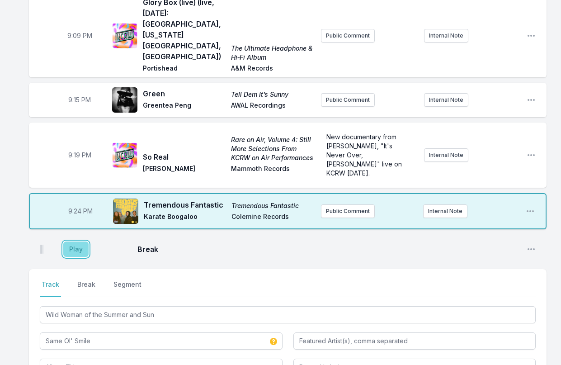
click at [83, 241] on button "Play" at bounding box center [75, 248] width 25 height 15
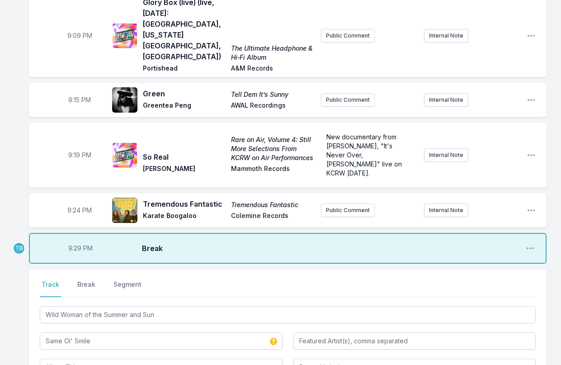
click at [76, 244] on span "9:29 PM" at bounding box center [80, 248] width 24 height 9
click at [73, 240] on input "21:29" at bounding box center [80, 248] width 51 height 17
type input "21:27"
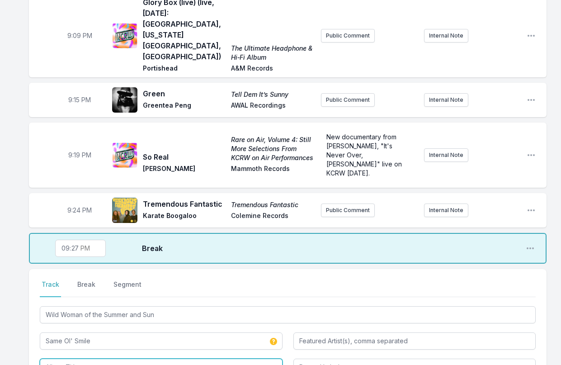
click at [116, 359] on input "Album Title" at bounding box center [161, 367] width 243 height 17
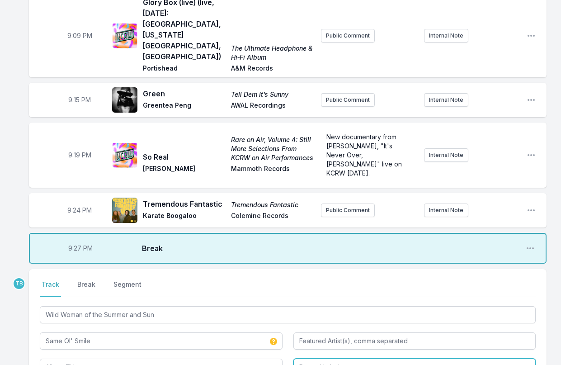
click at [334, 359] on input "Record Label" at bounding box center [414, 367] width 243 height 17
paste input "Taurus Rising Records"
type input "Taurus Rising Records"
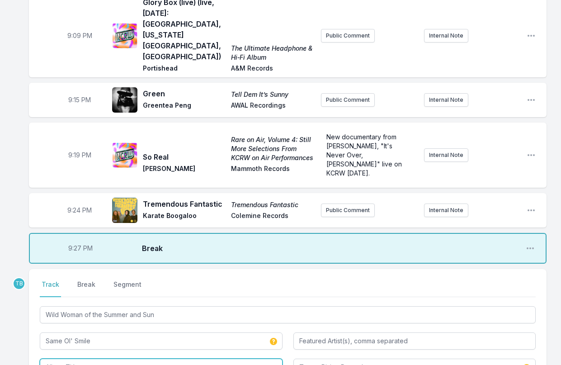
click at [147, 359] on input "Album Title" at bounding box center [161, 367] width 243 height 17
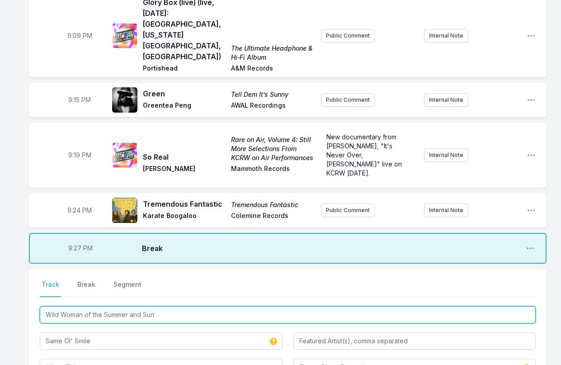
click at [138, 306] on input "Wild Woman of the Summer and Sun" at bounding box center [288, 314] width 496 height 17
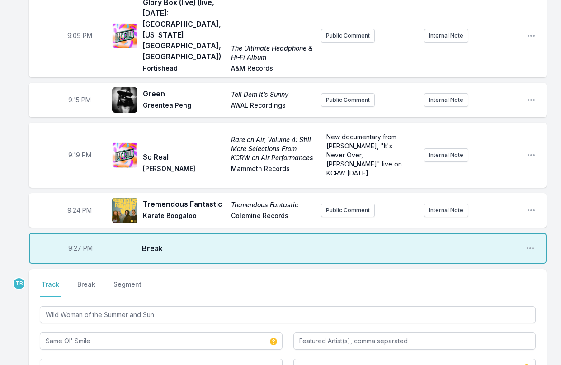
click at [123, 331] on div "Select a tab Track Break Segment Track Break Segment Wild Woman of the Summer a…" at bounding box center [288, 328] width 518 height 118
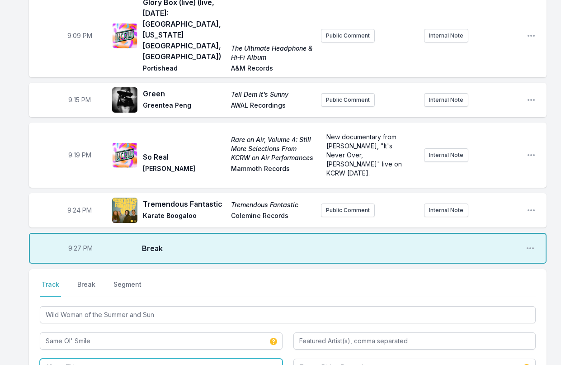
click at [126, 359] on input "Album Title" at bounding box center [161, 367] width 243 height 17
paste input "Wild Woman of the Summer and Sun"
type input "Wild Woman of the Summer and Sun"
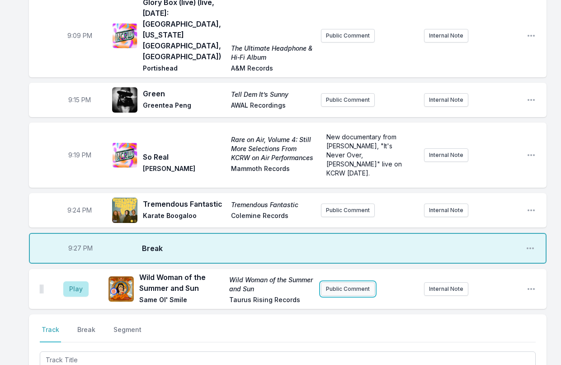
click at [363, 282] on button "Public Comment" at bounding box center [348, 289] width 54 height 14
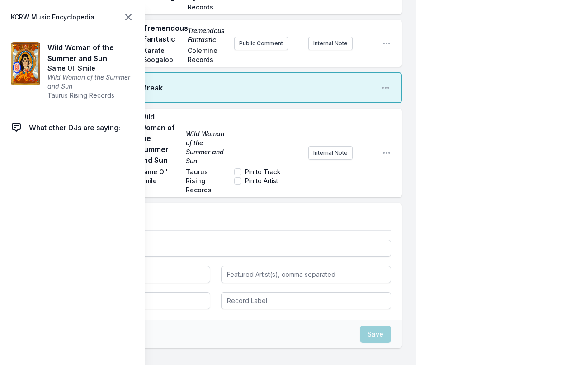
scroll to position [1572, 0]
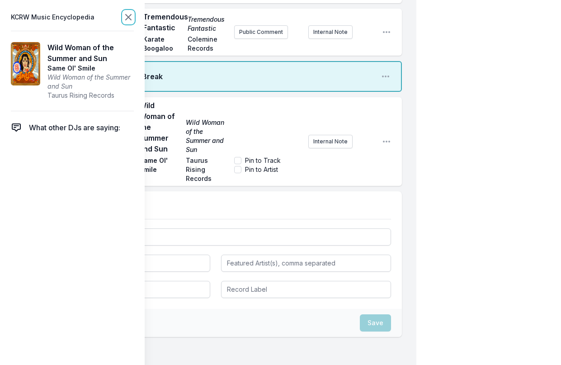
click at [128, 19] on icon at bounding box center [128, 17] width 11 height 11
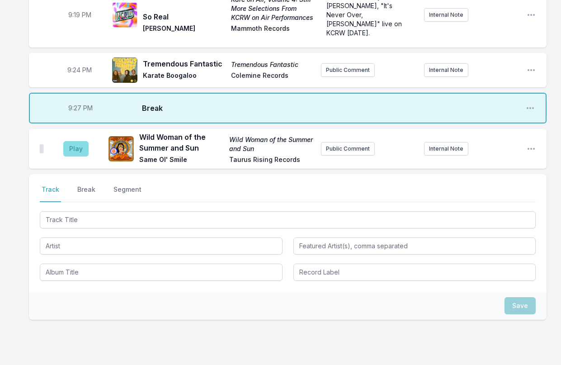
scroll to position [1212, 0]
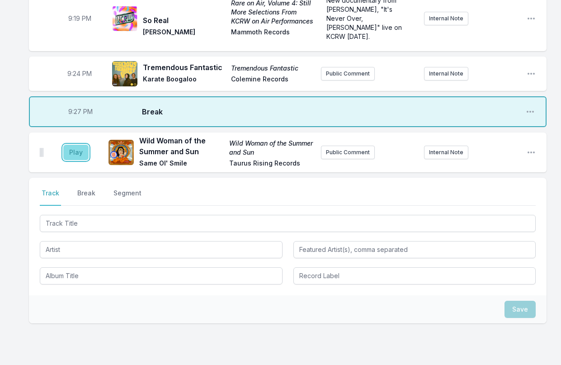
click at [71, 145] on button "Play" at bounding box center [75, 152] width 25 height 15
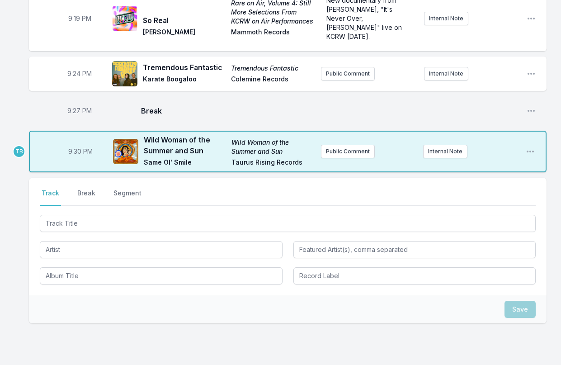
click at [77, 147] on span "9:30 PM" at bounding box center [80, 151] width 24 height 9
click at [75, 143] on input "21:30" at bounding box center [80, 151] width 51 height 17
type input "21:29"
click at [343, 145] on button "Public Comment" at bounding box center [348, 152] width 54 height 14
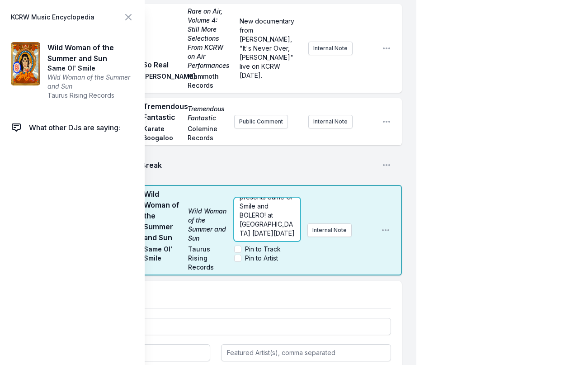
scroll to position [27, 0]
click at [277, 225] on span "Desert Daze presents Same Ol' Smile and BOLERO! at [GEOGRAPHIC_DATA] [DATE][DAT…" at bounding box center [268, 210] width 57 height 53
click at [281, 222] on span "Desert Daze presents Same Ol' Smile and BOLERO! at [GEOGRAPHIC_DATA] [DATE][DAT…" at bounding box center [268, 210] width 57 height 53
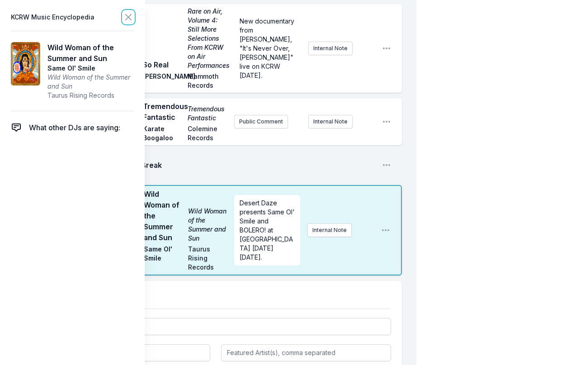
click at [127, 19] on icon at bounding box center [128, 17] width 11 height 11
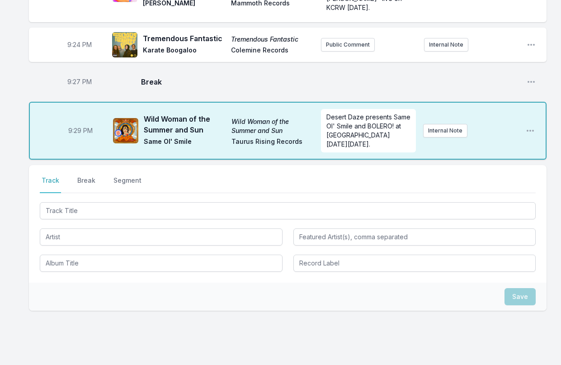
scroll to position [1228, 0]
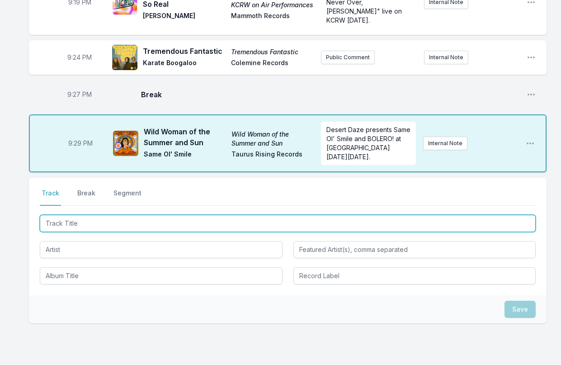
click at [65, 215] on input "Track Title" at bounding box center [288, 223] width 496 height 17
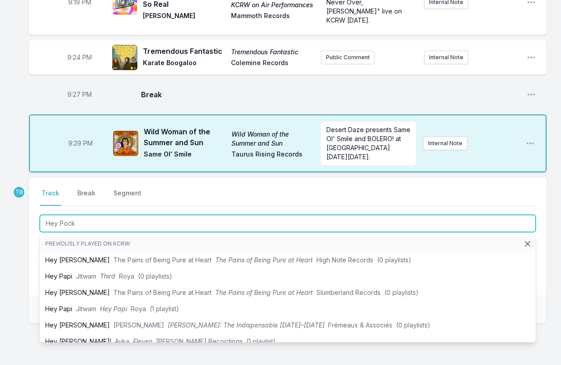
type input "Hey Pocky"
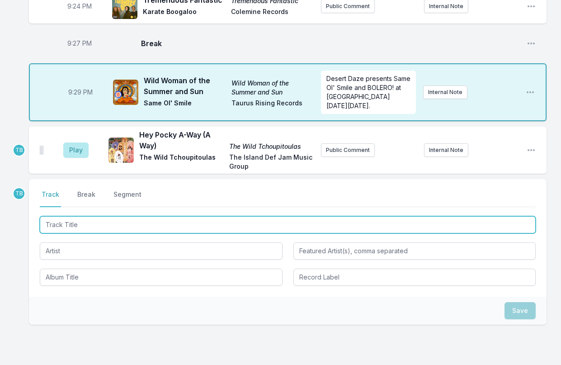
scroll to position [1280, 0]
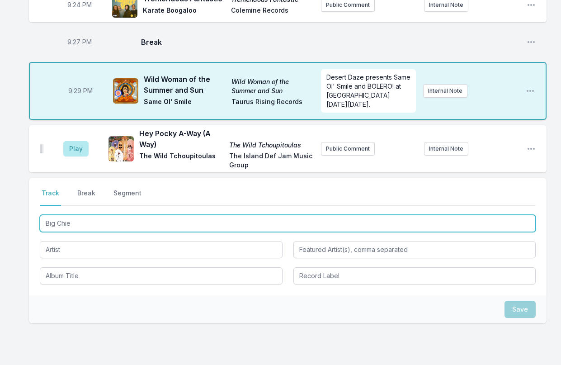
type input "Big Chief"
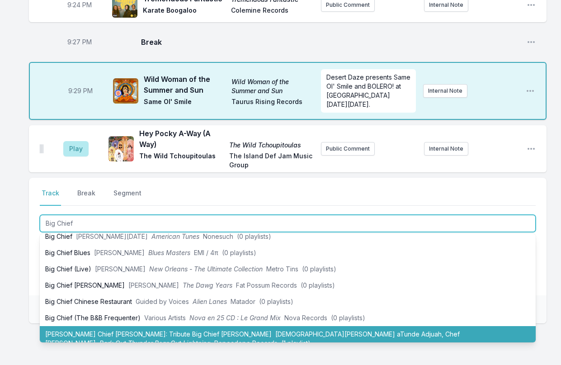
scroll to position [81, 0]
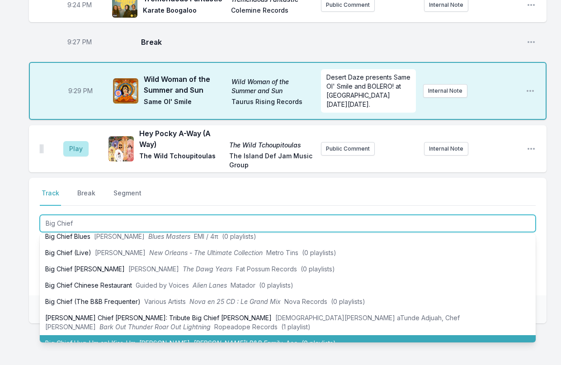
click at [192, 335] on li "Big Chief Hug-Um an' Kiss-Um [PERSON_NAME] [PERSON_NAME]' R&B Family Ace (0 pla…" at bounding box center [288, 343] width 496 height 16
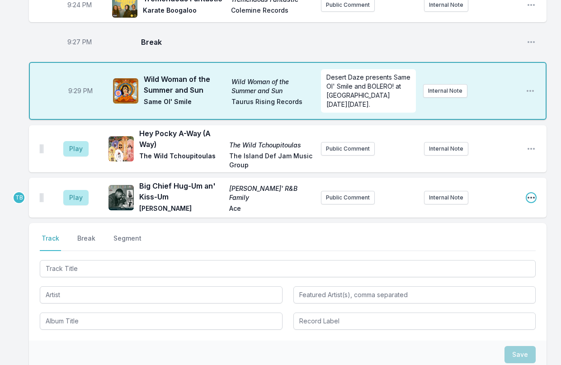
click at [472, 193] on icon "Open playlist item options" at bounding box center [531, 197] width 9 height 9
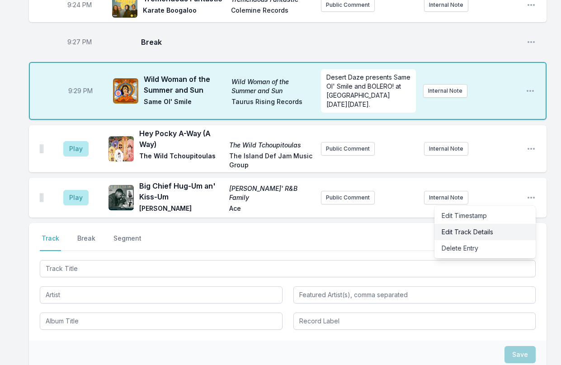
click at [472, 240] on button "Delete Entry" at bounding box center [485, 248] width 101 height 16
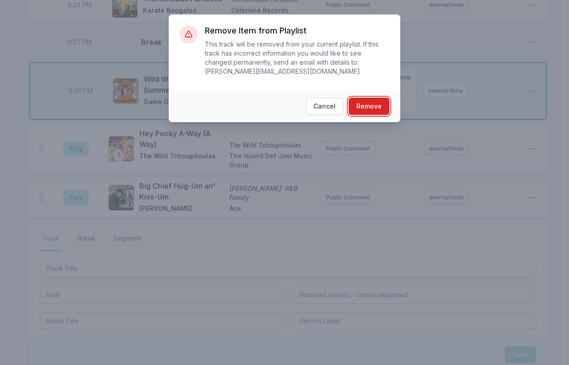
drag, startPoint x: 361, startPoint y: 99, endPoint x: 320, endPoint y: 139, distance: 56.9
click at [361, 99] on button "Remove" at bounding box center [369, 106] width 41 height 17
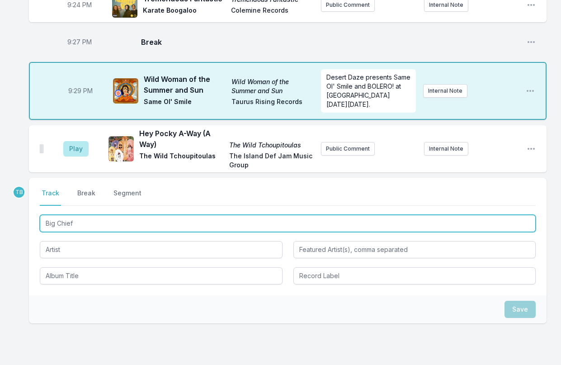
type input "Big Chief"
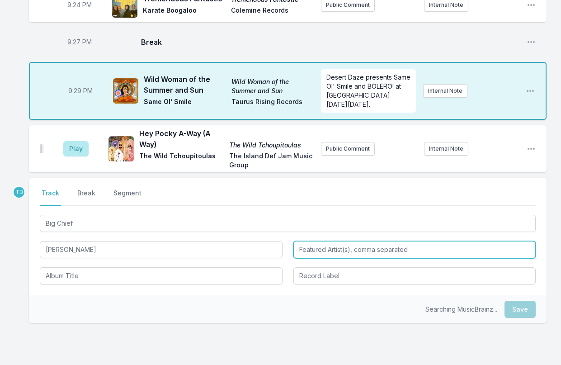
type input "[PERSON_NAME]"
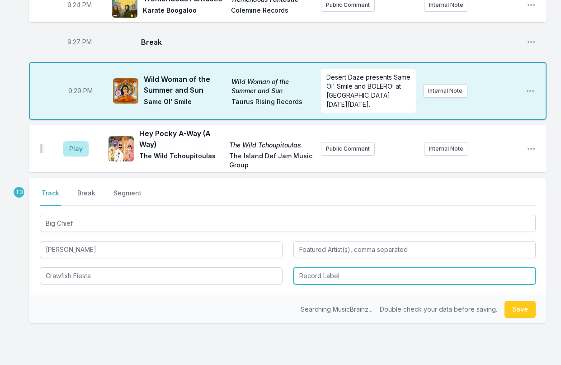
type input "Crawfish Fiesta"
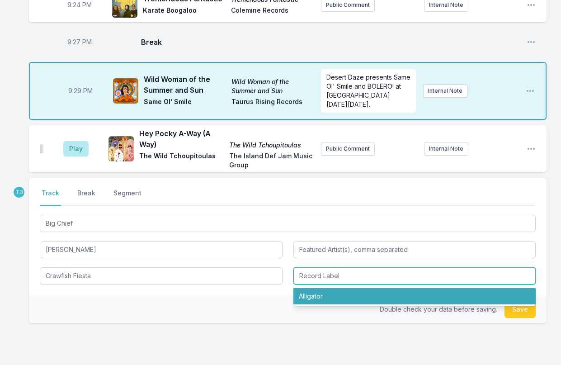
type input "Alligator"
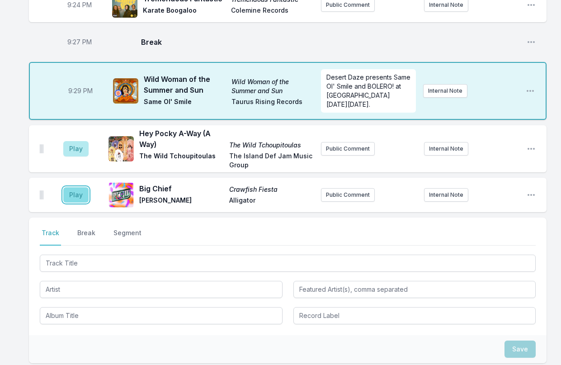
click at [76, 187] on button "Play" at bounding box center [75, 194] width 25 height 15
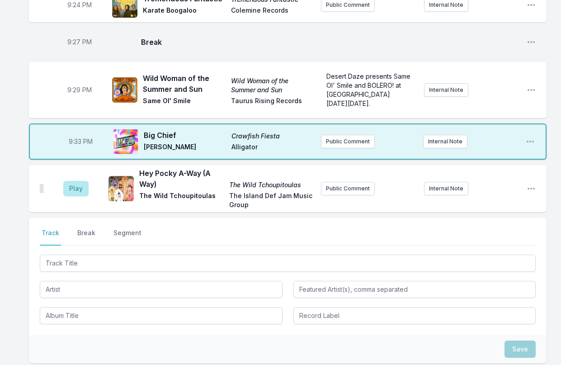
click at [76, 137] on span "9:33 PM" at bounding box center [81, 141] width 24 height 9
click at [73, 133] on input "21:33" at bounding box center [80, 141] width 51 height 17
type input "21:32"
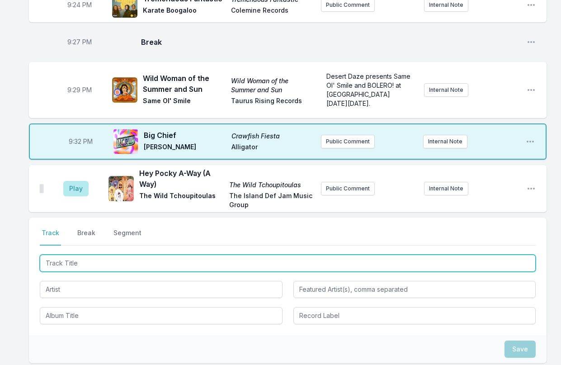
click at [57, 255] on input "Track Title" at bounding box center [288, 263] width 496 height 17
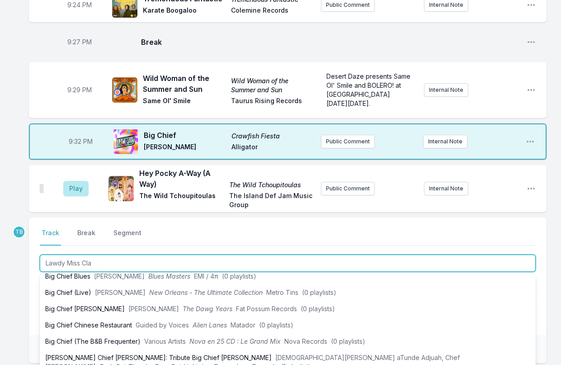
type input "Lawdy Miss Claw"
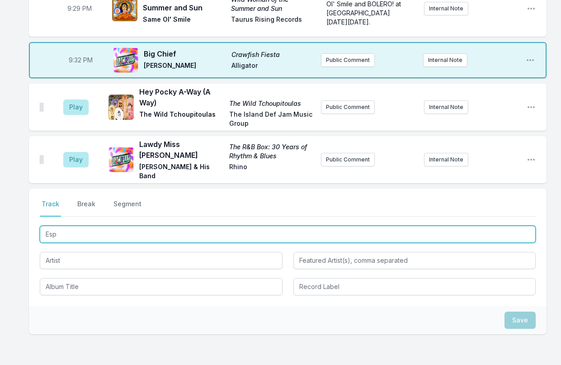
scroll to position [0, 0]
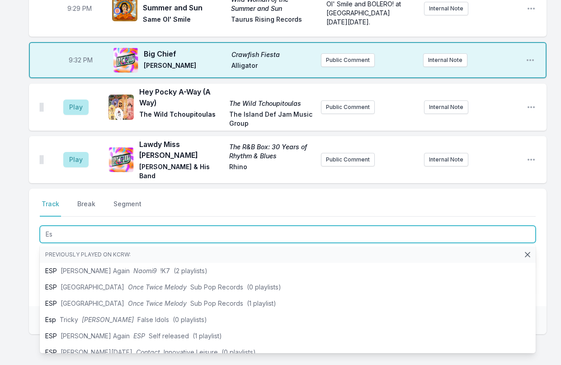
type input "E"
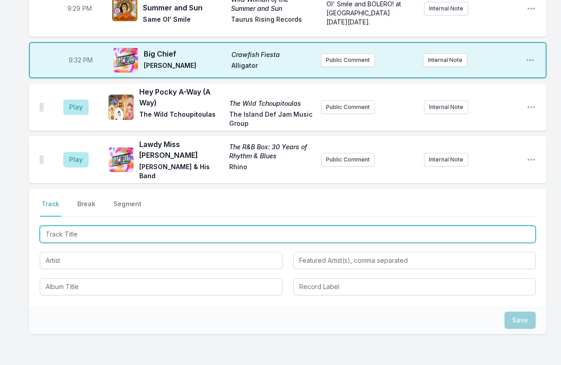
click at [133, 226] on input "Track Title" at bounding box center [288, 234] width 496 height 17
paste input "[PERSON_NAME]"
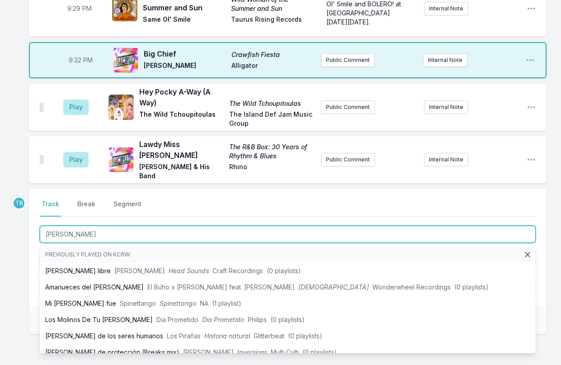
type input "[PERSON_NAME]"
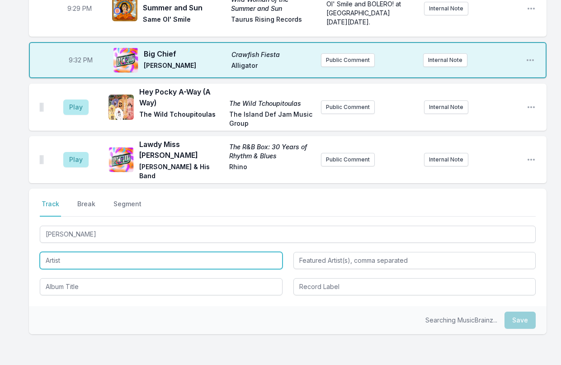
click at [74, 252] on input "Artist" at bounding box center [161, 260] width 243 height 17
type input "BOLERO!"
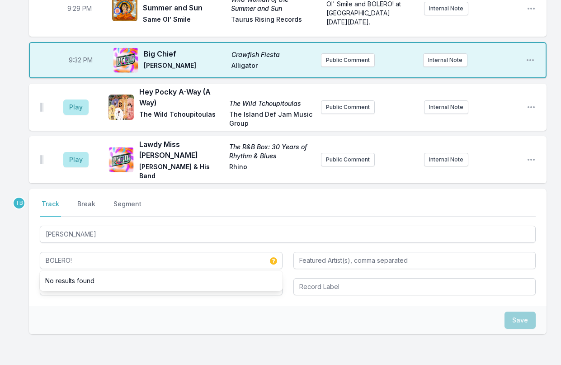
click at [74, 306] on div "Save" at bounding box center [288, 320] width 518 height 28
click at [87, 224] on div "[PERSON_NAME] BOLERO!" at bounding box center [288, 259] width 496 height 71
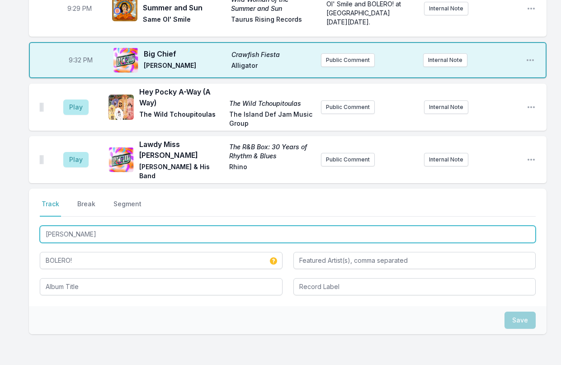
click at [89, 226] on input "[PERSON_NAME]" at bounding box center [288, 234] width 496 height 17
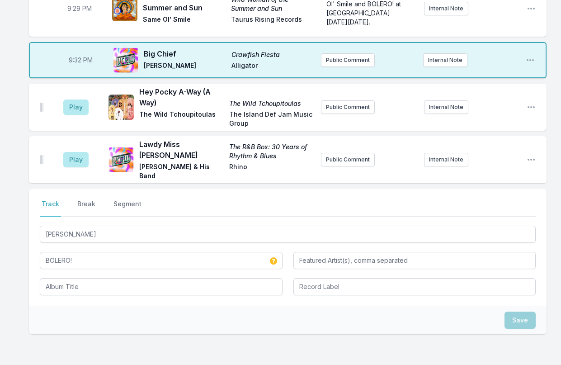
click at [85, 241] on div "Select a tab Track Break Segment Track Break Segment [PERSON_NAME] BOLERO!" at bounding box center [288, 248] width 518 height 118
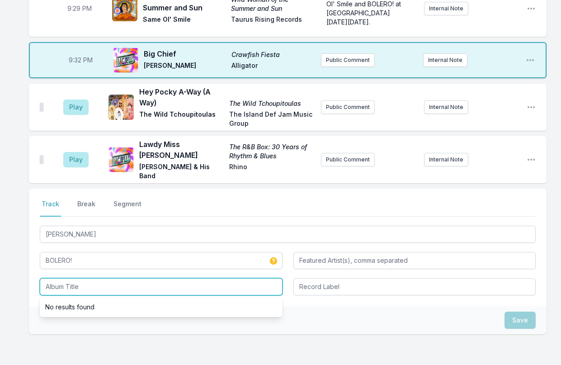
click at [90, 278] on input "Album Title" at bounding box center [161, 286] width 243 height 17
paste input "[PERSON_NAME]"
type input "[PERSON_NAME]"
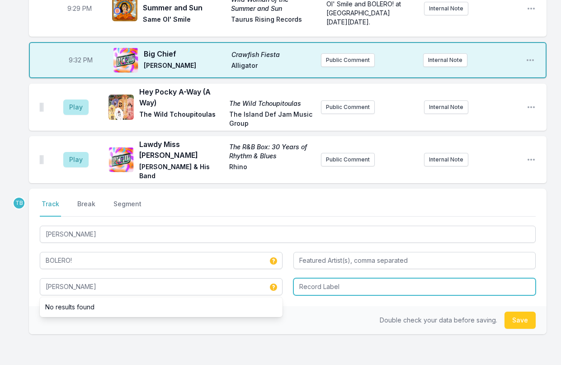
click at [361, 278] on input "Record Label" at bounding box center [414, 286] width 243 height 17
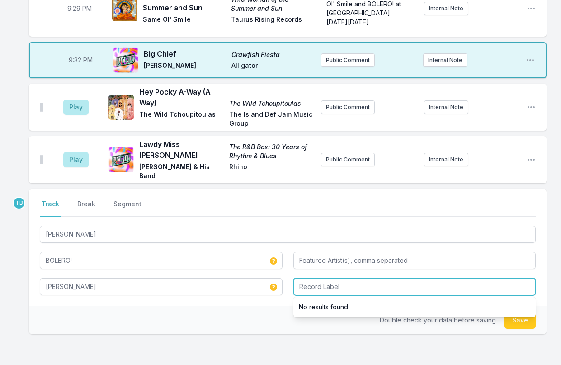
paste input "BOLERO!"
type input "BOLERO!"
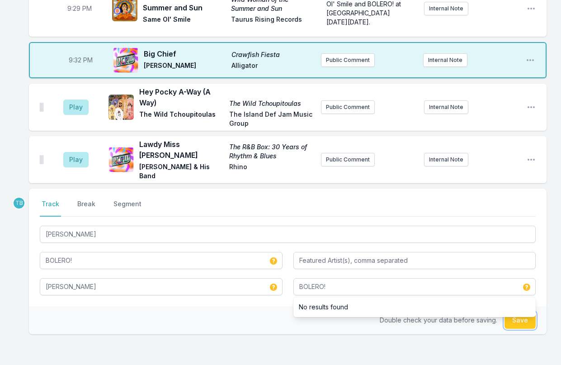
click at [472, 312] on button "Save" at bounding box center [520, 320] width 31 height 17
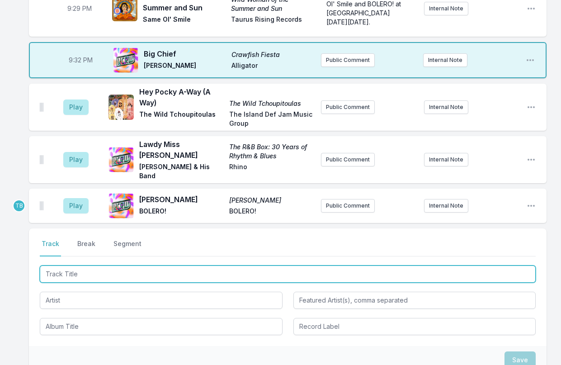
click at [109, 265] on input "Track Title" at bounding box center [288, 273] width 496 height 17
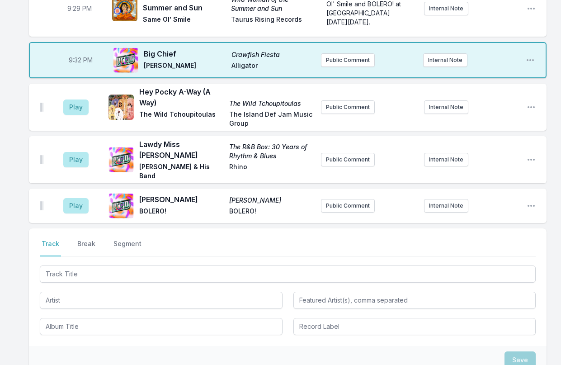
click at [84, 239] on button "Break" at bounding box center [87, 247] width 22 height 17
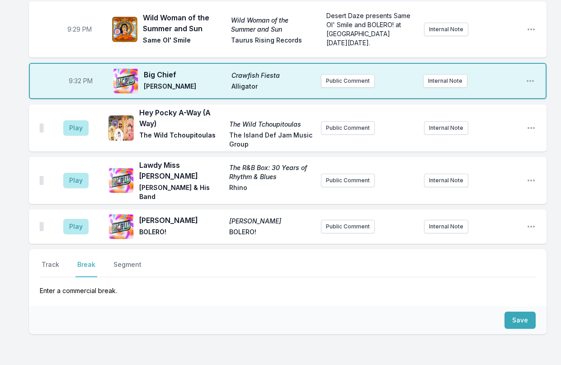
click at [472, 306] on div "Save" at bounding box center [288, 320] width 518 height 28
click at [472, 312] on button "Save" at bounding box center [520, 320] width 31 height 17
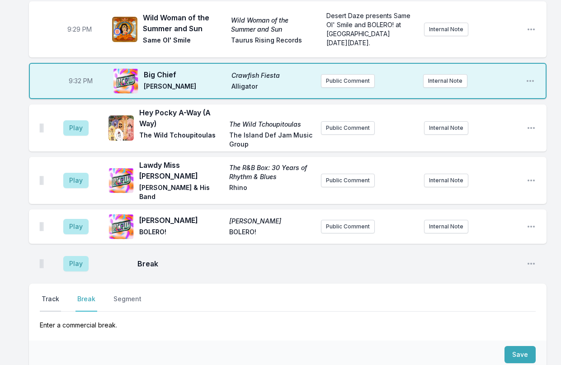
click at [43, 294] on button "Track" at bounding box center [50, 302] width 21 height 17
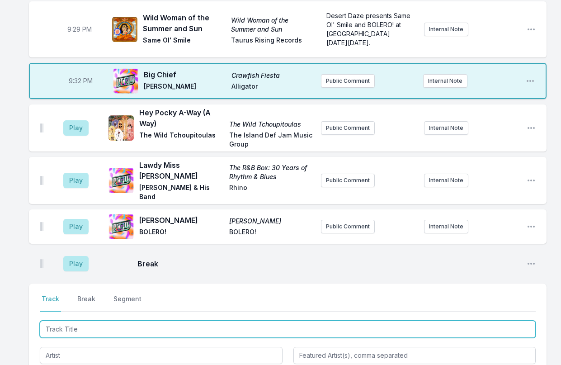
click at [130, 321] on input "Track Title" at bounding box center [288, 329] width 496 height 17
type input "Lose It Again"
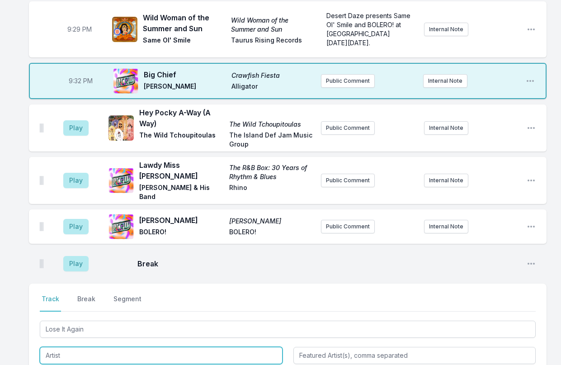
click at [76, 347] on input "Artist" at bounding box center [161, 355] width 243 height 17
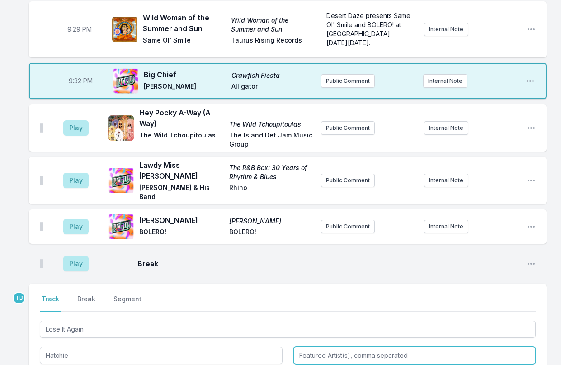
type input "Hatchie"
type input "Liquorice"
type input "Secretly Canadian"
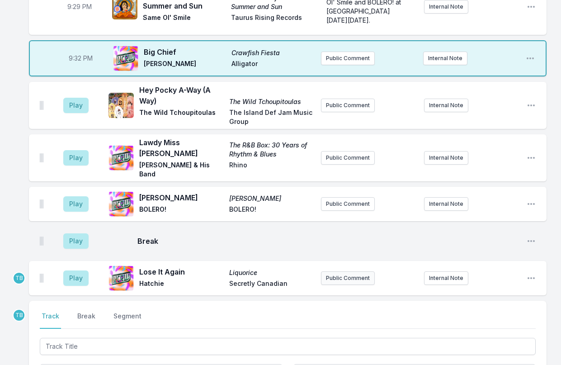
scroll to position [1386, 0]
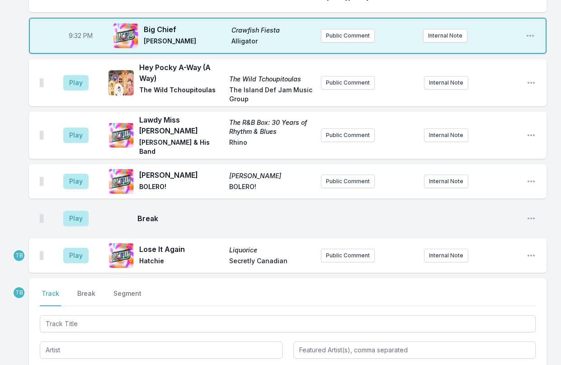
click at [353, 238] on div "Play Lose It Again Liquorice Hatchie Secretly Canadian Public Comment Internal …" at bounding box center [288, 255] width 518 height 34
click at [355, 249] on button "Public Comment" at bounding box center [348, 256] width 54 height 14
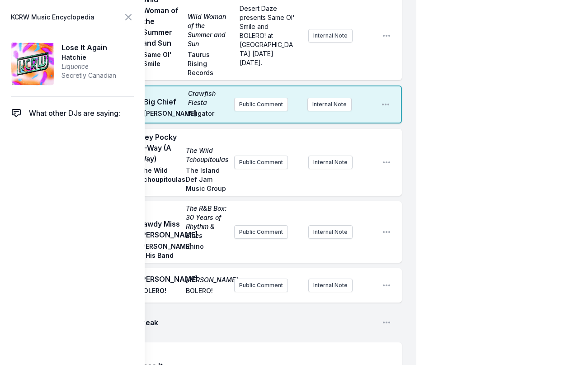
scroll to position [1748, 0]
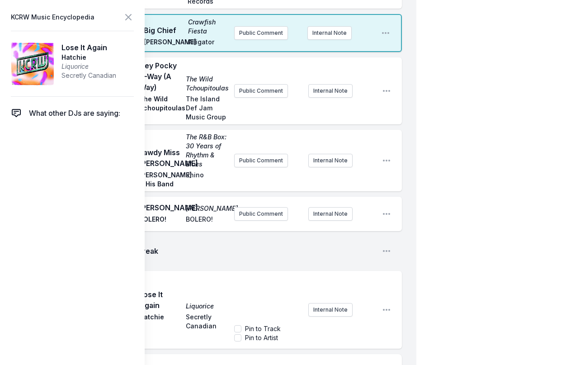
click at [123, 11] on header "KCRW Music Encyclopedia" at bounding box center [72, 17] width 123 height 13
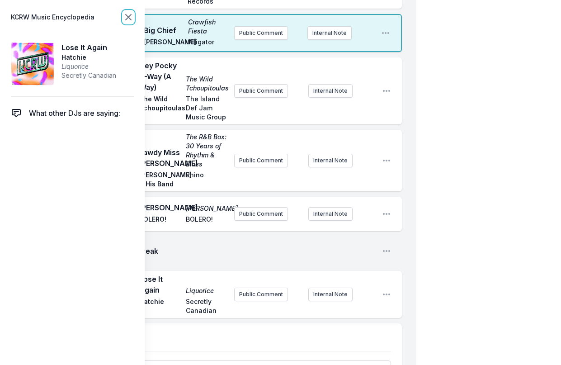
click at [128, 15] on icon at bounding box center [128, 17] width 11 height 11
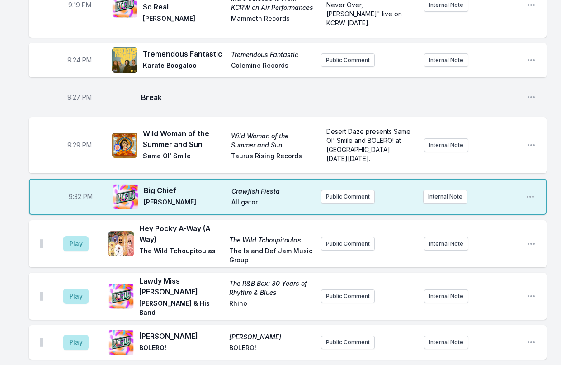
scroll to position [1217, 0]
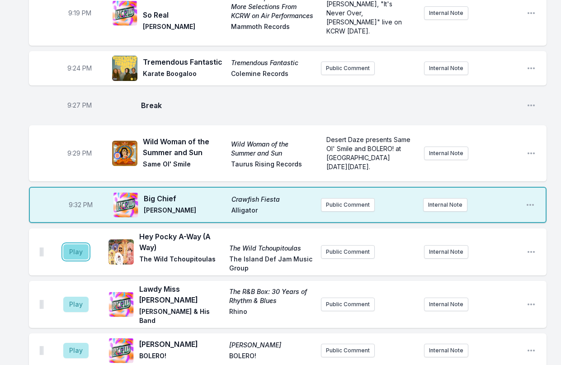
click at [70, 244] on button "Play" at bounding box center [75, 251] width 25 height 15
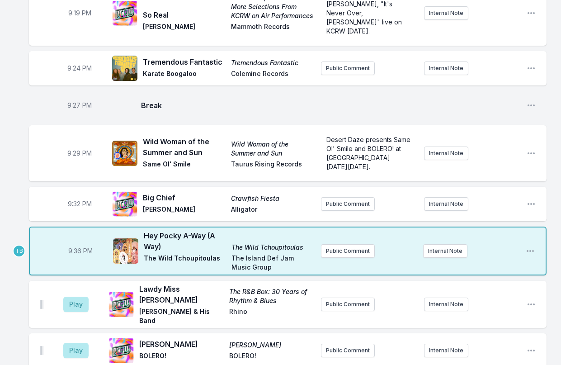
click at [78, 246] on span "9:36 PM" at bounding box center [80, 250] width 24 height 9
click at [74, 242] on input "21:36" at bounding box center [80, 250] width 51 height 17
type input "21:35"
click at [69, 297] on button "Play" at bounding box center [75, 304] width 25 height 15
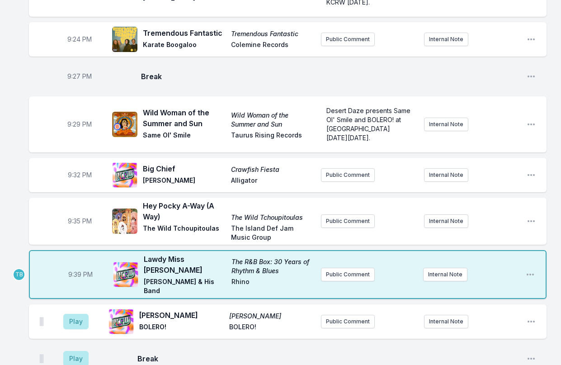
scroll to position [1262, 0]
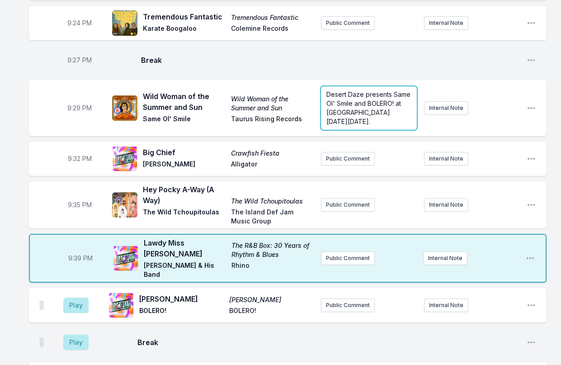
click at [354, 90] on span "Desert Daze presents Same Ol' Smile and BOLERO! at [GEOGRAPHIC_DATA] [DATE][DAT…" at bounding box center [370, 107] width 86 height 35
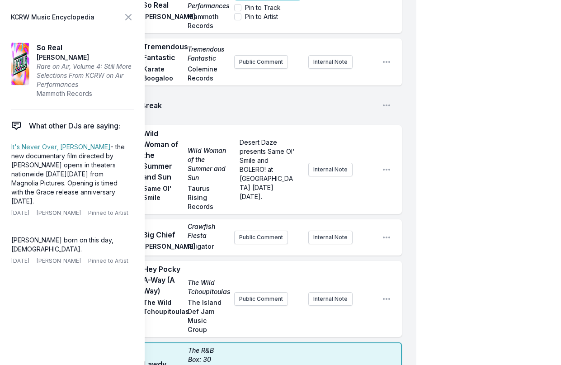
scroll to position [1545, 0]
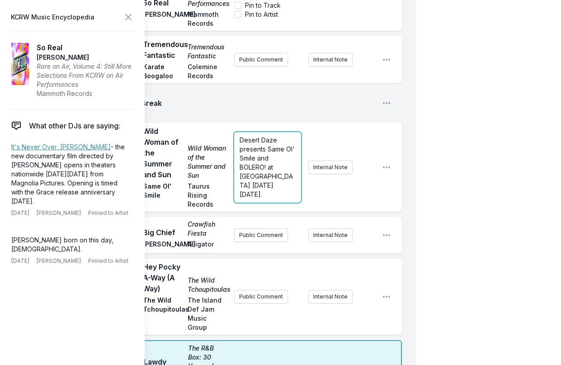
click at [263, 159] on span "Desert Daze presents Same Ol' Smile and BOLERO! at [GEOGRAPHIC_DATA] [DATE][DAT…" at bounding box center [268, 167] width 57 height 62
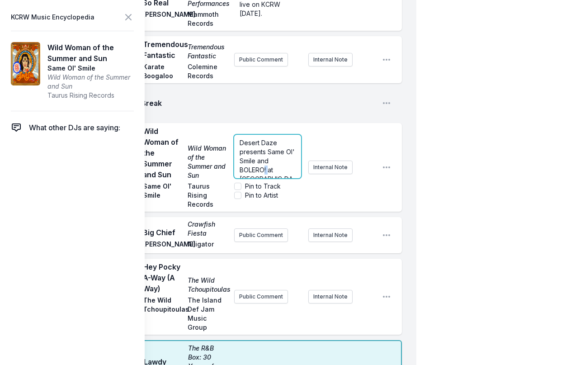
click at [263, 159] on span "Desert Daze presents Same Ol' Smile and BOLERO! at [GEOGRAPHIC_DATA] [DATE][DAT…" at bounding box center [268, 170] width 57 height 62
copy span "Desert Daze presents Same Ol' Smile and BOLERO! at [GEOGRAPHIC_DATA] [DATE][DAT…"
click at [281, 107] on div "9:27 PM Break Open playlist item options" at bounding box center [215, 103] width 373 height 29
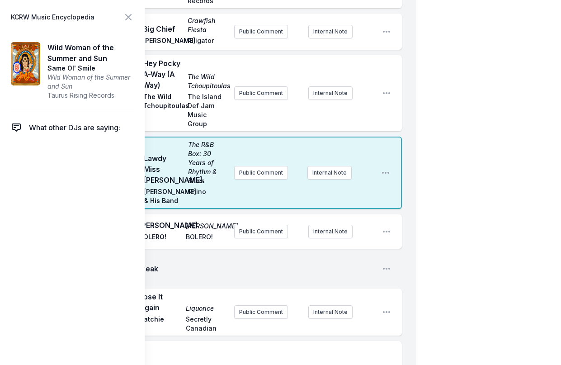
scroll to position [1771, 0]
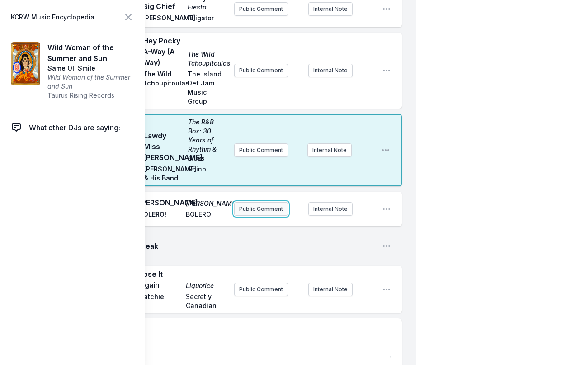
click at [264, 210] on button "Public Comment" at bounding box center [261, 209] width 54 height 14
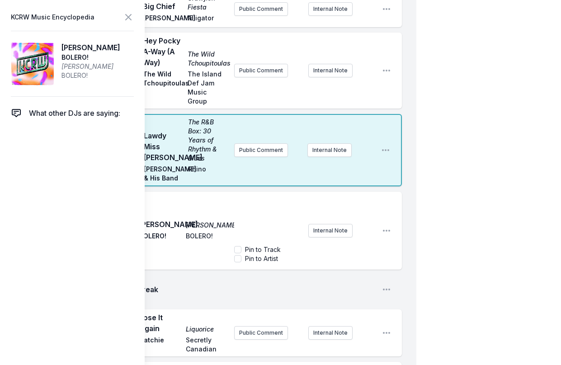
scroll to position [27, 0]
click at [314, 185] on div "9:39 PM Lawdy Miss Clawdy The R&B Box: 30 Years of Rhythm & Blues [PERSON_NAME]…" at bounding box center [215, 150] width 373 height 72
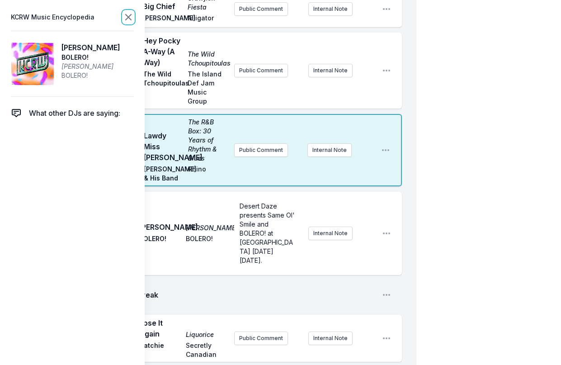
click at [127, 17] on icon at bounding box center [128, 17] width 11 height 11
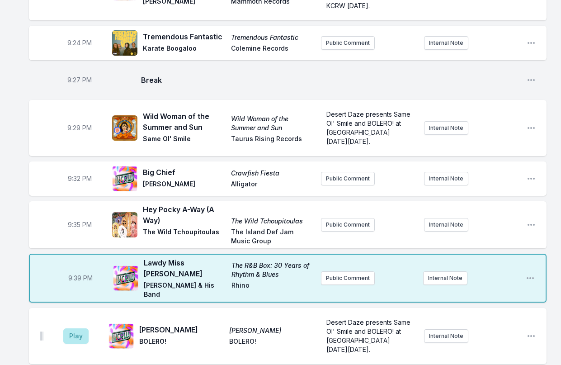
scroll to position [1226, 0]
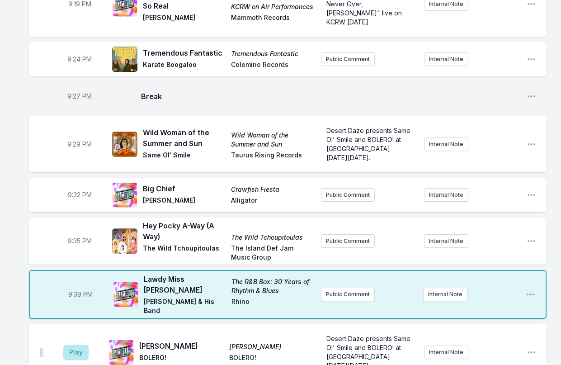
click at [346, 270] on div "9:39 PM Lawdy Miss Clawdy The R&B Box: 30 Years of Rhythm & Blues [PERSON_NAME]…" at bounding box center [288, 294] width 518 height 49
click at [351, 288] on button "Public Comment" at bounding box center [348, 295] width 54 height 14
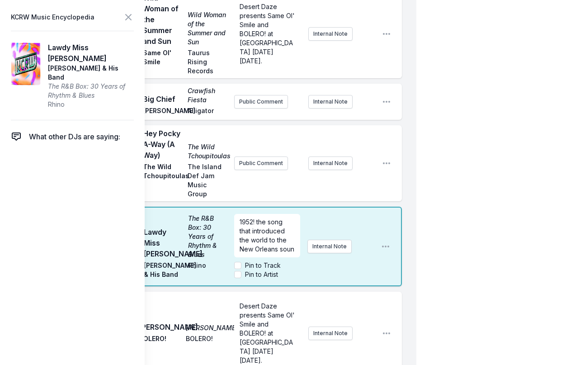
scroll to position [5, 0]
click at [130, 18] on icon at bounding box center [128, 17] width 11 height 11
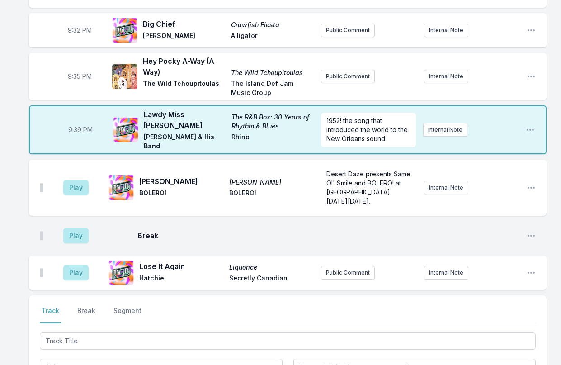
scroll to position [1372, 0]
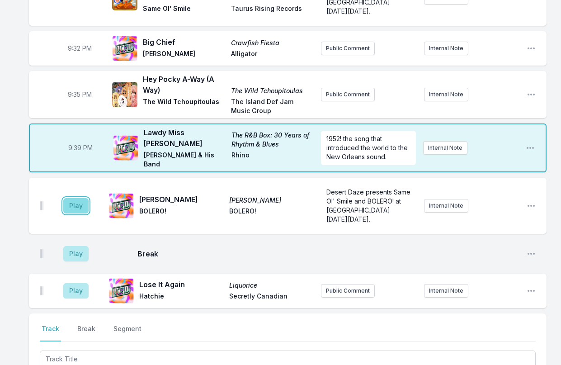
click at [76, 198] on button "Play" at bounding box center [75, 205] width 25 height 15
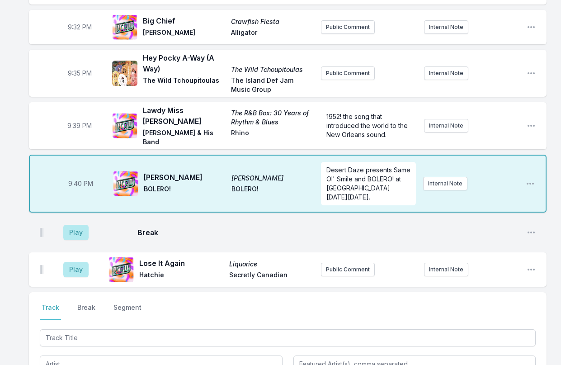
scroll to position [1418, 0]
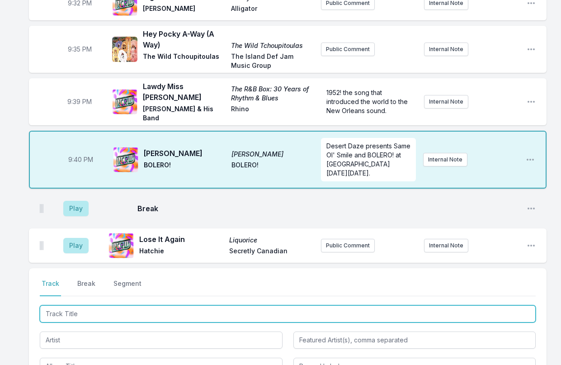
click at [75, 305] on input "Track Title" at bounding box center [288, 313] width 496 height 17
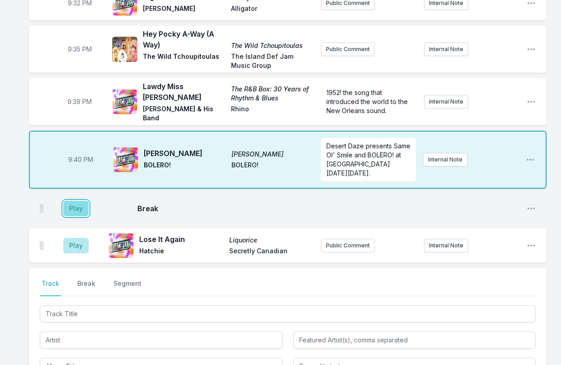
click at [76, 201] on button "Play" at bounding box center [75, 208] width 25 height 15
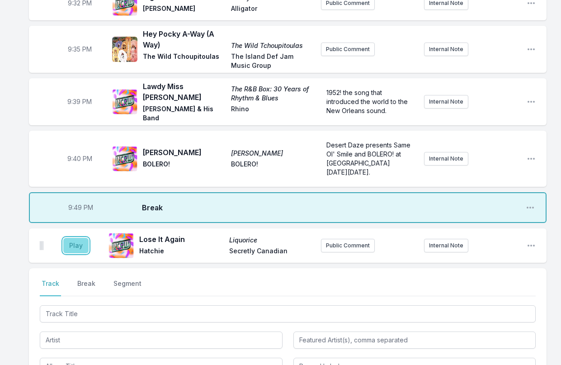
click at [76, 238] on button "Play" at bounding box center [75, 245] width 25 height 15
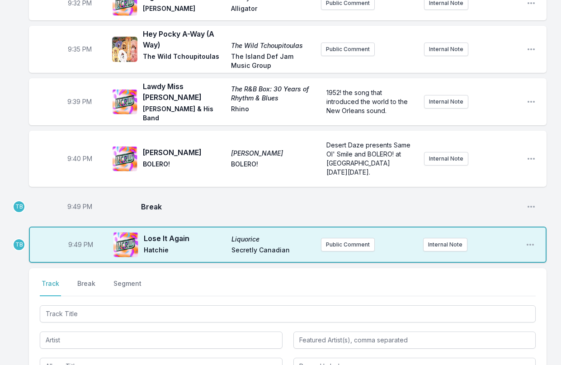
click at [78, 202] on span "9:49 PM" at bounding box center [79, 206] width 25 height 9
click at [75, 198] on input "21:49" at bounding box center [79, 206] width 51 height 17
type input "21:48"
click at [201, 201] on span "Break" at bounding box center [330, 206] width 379 height 11
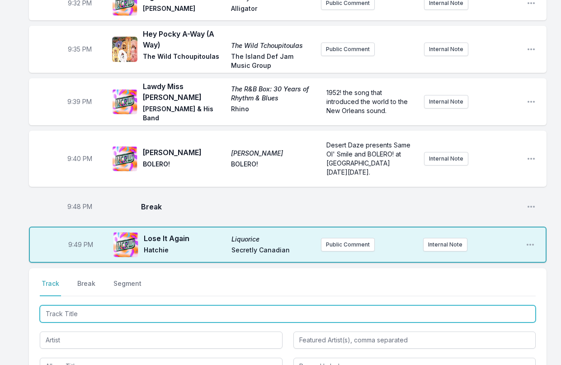
click at [118, 305] on input "Track Title" at bounding box center [288, 313] width 496 height 17
type input "Milestones (Psymon Spine Remix)"
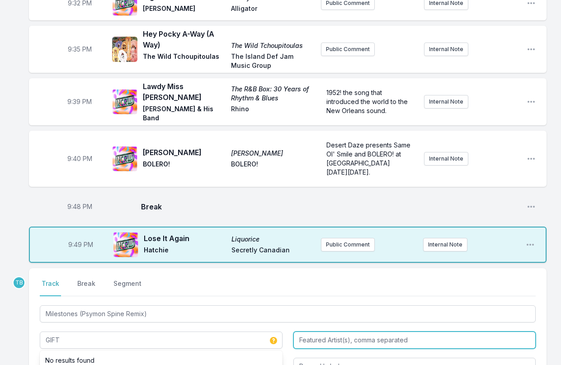
type input "GIFT"
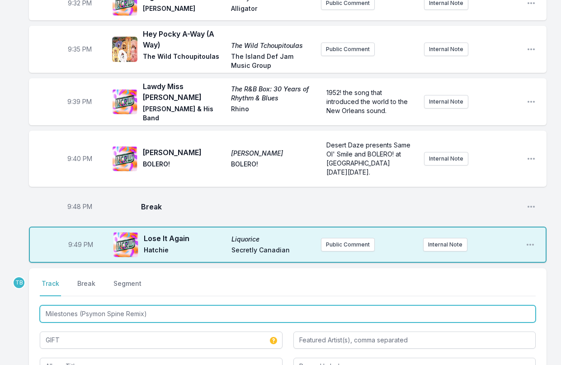
click at [127, 305] on input "Milestones (Psymon Spine Remix)" at bounding box center [288, 313] width 496 height 17
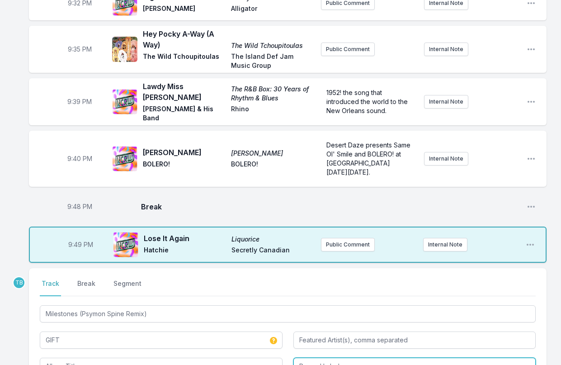
click at [337, 358] on input "Record Label" at bounding box center [414, 366] width 243 height 17
paste input "Captured Tracks"
type input "Captured Tracks"
click at [212, 332] on div "Select a tab Track Break Segment Track Break Segment Milestones (Psymon Spine R…" at bounding box center [288, 327] width 518 height 118
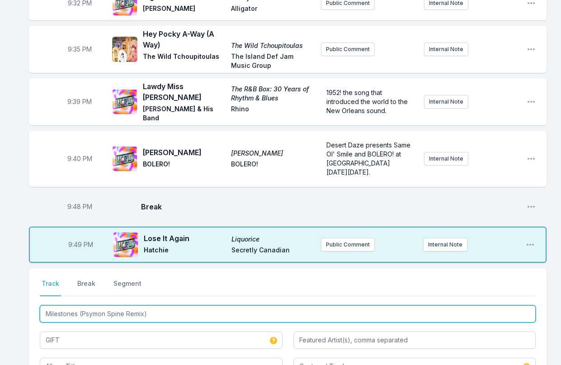
click at [154, 305] on input "Milestones (Psymon Spine Remix)" at bounding box center [288, 313] width 496 height 17
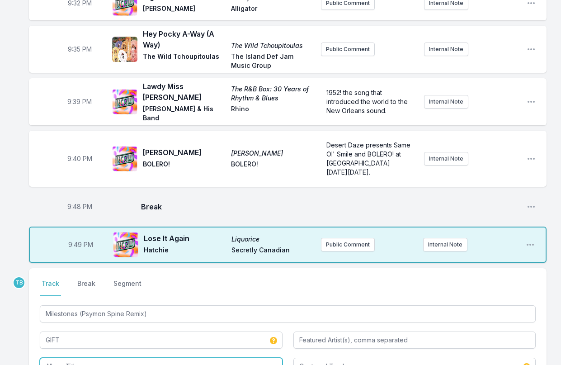
click at [125, 358] on input "Album Title" at bounding box center [161, 366] width 243 height 17
paste input "Milestones (Psymon Spine Remix)"
type input "Milestones (Psymon Spine Remix)"
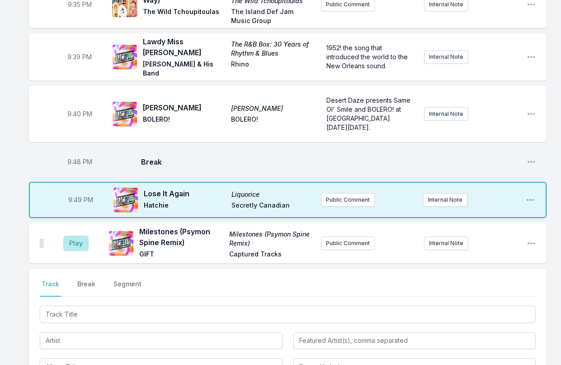
scroll to position [1463, 0]
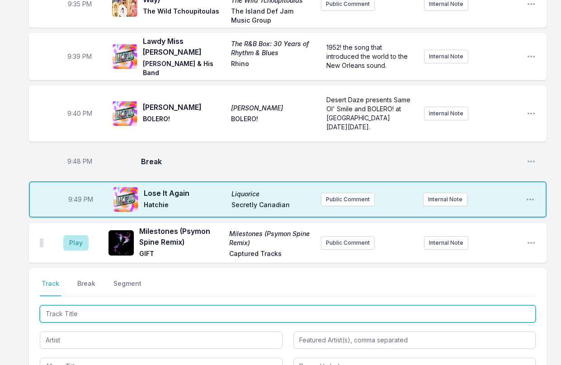
click at [91, 305] on input "Track Title" at bounding box center [288, 313] width 496 height 17
type input "SHINE YOUR LIGHT FOR WE"
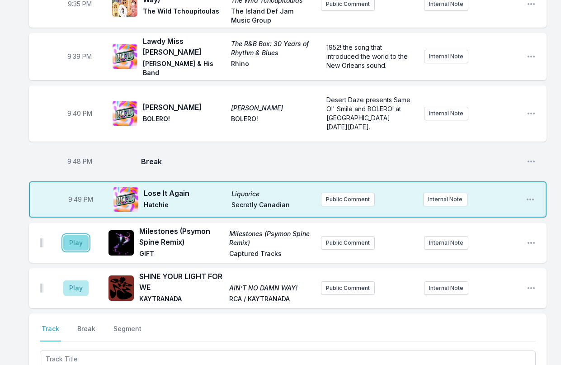
click at [71, 235] on button "Play" at bounding box center [75, 242] width 25 height 15
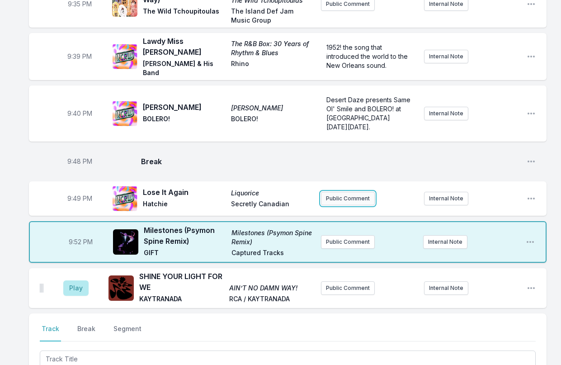
click at [368, 192] on button "Public Comment" at bounding box center [348, 199] width 54 height 14
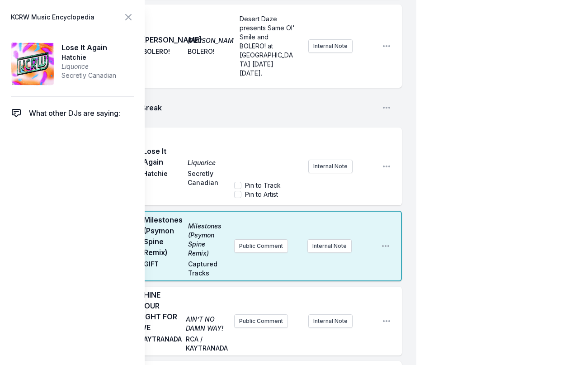
scroll to position [1960, 0]
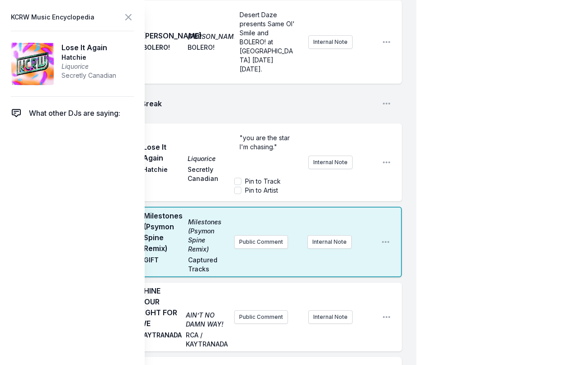
click at [241, 138] on span ""you are the star I'm chasing."" at bounding box center [266, 142] width 52 height 17
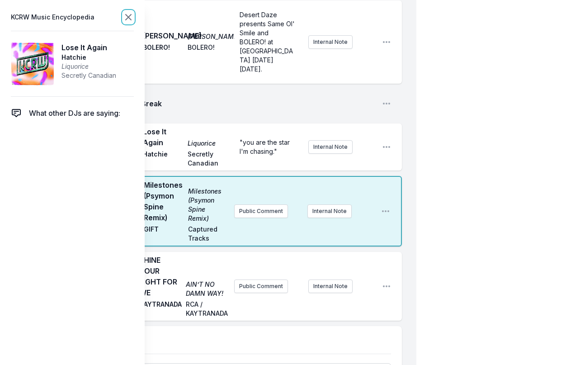
click at [128, 19] on icon at bounding box center [128, 17] width 11 height 11
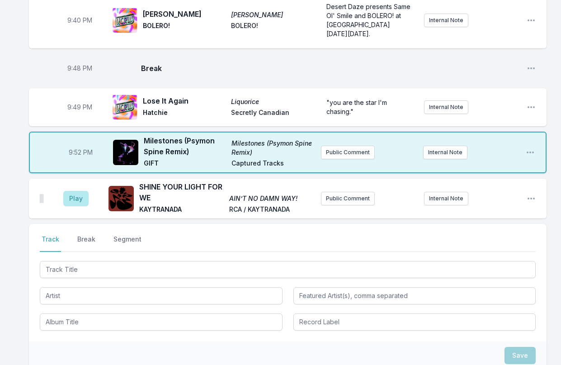
scroll to position [1557, 0]
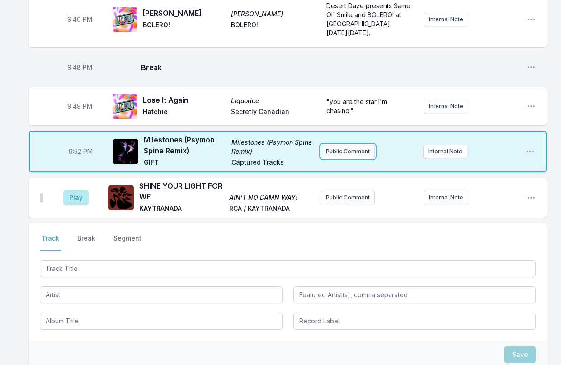
click at [329, 145] on button "Public Comment" at bounding box center [348, 152] width 54 height 14
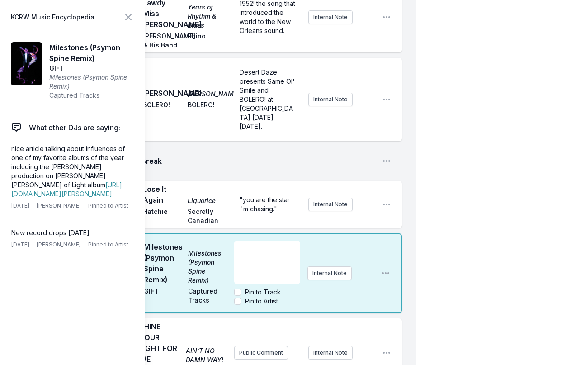
scroll to position [1919, 0]
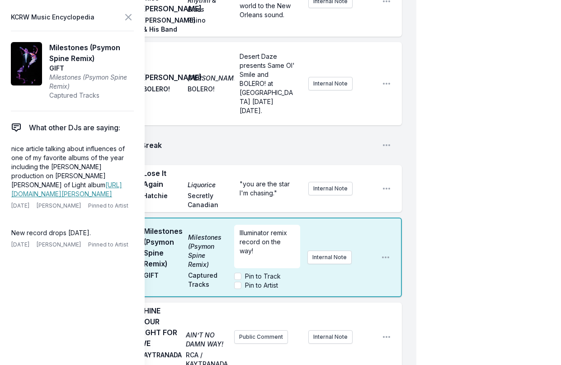
click at [286, 232] on span "Illuminator remix record on the way!" at bounding box center [264, 242] width 49 height 26
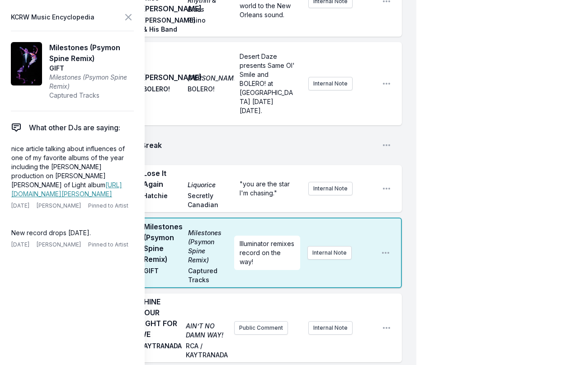
click at [122, 14] on header "KCRW Music Encyclopedia" at bounding box center [72, 17] width 123 height 13
click at [126, 14] on icon at bounding box center [128, 16] width 5 height 5
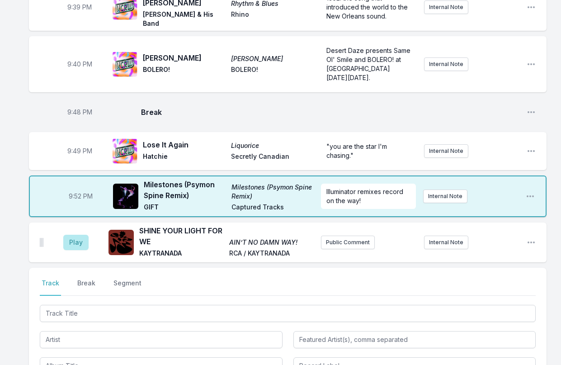
scroll to position [1512, 0]
click at [84, 235] on button "Play" at bounding box center [75, 242] width 25 height 15
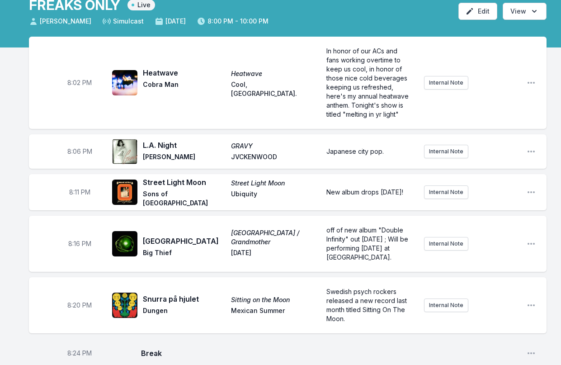
scroll to position [0, 0]
